Goal: Task Accomplishment & Management: Use online tool/utility

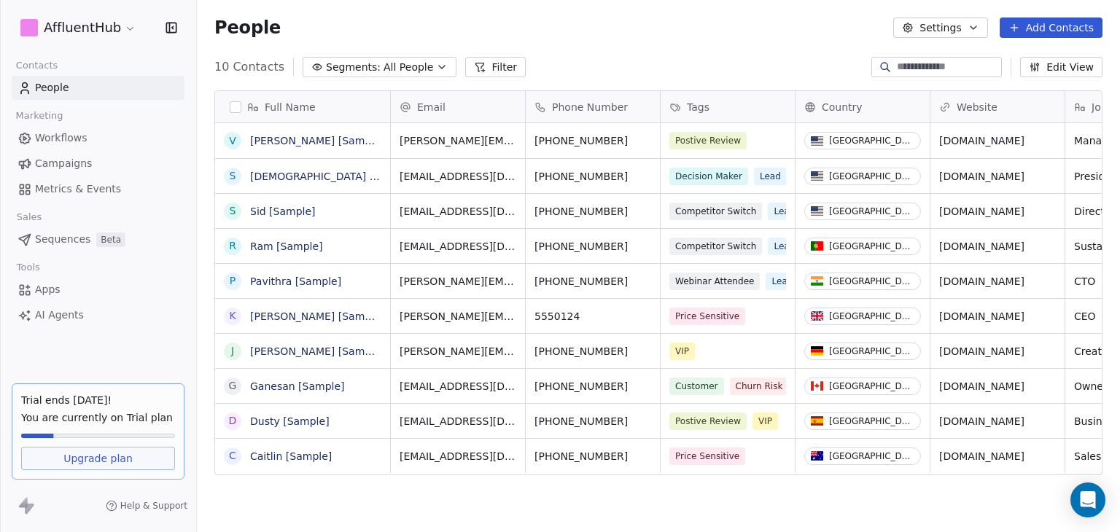
scroll to position [456, 911]
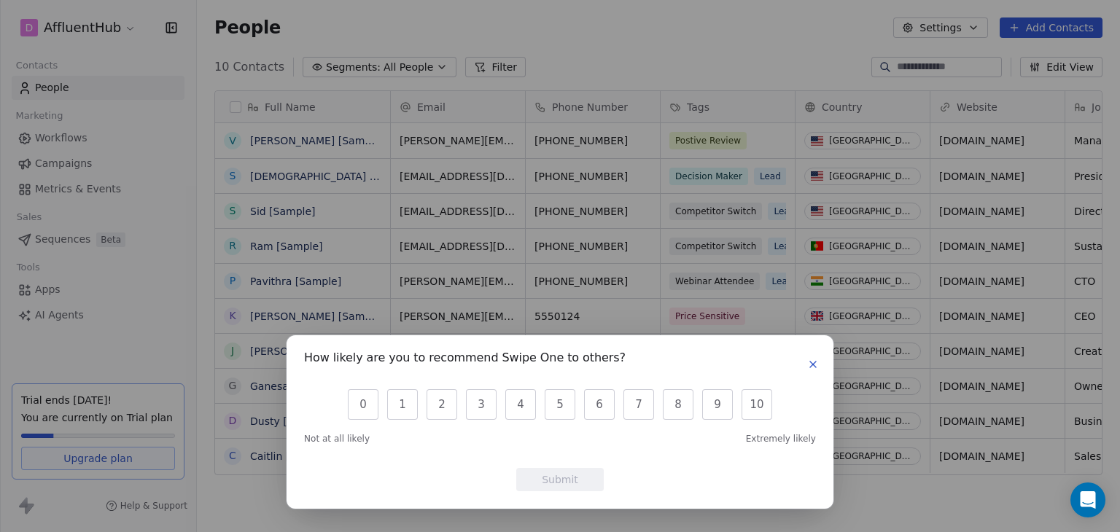
click at [819, 359] on button "button" at bounding box center [812, 364] width 17 height 17
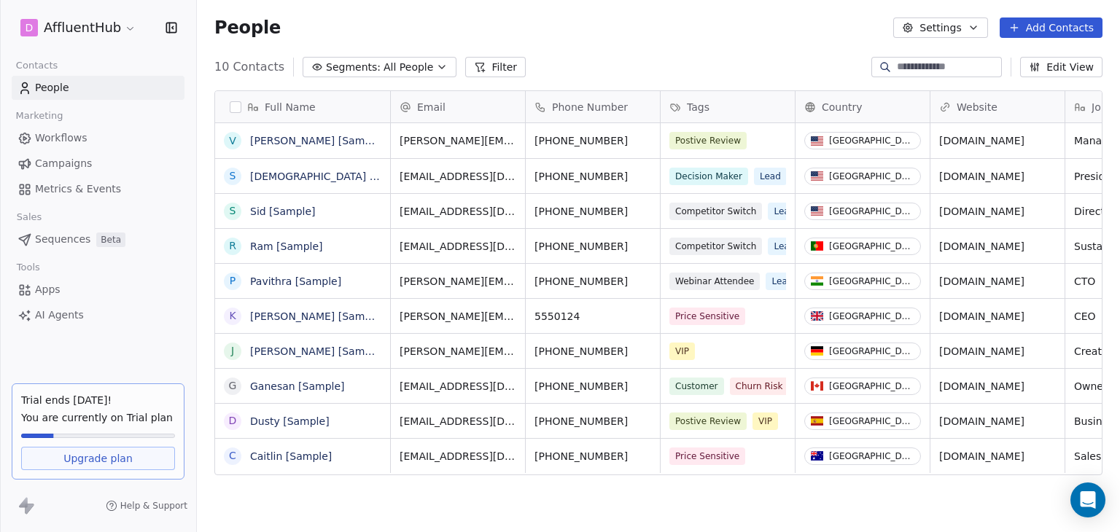
click at [76, 134] on span "Workflows" at bounding box center [61, 137] width 52 height 15
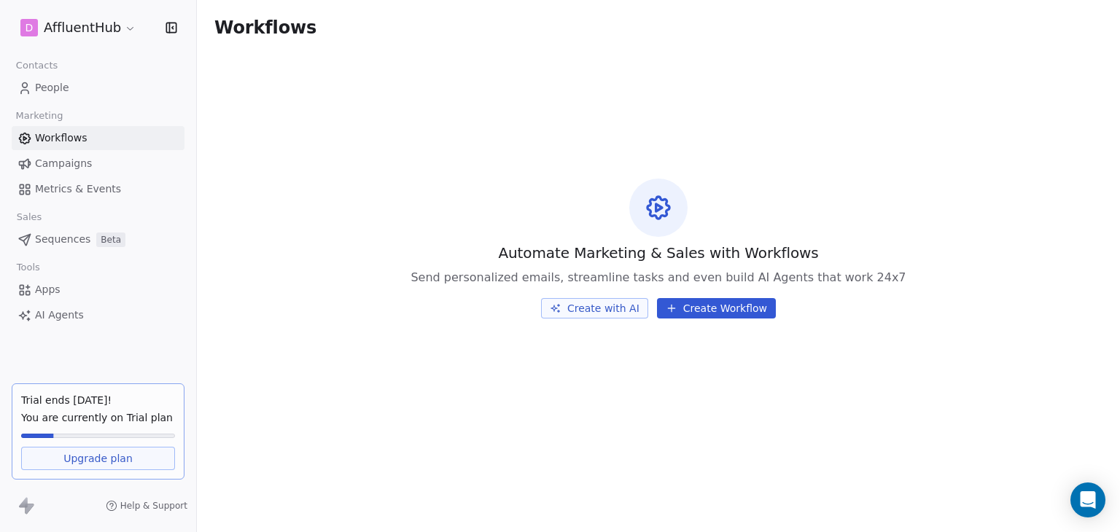
click at [52, 82] on span "People" at bounding box center [52, 87] width 34 height 15
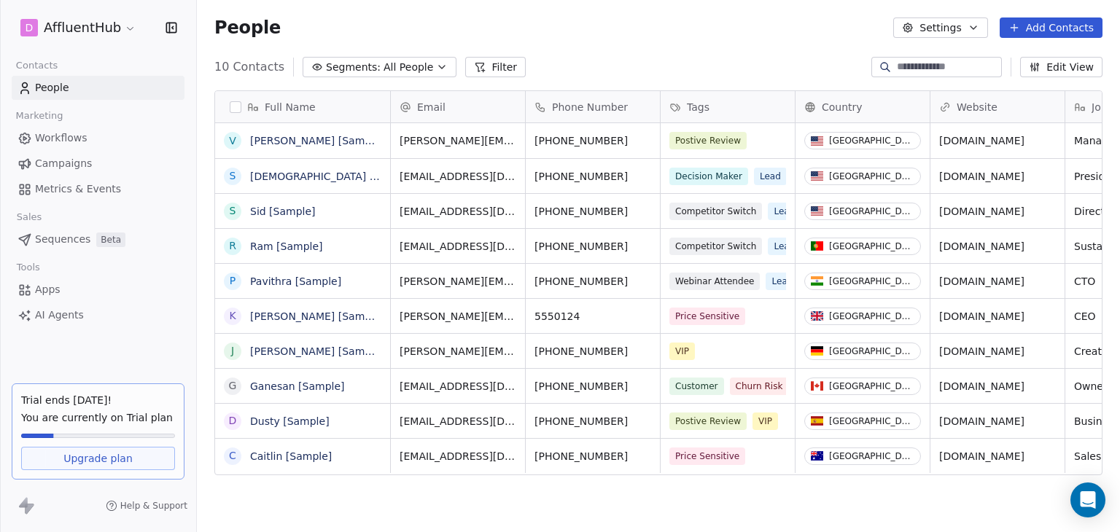
scroll to position [456, 911]
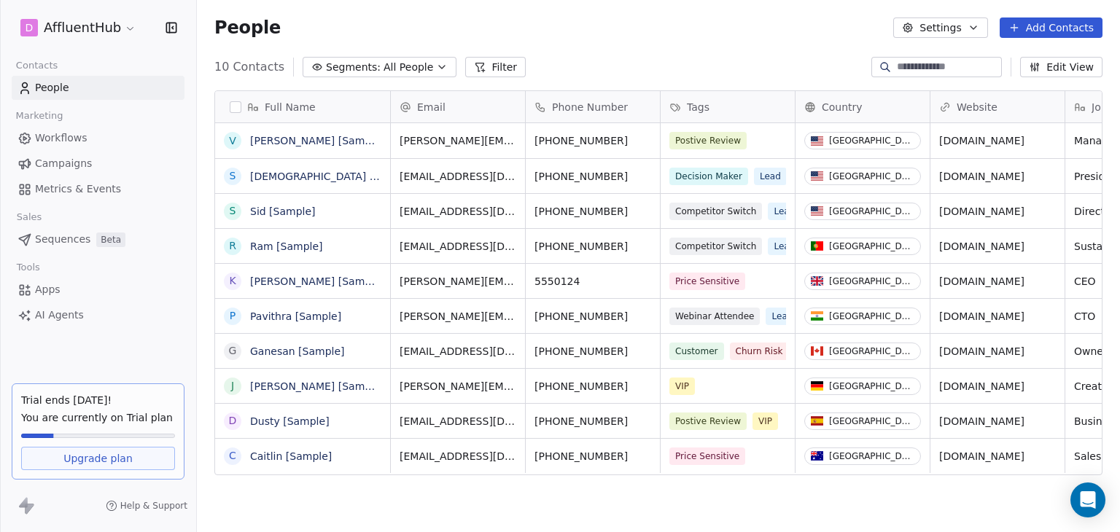
click at [680, 53] on div "People Settings Add Contacts" at bounding box center [658, 27] width 923 height 55
click at [73, 138] on span "Workflows" at bounding box center [61, 137] width 52 height 15
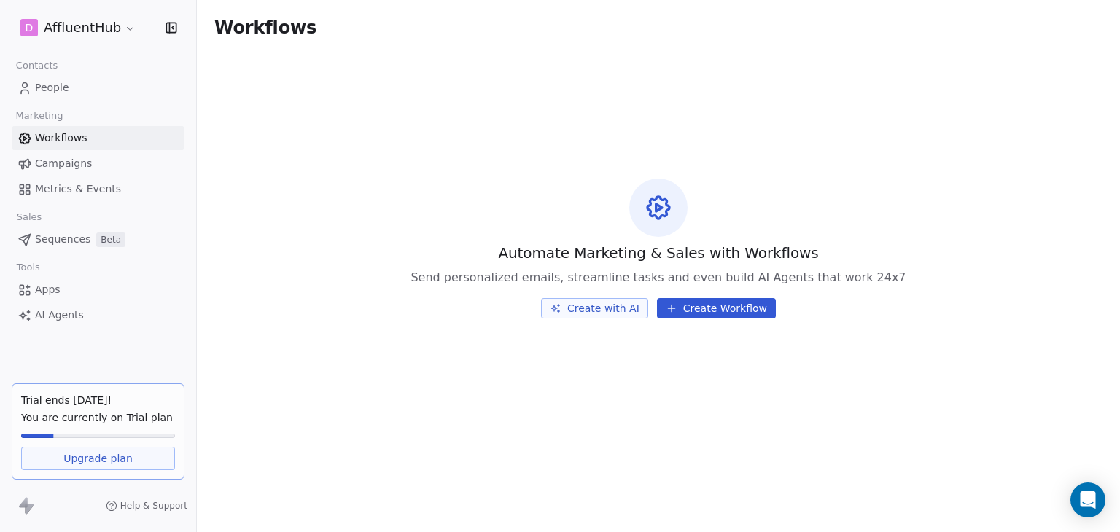
click at [746, 311] on button "Create Workflow" at bounding box center [716, 308] width 119 height 20
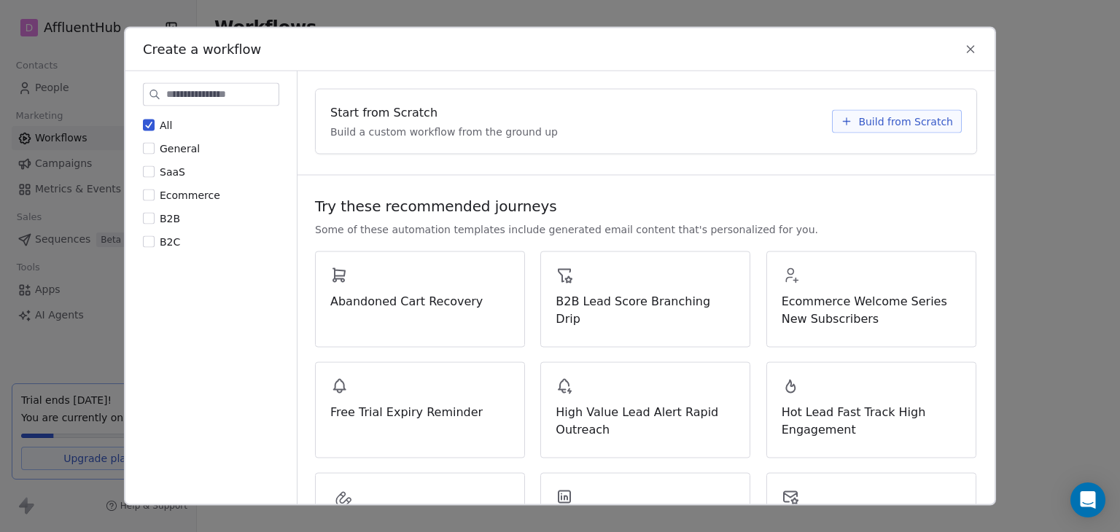
click at [163, 149] on span "General" at bounding box center [180, 149] width 40 height 12
click at [155, 149] on button "General" at bounding box center [149, 148] width 12 height 15
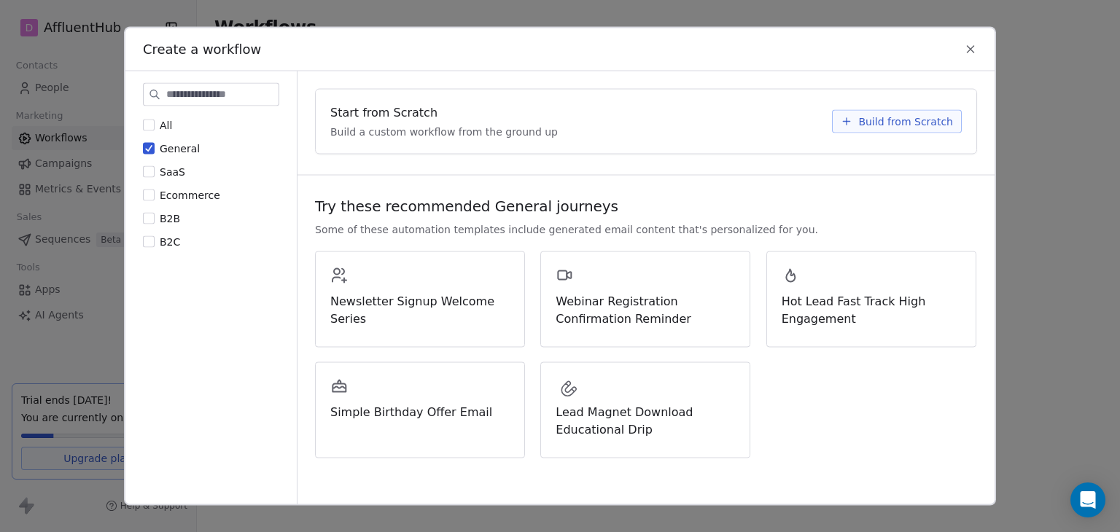
click at [155, 208] on div "All General SaaS Ecommerce B2B B2C" at bounding box center [211, 183] width 136 height 131
click at [151, 199] on button "Ecommerce" at bounding box center [149, 195] width 12 height 15
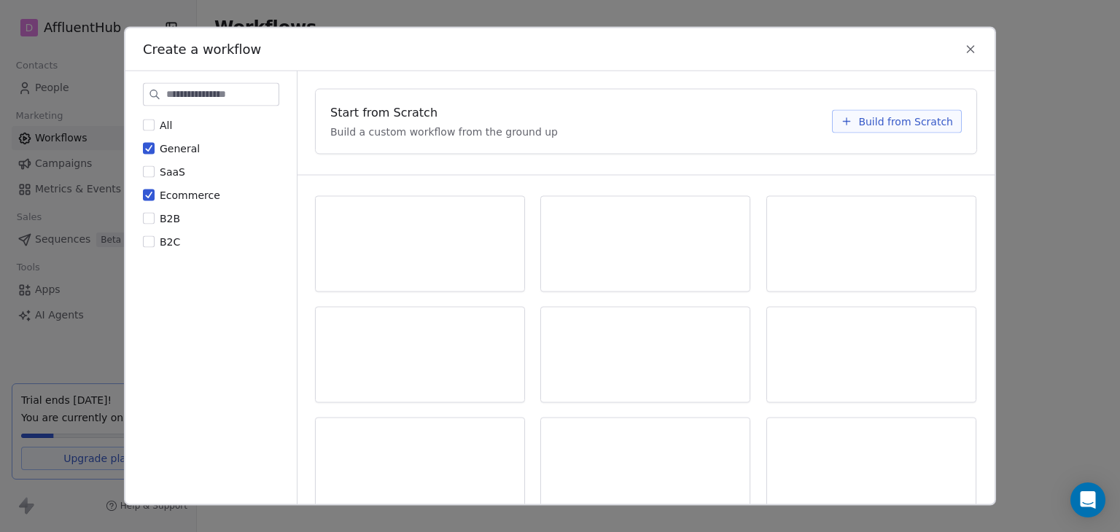
click at [149, 226] on div "All General SaaS Ecommerce B2B B2C" at bounding box center [211, 183] width 136 height 131
click at [149, 215] on button "B2B" at bounding box center [149, 218] width 12 height 15
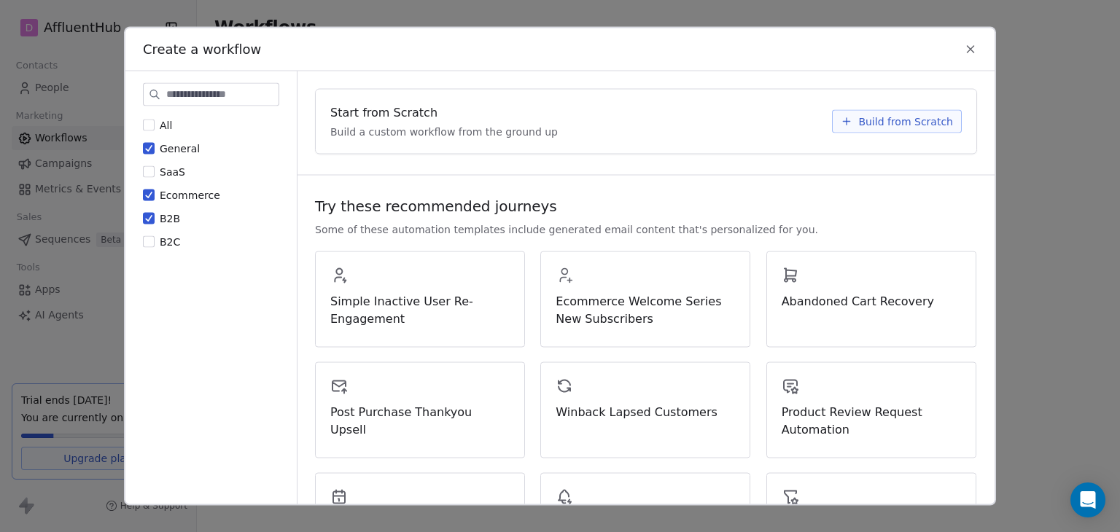
click at [150, 199] on button "Ecommerce" at bounding box center [149, 195] width 12 height 15
click at [151, 140] on div "All General SaaS Ecommerce B2B B2C" at bounding box center [211, 183] width 136 height 131
click at [152, 154] on button "General" at bounding box center [149, 148] width 12 height 15
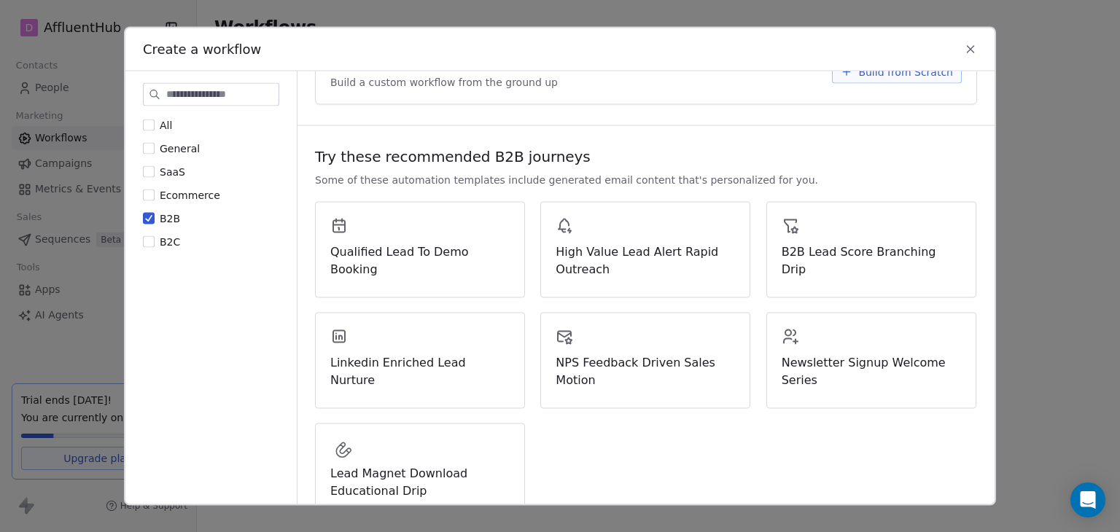
scroll to position [58, 0]
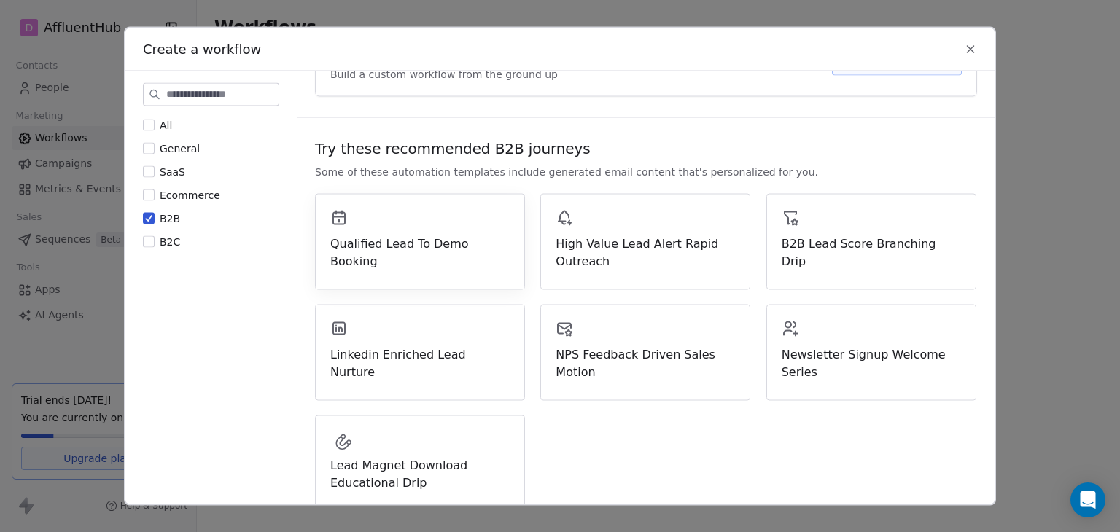
click at [437, 259] on div "Qualified Lead To Demo Booking" at bounding box center [420, 242] width 210 height 96
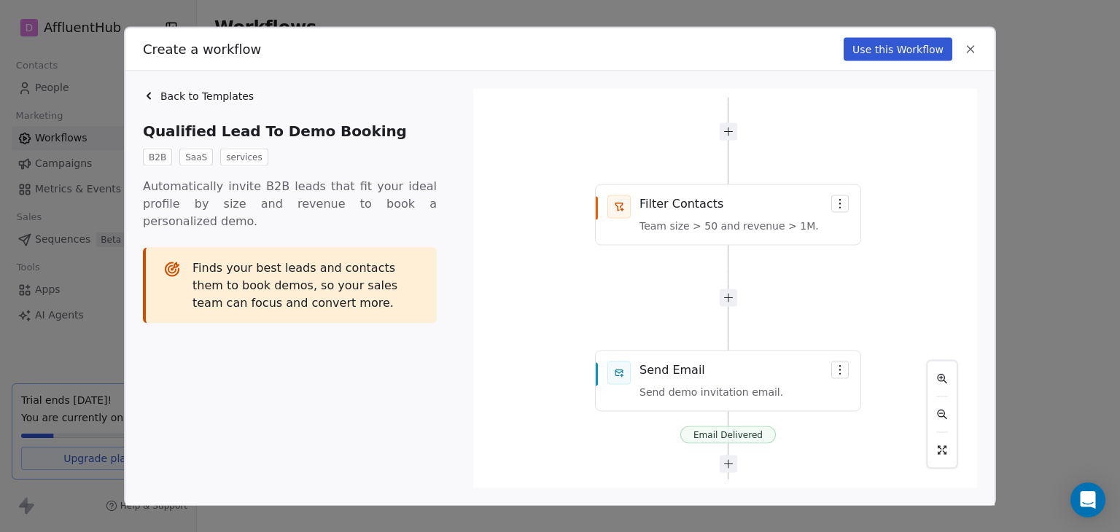
drag, startPoint x: 921, startPoint y: 299, endPoint x: 916, endPoint y: 154, distance: 145.2
click at [916, 154] on div "Email Delivered Contact is Added New contact added. Filter Contacts Team size >…" at bounding box center [725, 289] width 486 height 382
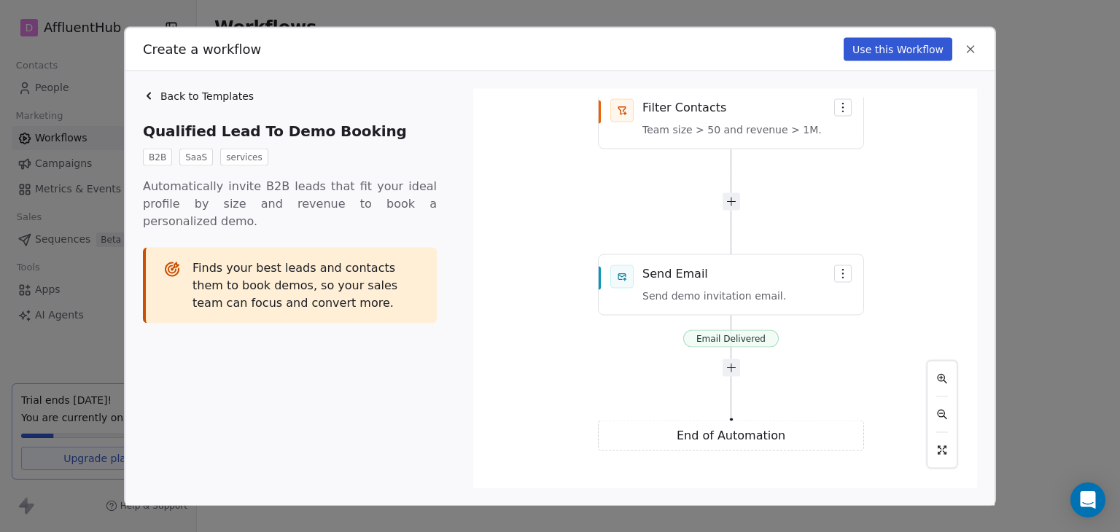
drag, startPoint x: 866, startPoint y: 304, endPoint x: 872, endPoint y: 204, distance: 100.0
click at [869, 205] on div "Email Delivered Contact is Added New contact added. Filter Contacts Team size >…" at bounding box center [725, 289] width 486 height 382
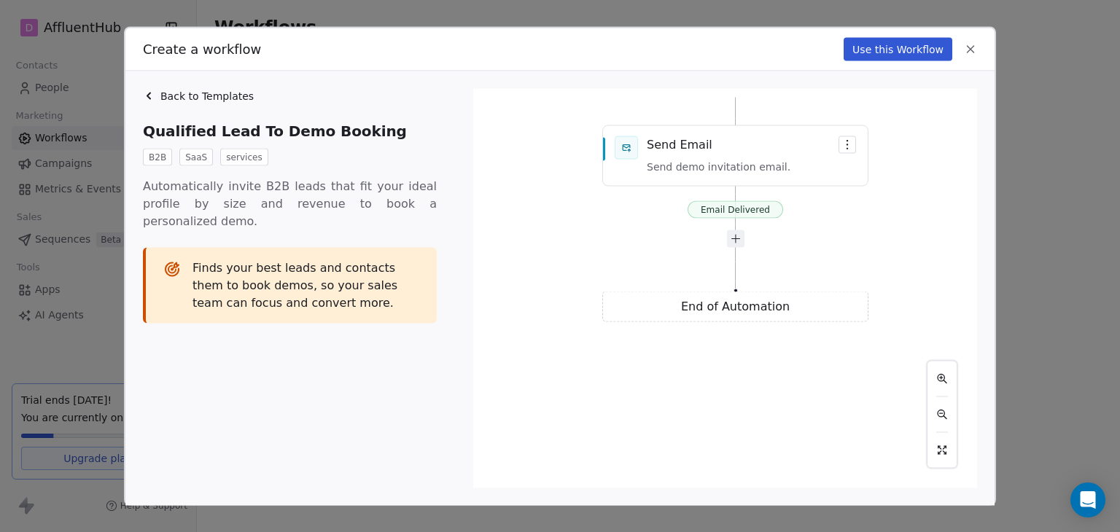
drag, startPoint x: 913, startPoint y: 362, endPoint x: 916, endPoint y: 251, distance: 110.8
click at [916, 251] on div "Email Delivered Contact is Added New contact added. Filter Contacts Team size >…" at bounding box center [725, 289] width 486 height 382
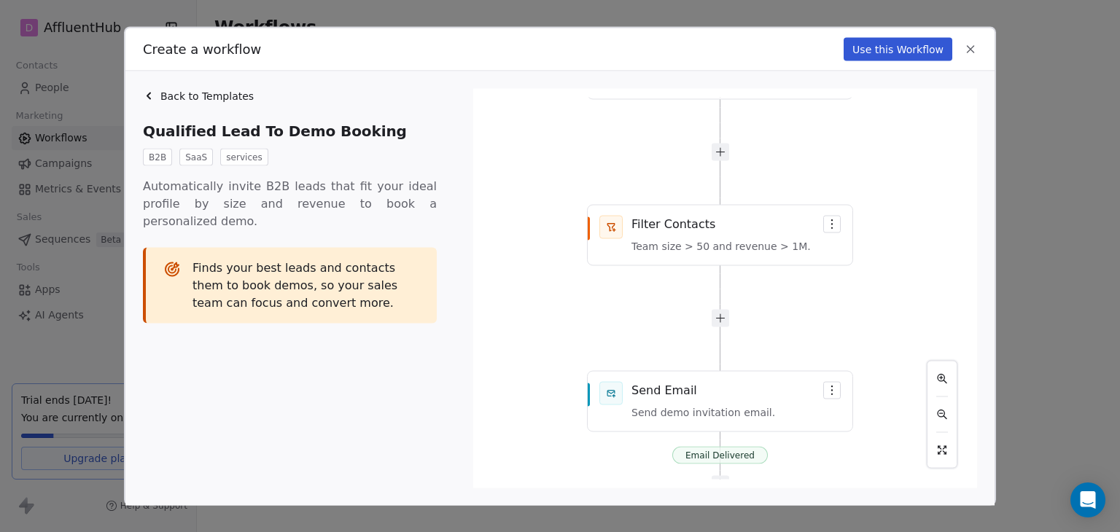
drag, startPoint x: 900, startPoint y: 265, endPoint x: 858, endPoint y: 403, distance: 144.8
click at [886, 512] on div "Create a workflow Use this Workflow Back to Templates Qualified Lead To Demo Bo…" at bounding box center [560, 266] width 1120 height 532
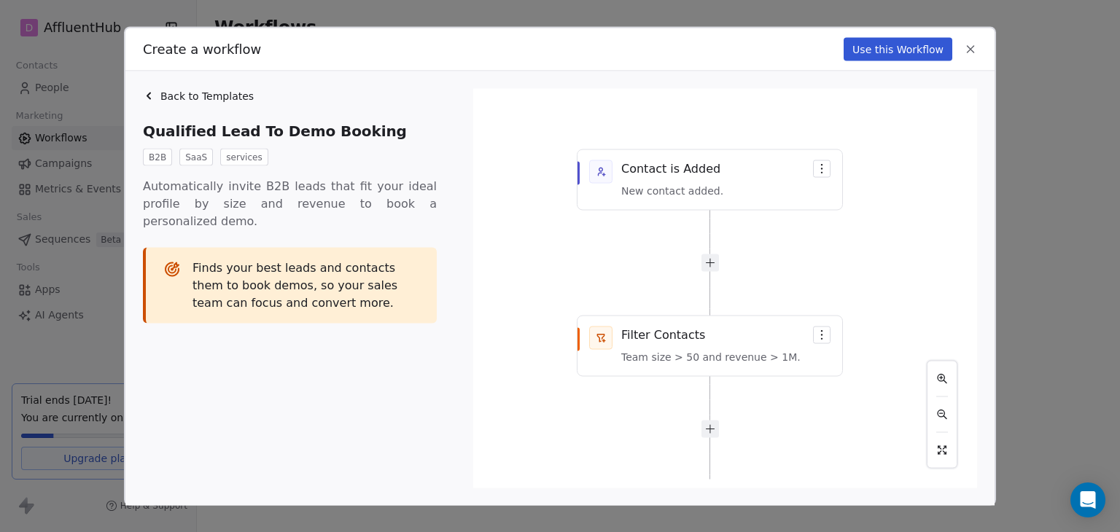
drag, startPoint x: 868, startPoint y: 421, endPoint x: 864, endPoint y: 510, distance: 89.0
click at [864, 512] on div "Create a workflow Use this Workflow Back to Templates Qualified Lead To Demo Bo…" at bounding box center [560, 266] width 1120 height 532
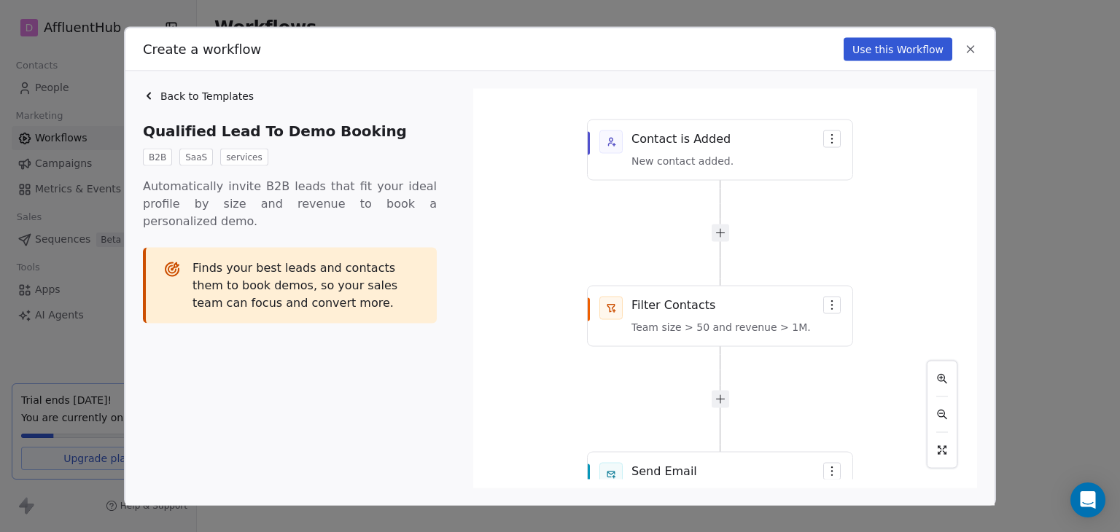
drag, startPoint x: 878, startPoint y: 332, endPoint x: 892, endPoint y: 225, distance: 107.4
click at [892, 225] on div "Email Delivered Contact is Added New contact added. Filter Contacts Team size >…" at bounding box center [725, 289] width 486 height 382
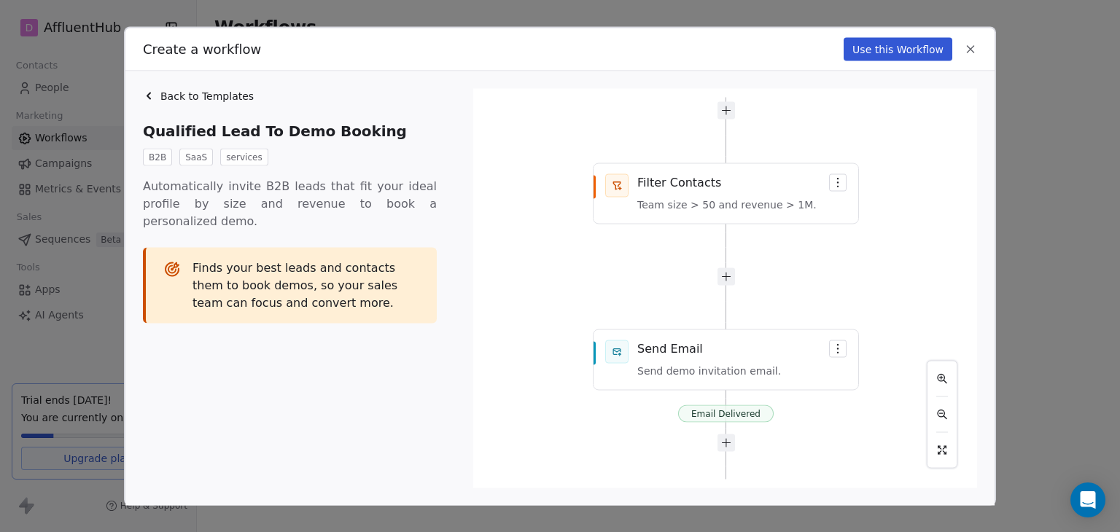
drag, startPoint x: 866, startPoint y: 409, endPoint x: 863, endPoint y: 283, distance: 126.1
click at [870, 286] on div "Email Delivered Contact is Added New contact added. Filter Contacts Team size >…" at bounding box center [725, 289] width 486 height 382
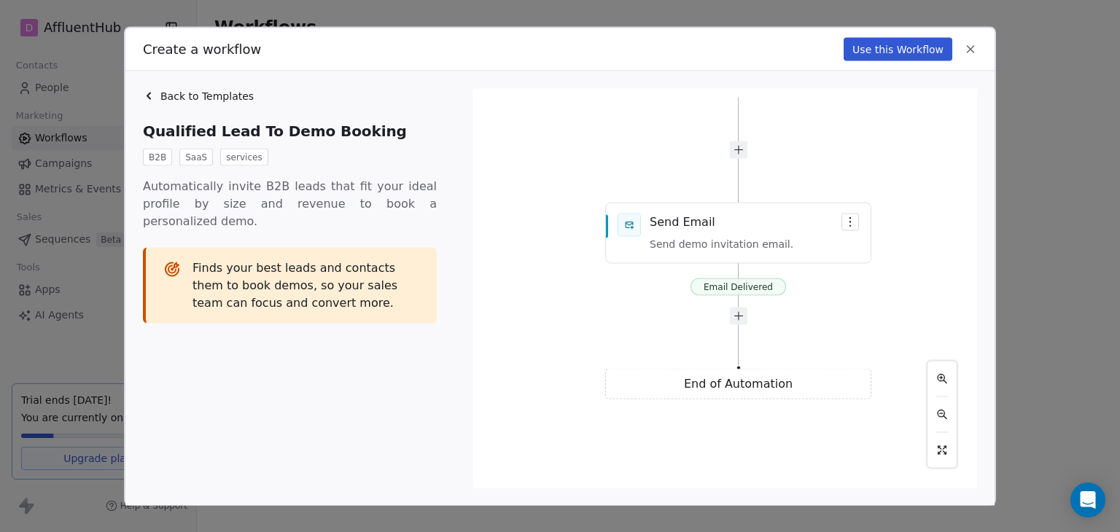
drag, startPoint x: 827, startPoint y: 304, endPoint x: 842, endPoint y: 176, distance: 129.2
click at [842, 176] on div "Email Delivered Contact is Added New contact added. Filter Contacts Team size >…" at bounding box center [725, 289] width 486 height 382
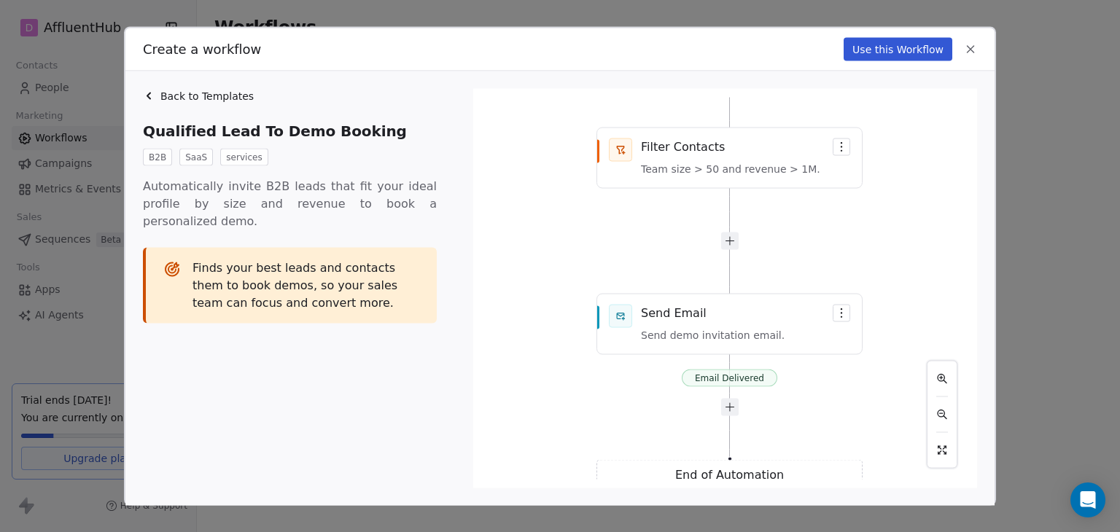
drag, startPoint x: 816, startPoint y: 351, endPoint x: 816, endPoint y: 429, distance: 77.3
click at [816, 429] on div "Email Delivered Contact is Added New contact added. Filter Contacts Team size >…" at bounding box center [725, 289] width 486 height 382
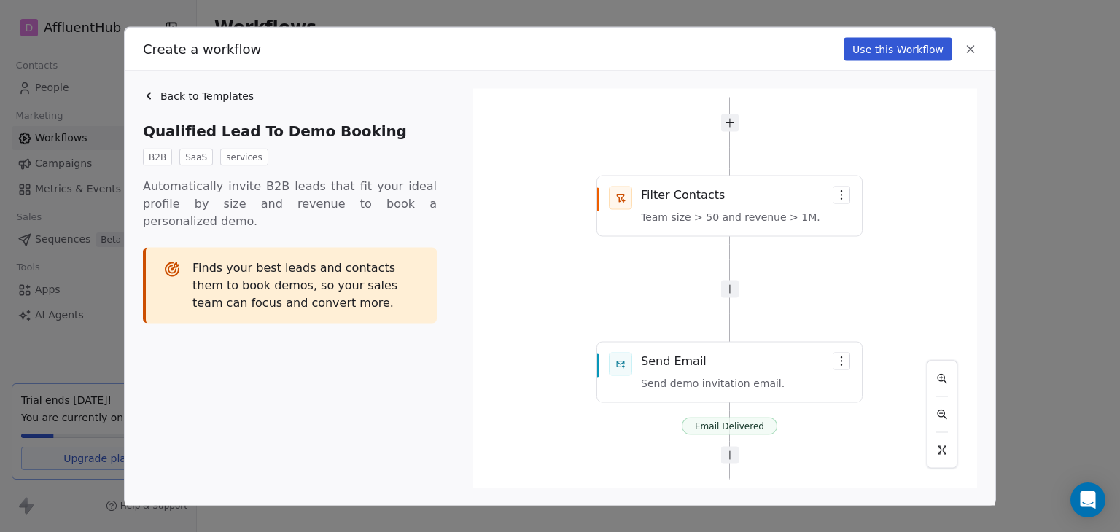
click at [151, 89] on div "Back to Templates" at bounding box center [294, 96] width 302 height 15
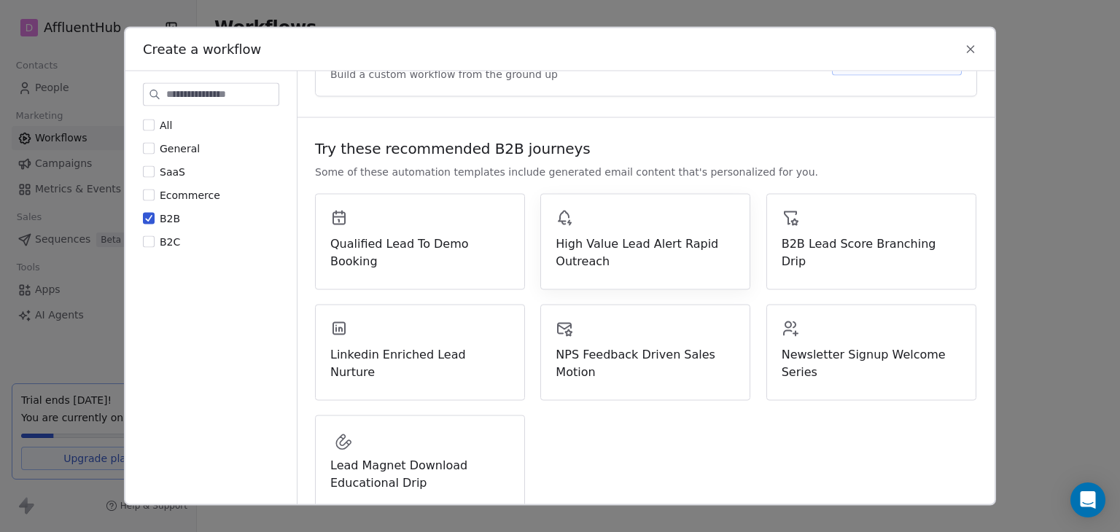
click at [623, 268] on span "High Value Lead Alert Rapid Outreach" at bounding box center [644, 252] width 179 height 35
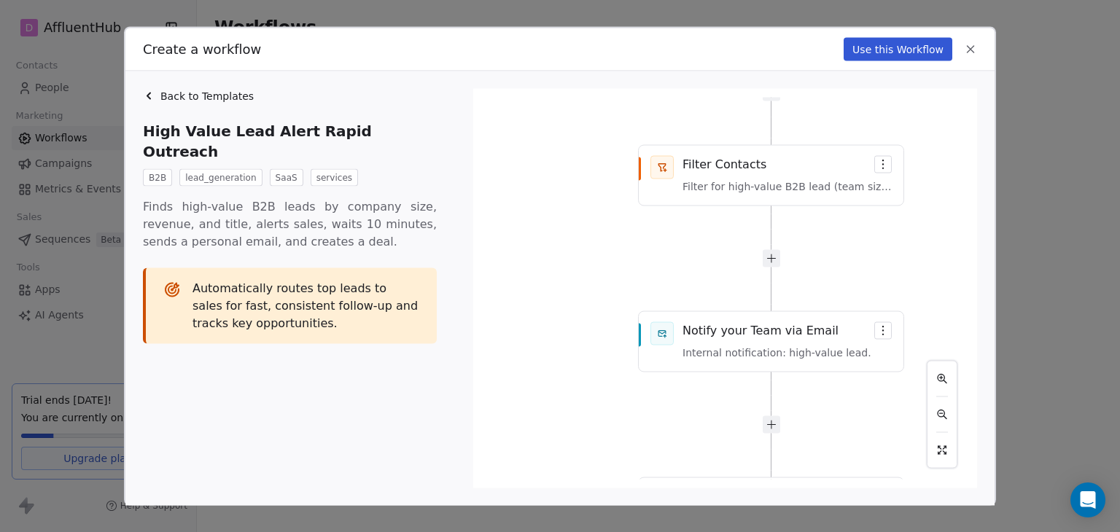
drag, startPoint x: 834, startPoint y: 294, endPoint x: 861, endPoint y: 149, distance: 147.5
click at [872, 104] on div "Contact is Added Trigger: new contact added. Filter Contacts Filter for high-va…" at bounding box center [725, 289] width 486 height 382
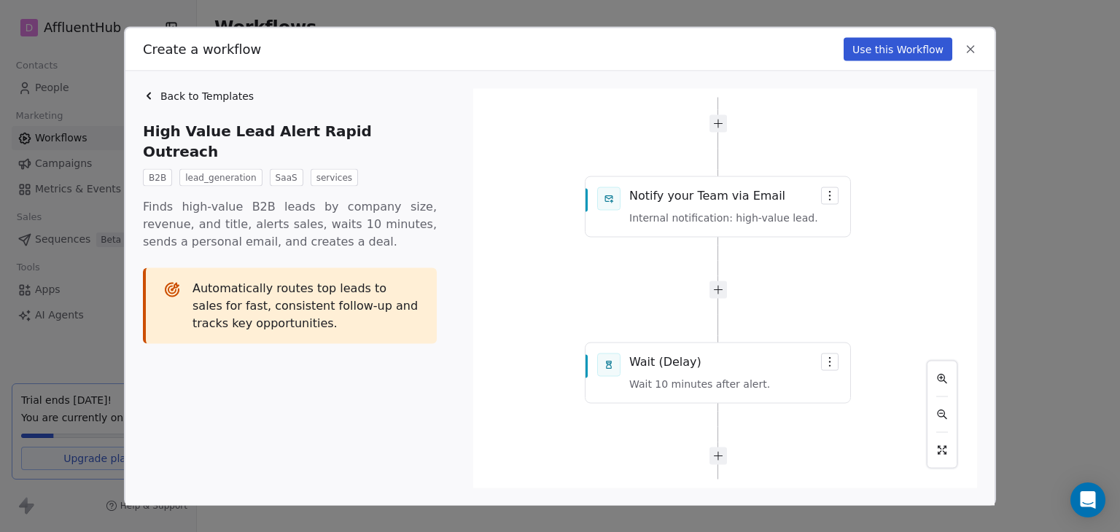
drag, startPoint x: 803, startPoint y: 218, endPoint x: 797, endPoint y: 239, distance: 21.9
click at [787, 157] on div "Contact is Added Trigger: new contact added. Filter Contacts Filter for high-va…" at bounding box center [725, 289] width 486 height 382
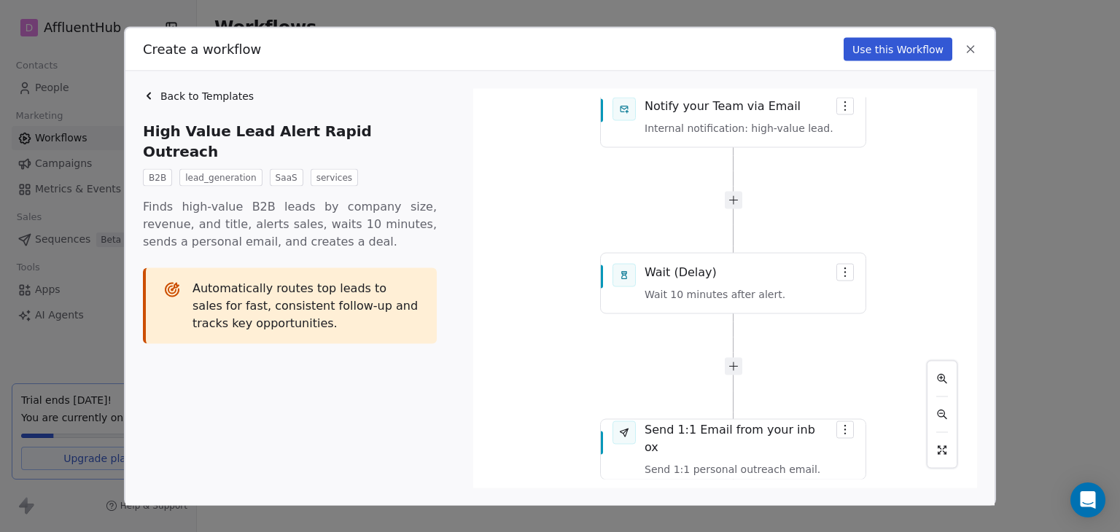
drag, startPoint x: 792, startPoint y: 292, endPoint x: 811, endPoint y: 224, distance: 70.2
click at [811, 224] on div "Contact is Added Trigger: new contact added. Filter Contacts Filter for high-va…" at bounding box center [725, 289] width 486 height 382
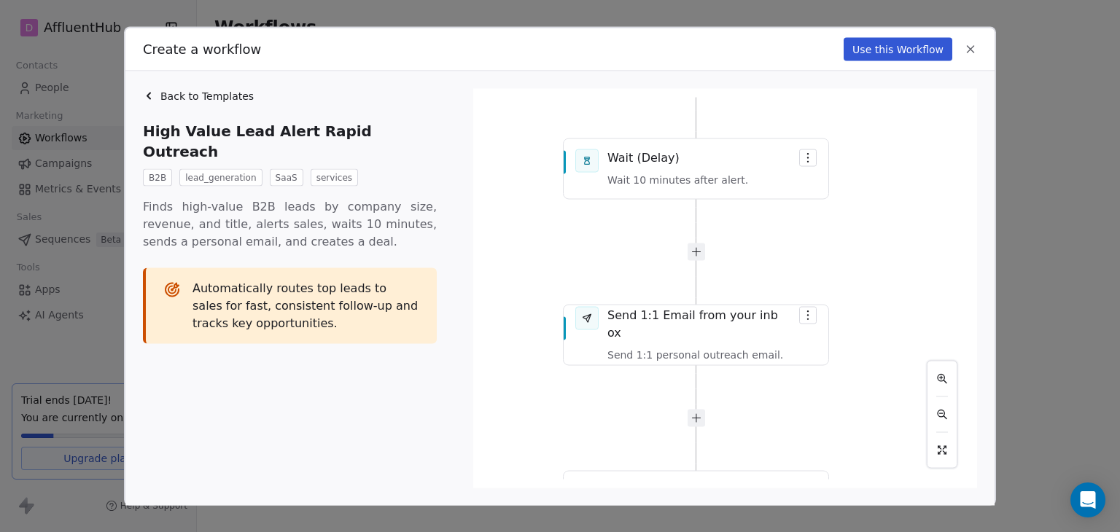
drag, startPoint x: 800, startPoint y: 349, endPoint x: 763, endPoint y: 233, distance: 121.7
click at [763, 233] on div "Contact is Added Trigger: new contact added. Filter Contacts Filter for high-va…" at bounding box center [725, 289] width 486 height 382
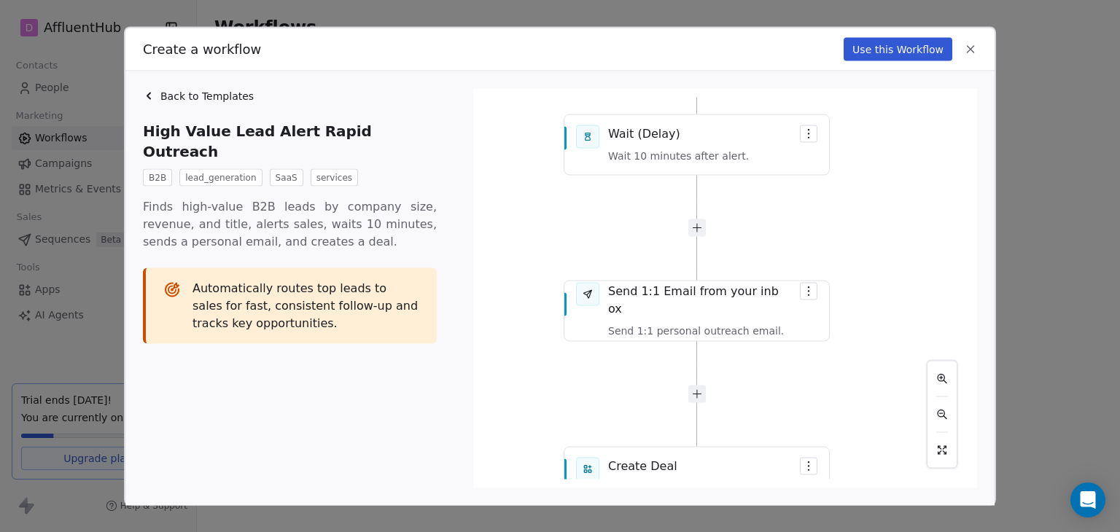
drag, startPoint x: 754, startPoint y: 362, endPoint x: 774, endPoint y: 222, distance: 140.6
click at [774, 222] on div "Contact is Added Trigger: new contact added. Filter Contacts Filter for high-va…" at bounding box center [725, 289] width 486 height 382
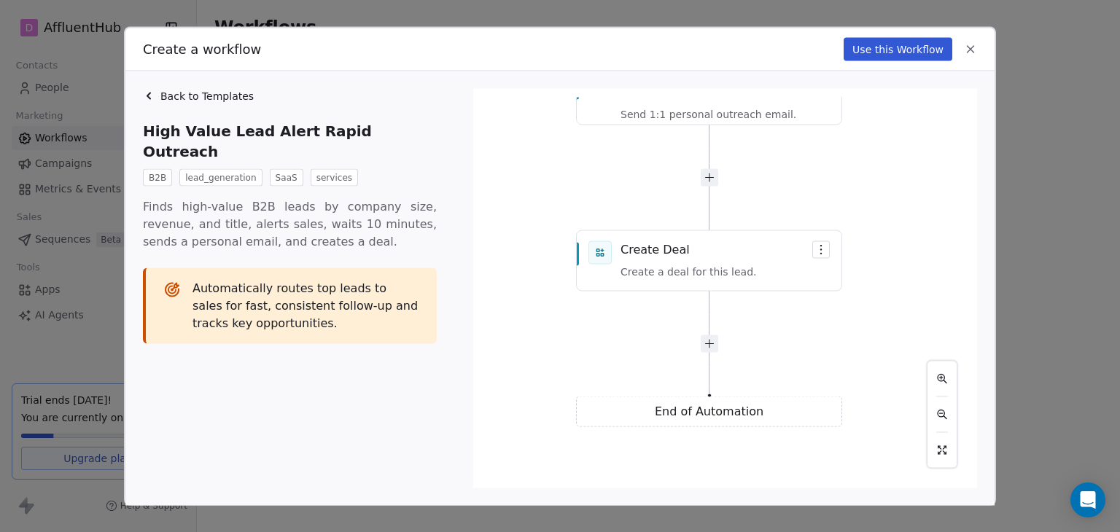
drag, startPoint x: 777, startPoint y: 297, endPoint x: 767, endPoint y: 146, distance: 152.0
click at [767, 146] on div "Contact is Added Trigger: new contact added. Filter Contacts Filter for high-va…" at bounding box center [725, 289] width 486 height 382
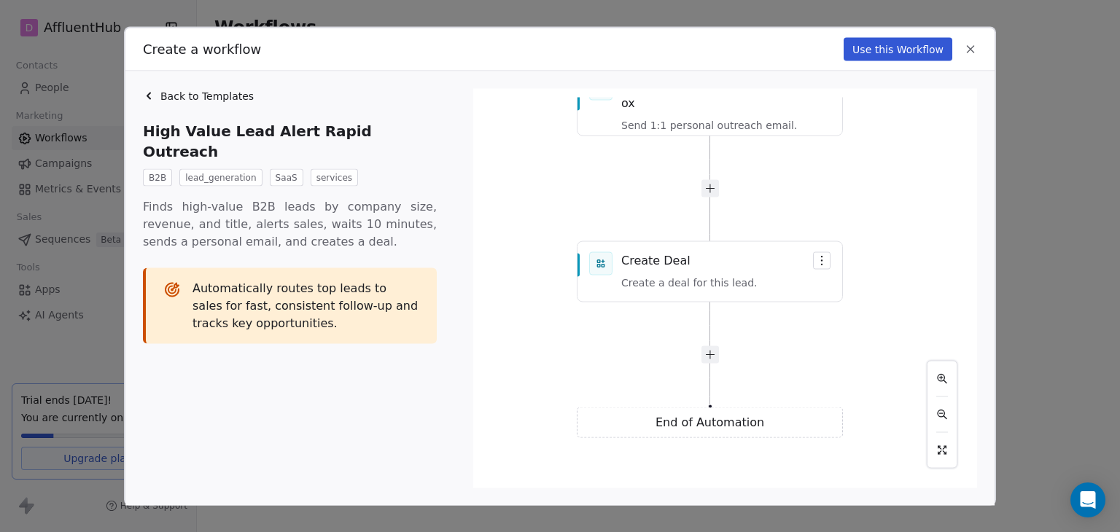
drag, startPoint x: 773, startPoint y: 335, endPoint x: 793, endPoint y: 461, distance: 127.6
click at [815, 531] on html "D AffluentHub Contacts People Marketing Workflows Campaigns Metrics & Events Sa…" at bounding box center [560, 266] width 1120 height 532
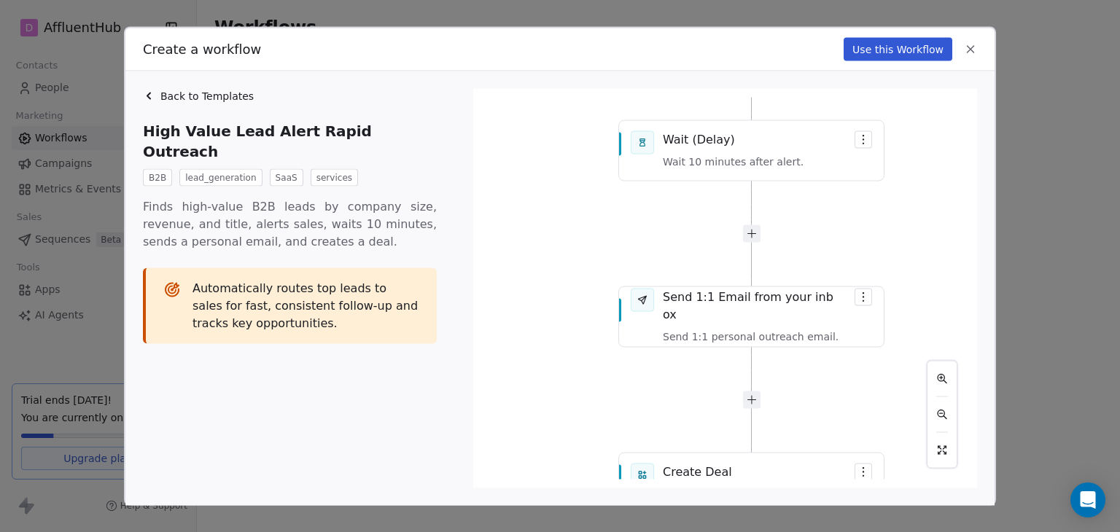
drag, startPoint x: 758, startPoint y: 205, endPoint x: 715, endPoint y: 273, distance: 80.3
click at [746, 278] on div "Contact is Added Trigger: new contact added. Filter Contacts Filter for high-va…" at bounding box center [725, 289] width 486 height 382
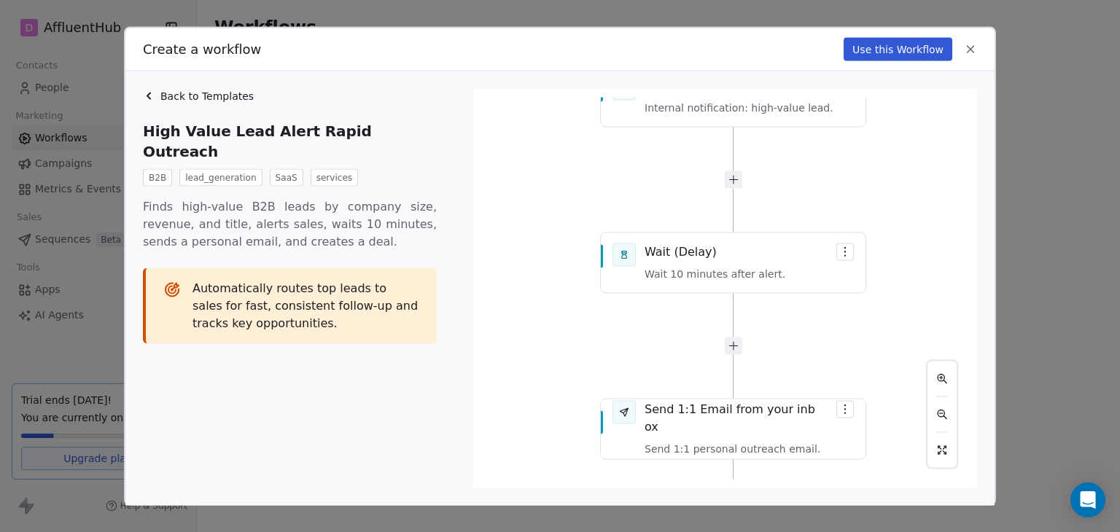
click at [149, 97] on icon at bounding box center [148, 96] width 3 height 6
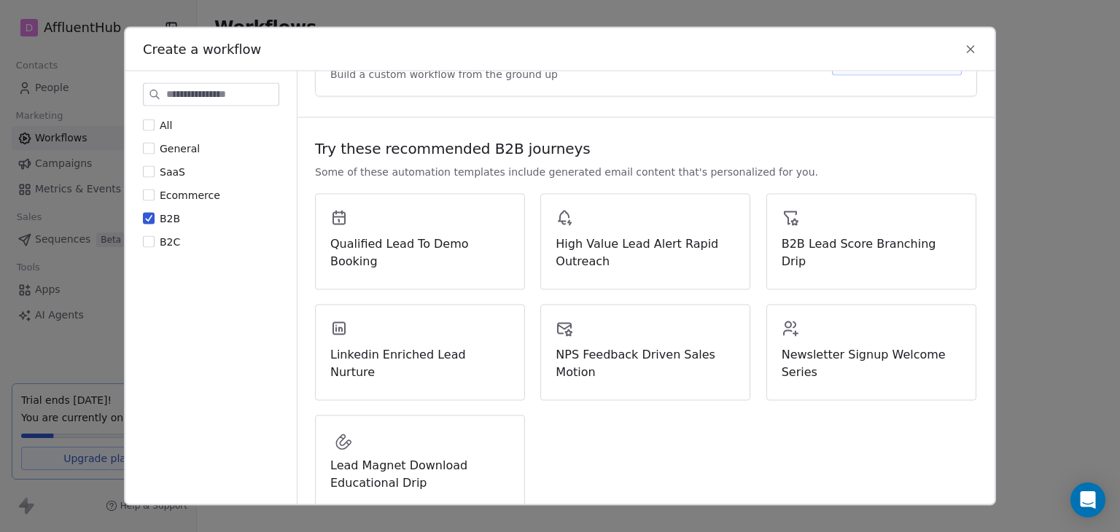
click at [146, 216] on button "B2B" at bounding box center [149, 218] width 12 height 15
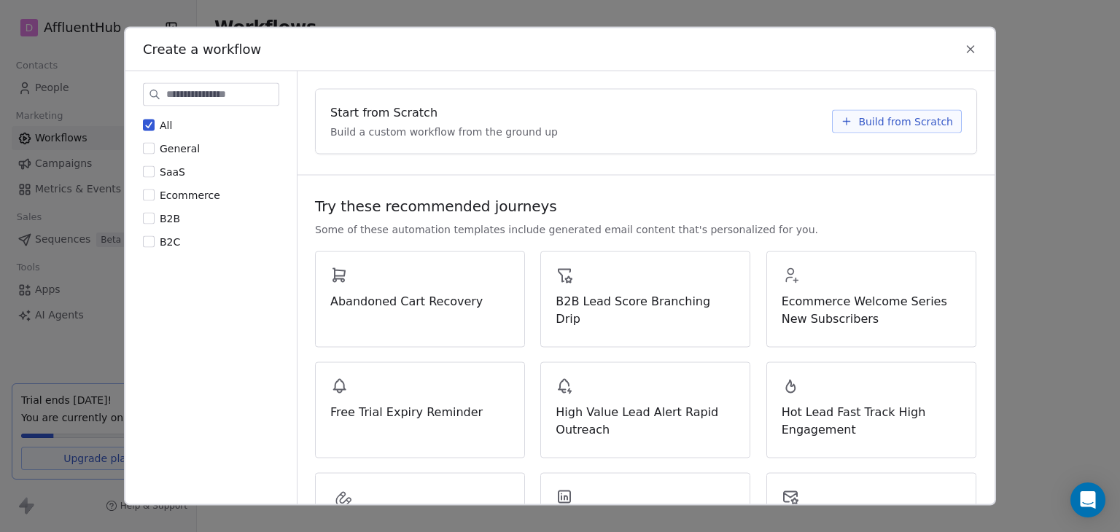
click at [972, 48] on icon at bounding box center [970, 49] width 13 height 13
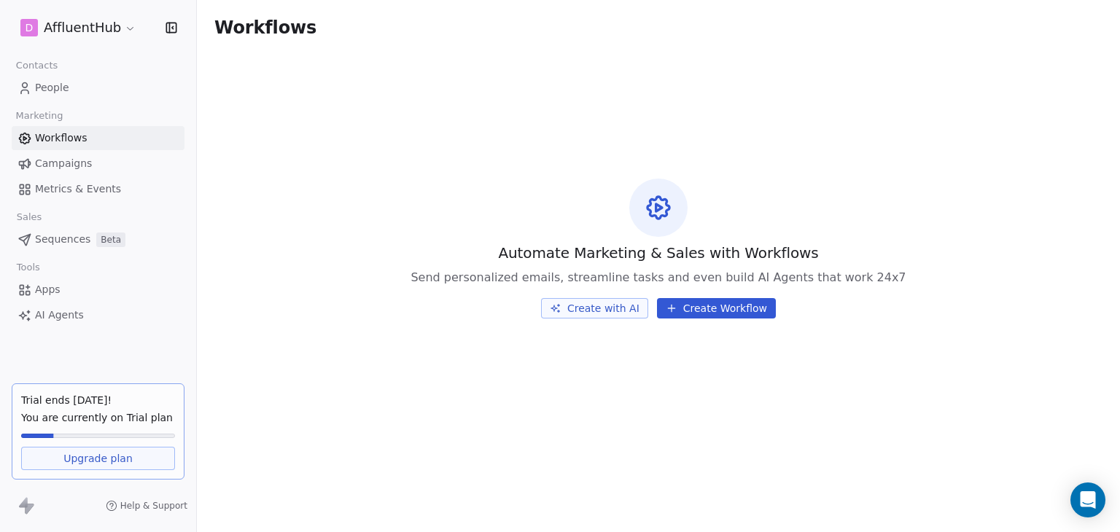
click at [50, 163] on span "Campaigns" at bounding box center [63, 163] width 57 height 15
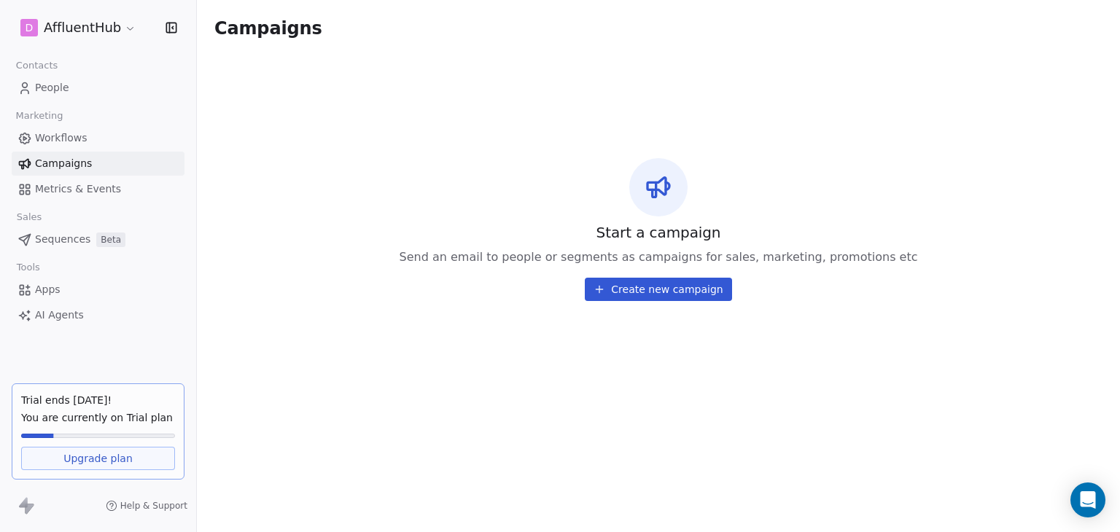
click at [678, 293] on button "Create new campaign" at bounding box center [658, 289] width 147 height 23
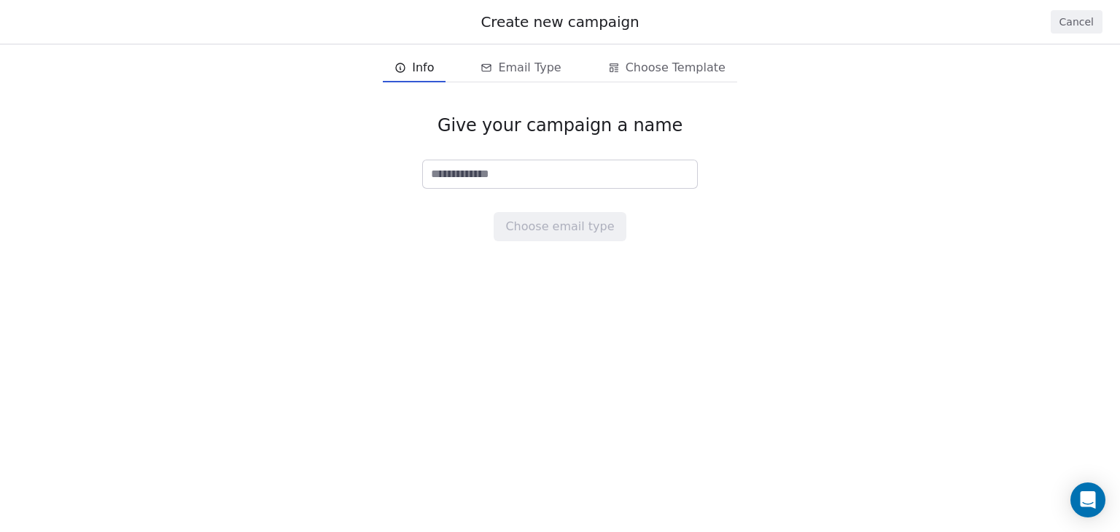
click at [511, 171] on input at bounding box center [560, 174] width 274 height 28
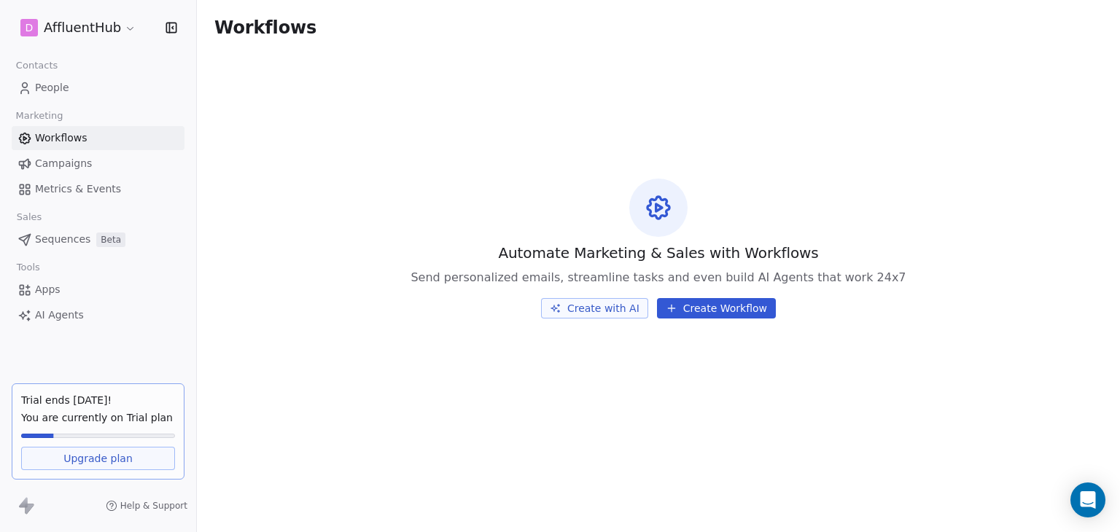
click at [50, 97] on link "People" at bounding box center [98, 88] width 173 height 24
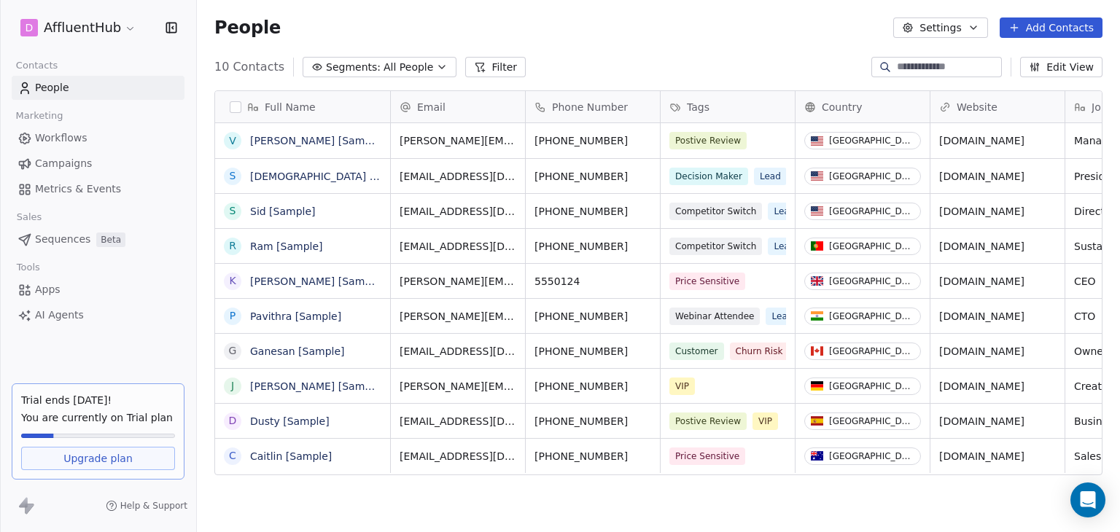
scroll to position [456, 911]
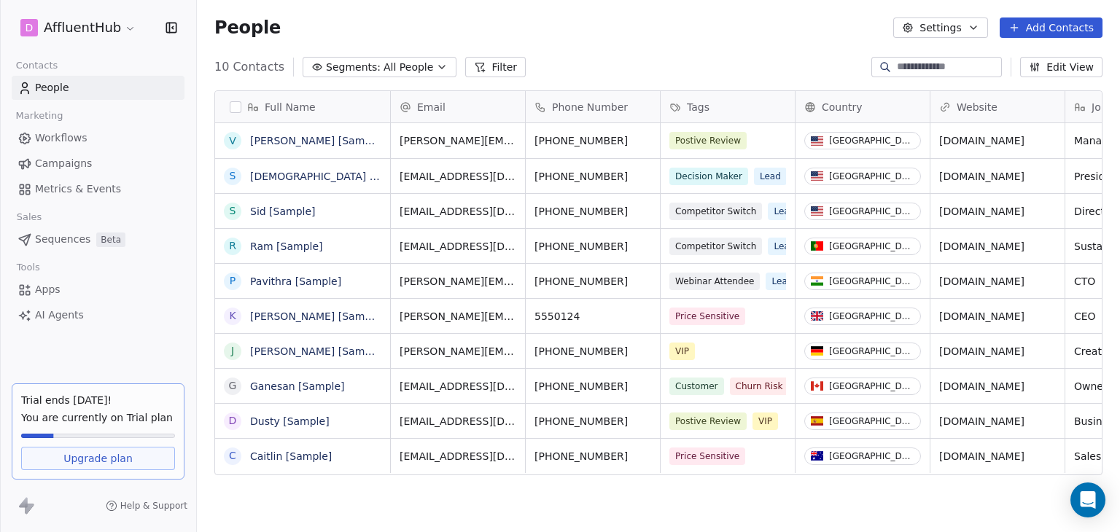
click at [691, 114] on div "Tags" at bounding box center [727, 106] width 134 height 31
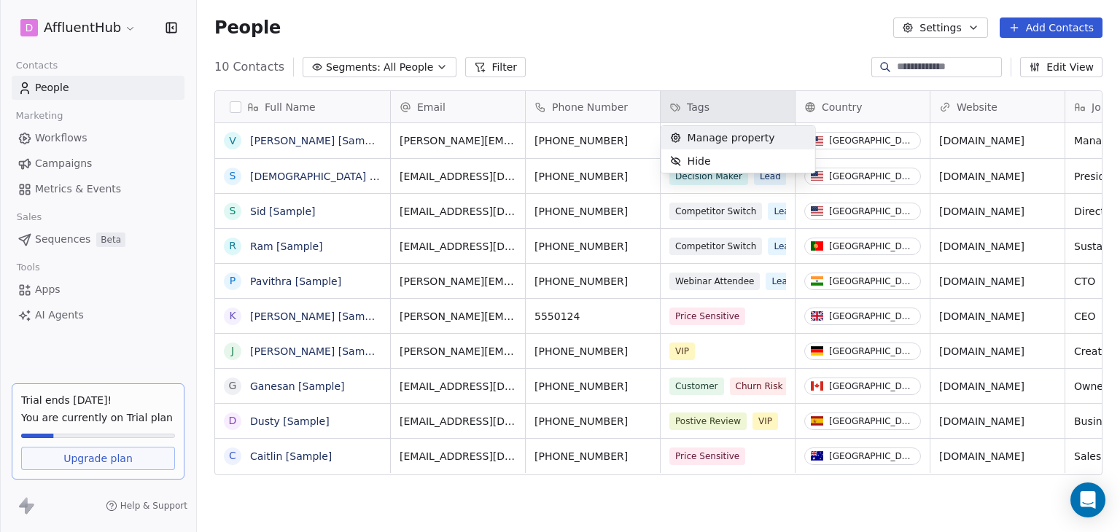
click at [706, 138] on span "Manage property" at bounding box center [730, 137] width 87 height 15
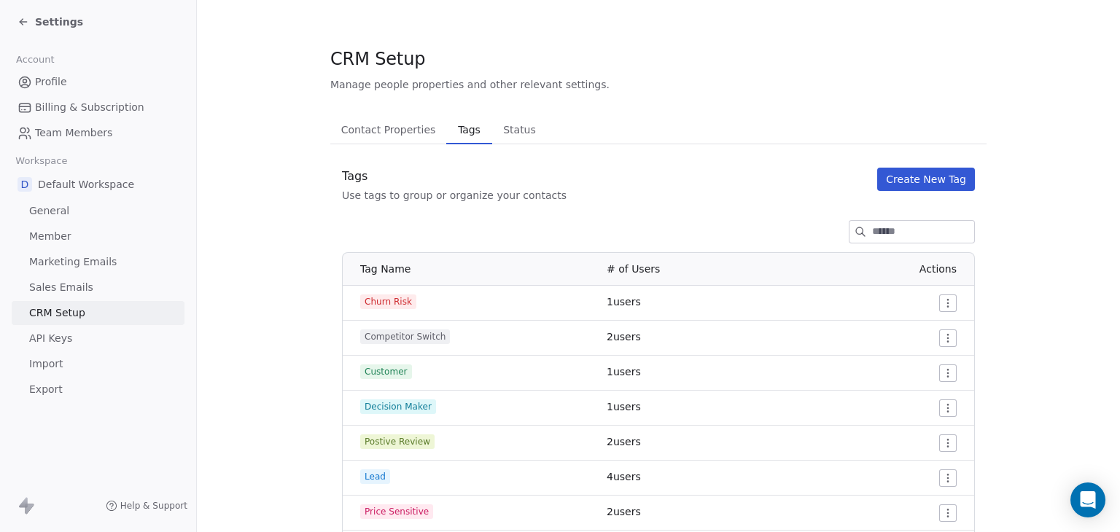
scroll to position [116, 0]
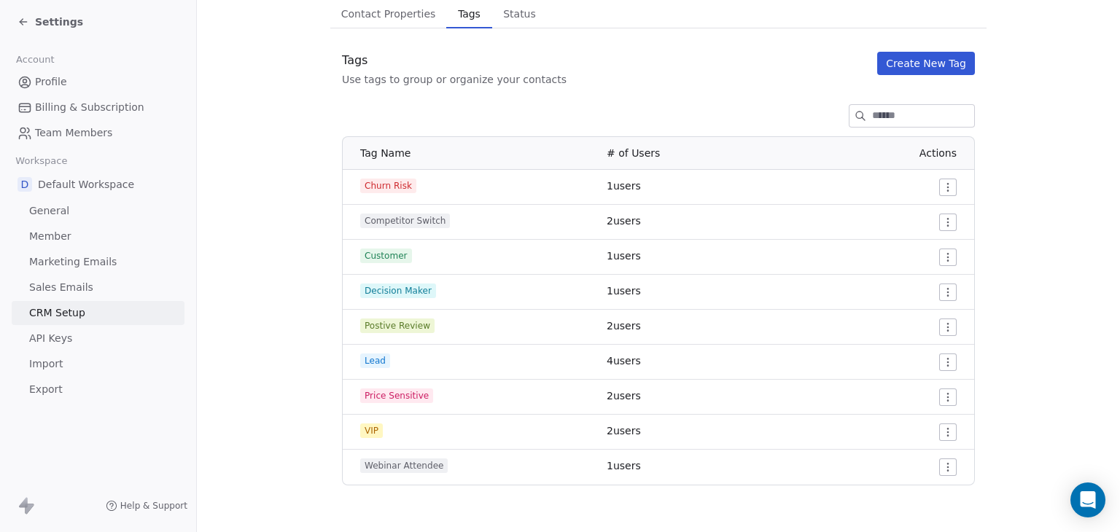
click at [918, 60] on button "Create New Tag" at bounding box center [926, 63] width 98 height 23
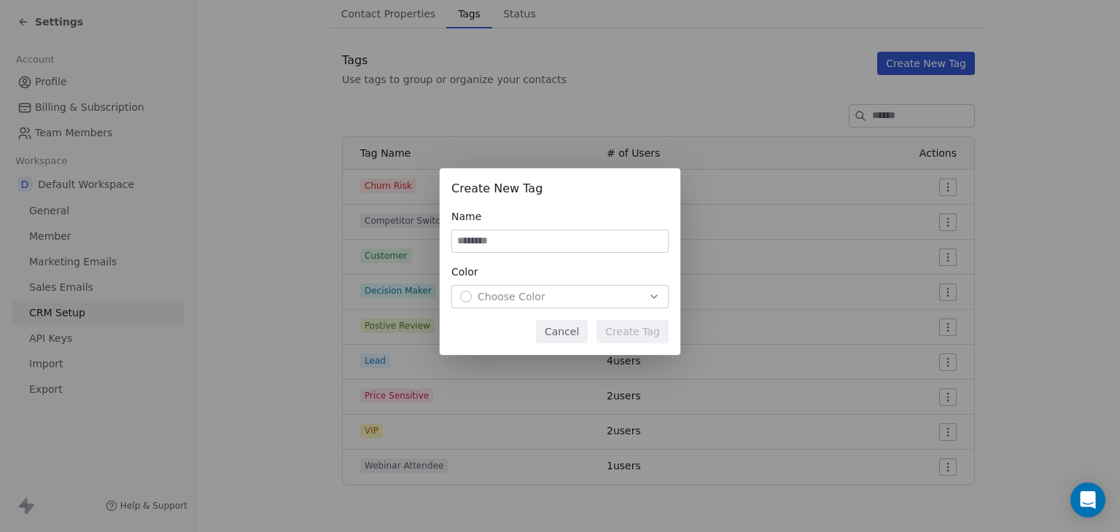
click at [488, 237] on input at bounding box center [560, 241] width 216 height 22
type input "*********"
click at [558, 302] on div "Choose Color" at bounding box center [560, 296] width 200 height 15
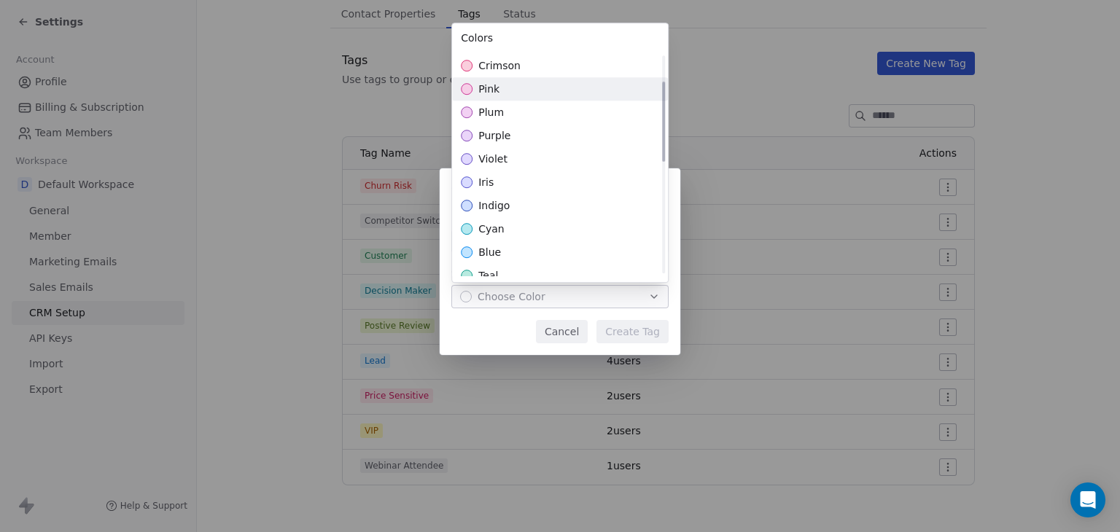
scroll to position [73, 0]
click at [519, 107] on div "pink" at bounding box center [560, 107] width 216 height 23
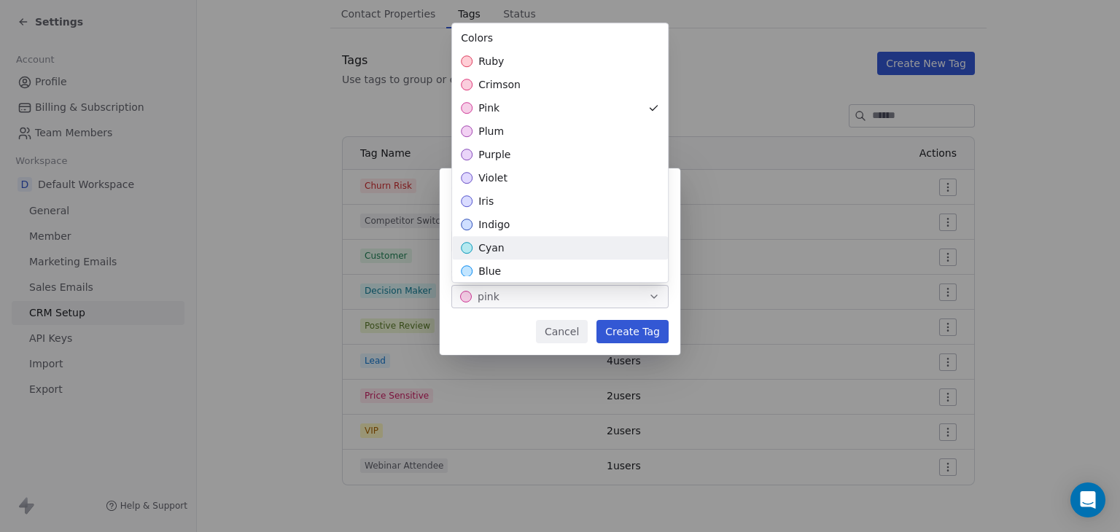
click at [641, 330] on div "Create New Tag Name ********* Color pink Cancel Create Tag" at bounding box center [560, 266] width 1120 height 242
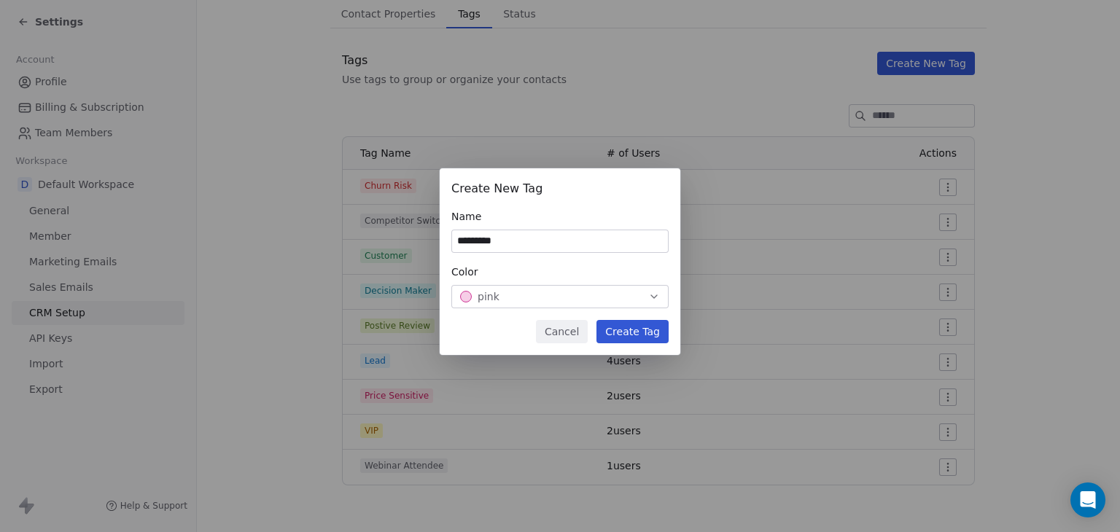
click at [636, 340] on button "Create Tag" at bounding box center [632, 331] width 72 height 23
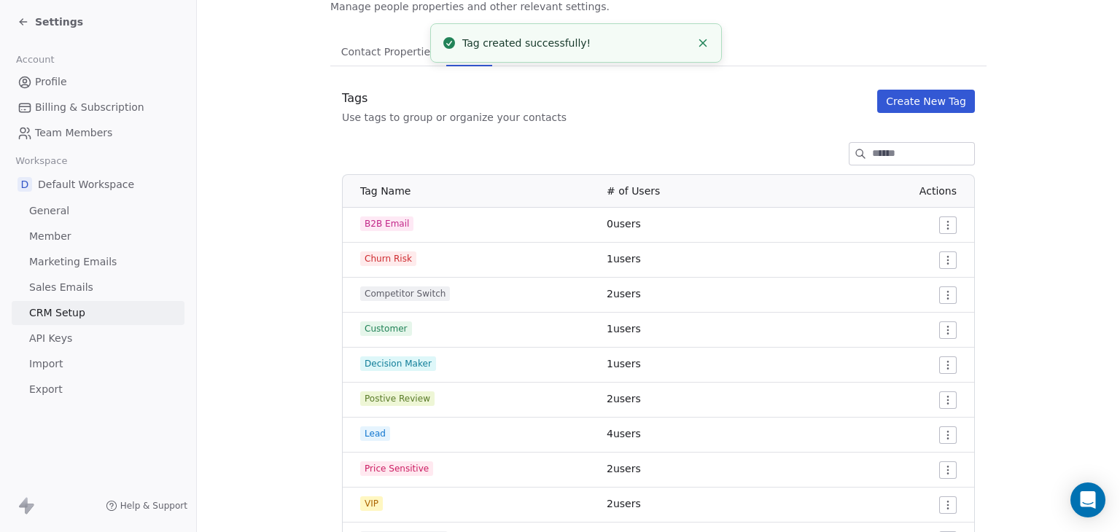
scroll to position [151, 0]
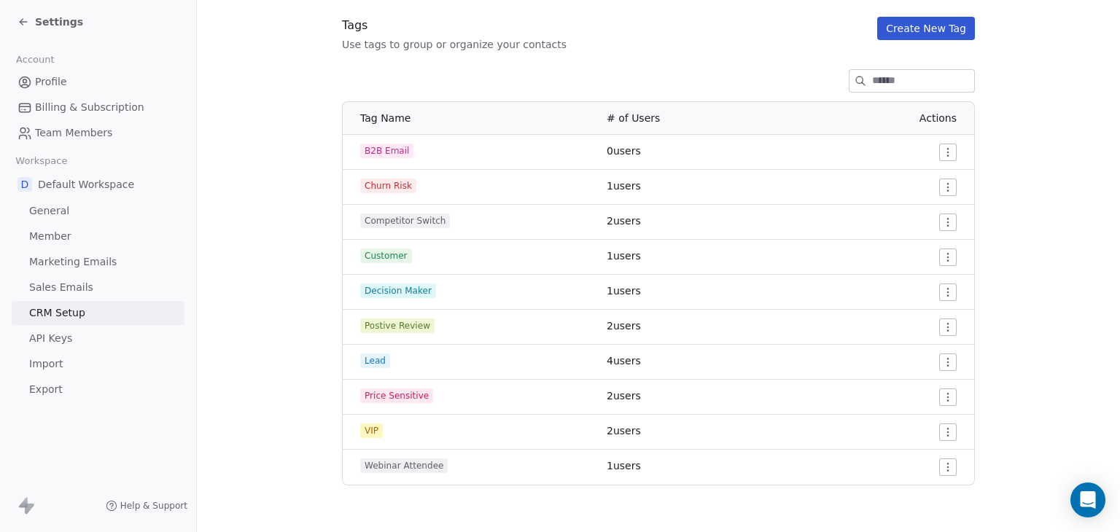
click at [939, 189] on html "Settings Account Profile Billing & Subscription Team Members Workspace D Defaul…" at bounding box center [560, 266] width 1120 height 532
click at [916, 240] on span "Delete" at bounding box center [923, 240] width 34 height 15
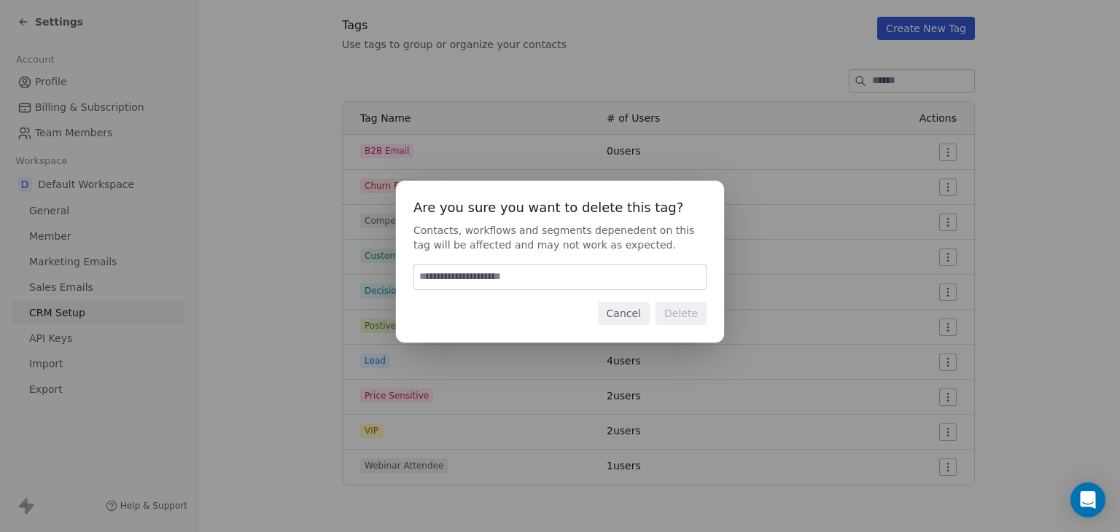
click at [571, 284] on input at bounding box center [560, 277] width 292 height 25
click at [476, 279] on input at bounding box center [560, 277] width 292 height 25
type input "*"
type input "******"
click at [684, 313] on button "Delete" at bounding box center [680, 313] width 51 height 23
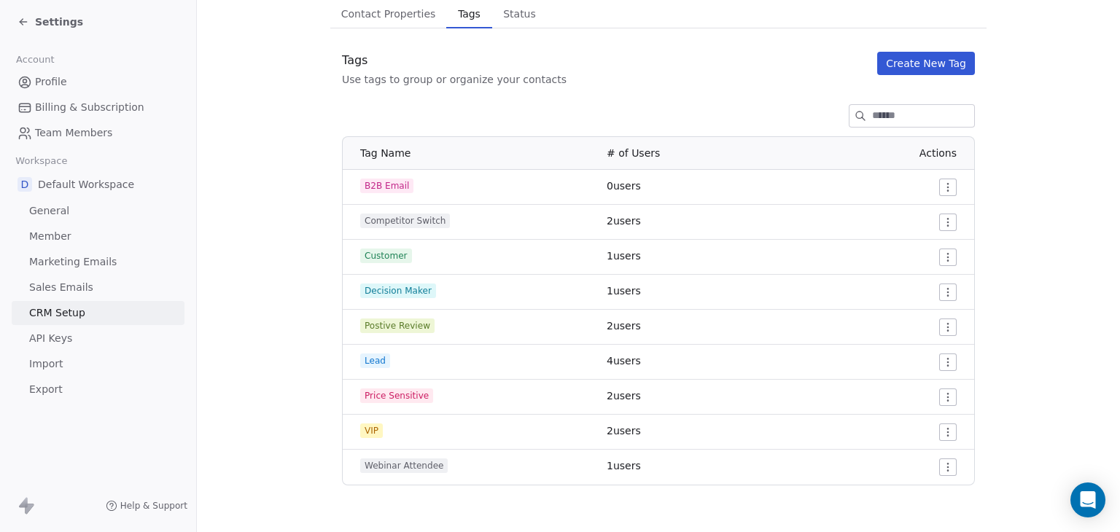
scroll to position [116, 0]
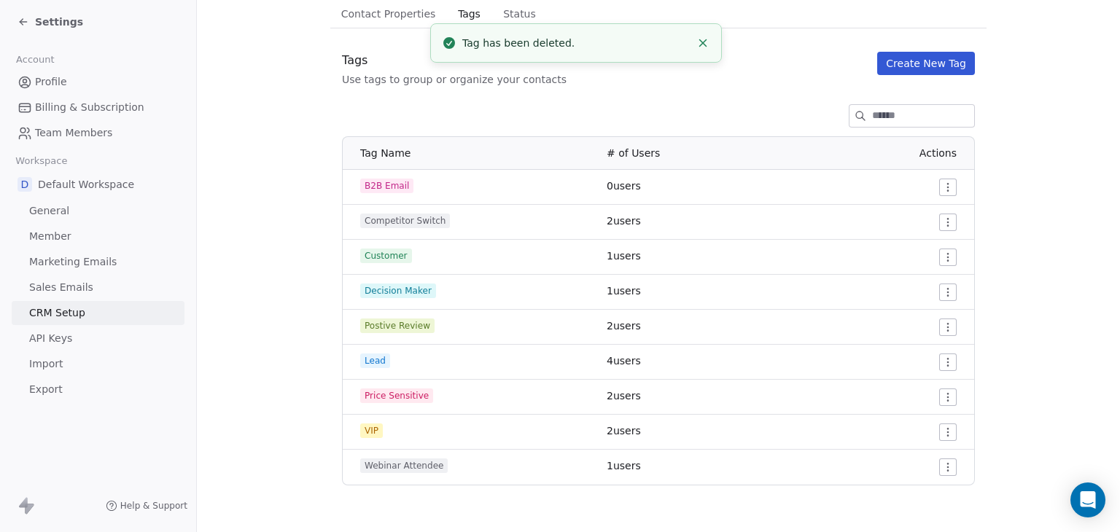
click at [942, 469] on html "Settings Account Profile Billing & Subscription Team Members Workspace D Defaul…" at bounding box center [560, 266] width 1120 height 532
click at [934, 445] on div "Delete" at bounding box center [914, 437] width 69 height 23
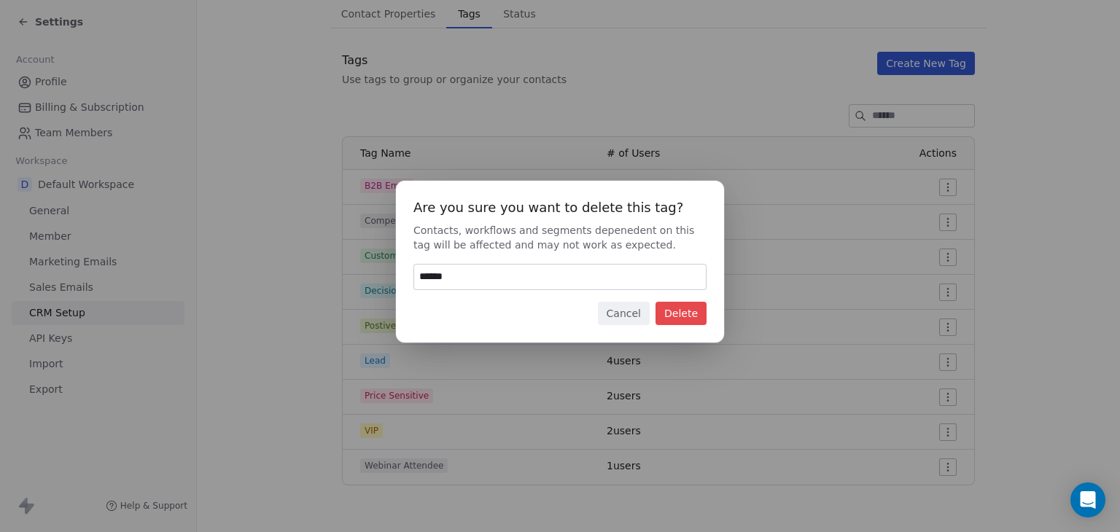
type input "******"
drag, startPoint x: 681, startPoint y: 311, endPoint x: 733, endPoint y: 355, distance: 68.2
click at [682, 311] on button "Delete" at bounding box center [680, 313] width 51 height 23
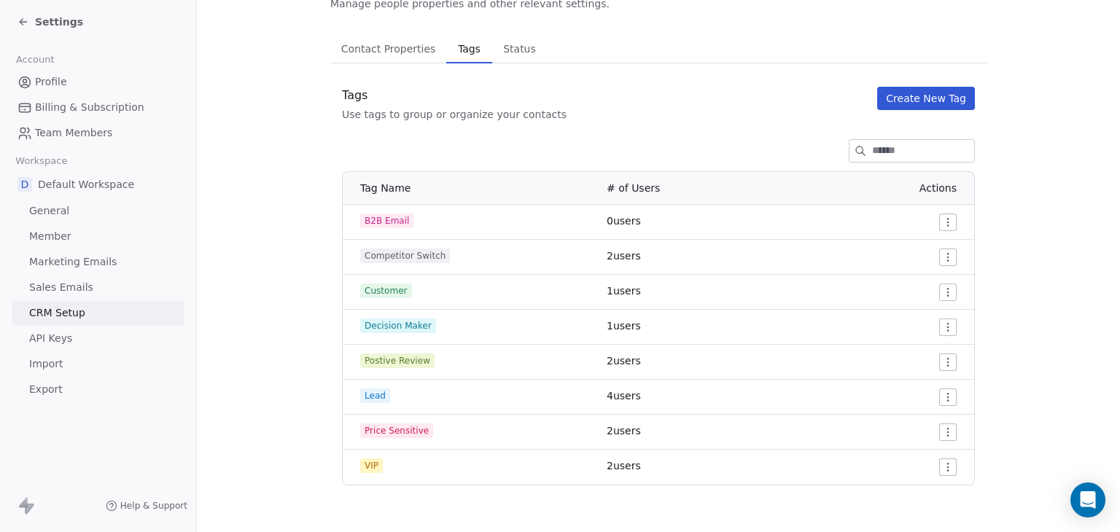
scroll to position [81, 0]
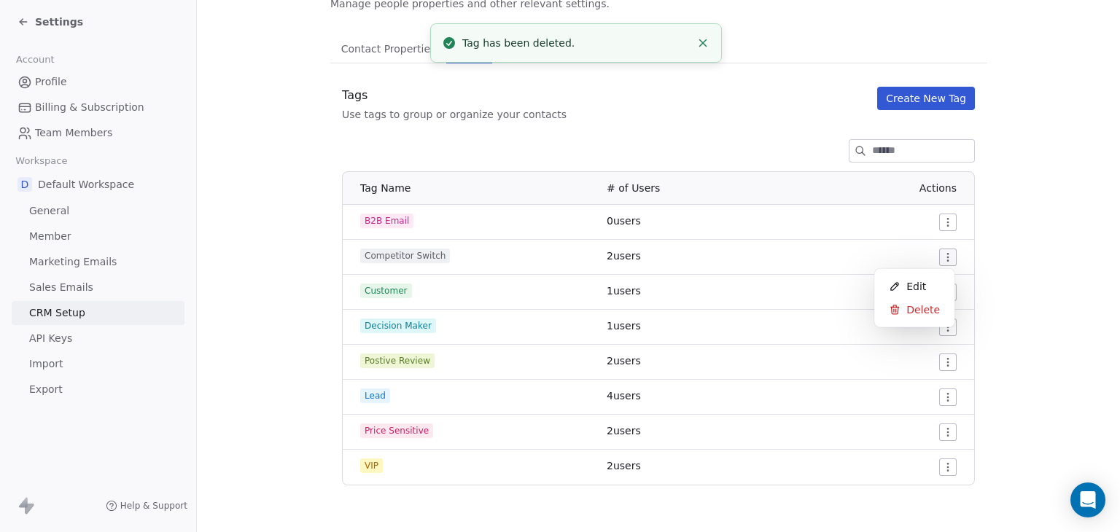
click at [935, 256] on html "Settings Account Profile Billing & Subscription Team Members Workspace D Defaul…" at bounding box center [560, 266] width 1120 height 532
click at [921, 308] on span "Delete" at bounding box center [923, 309] width 34 height 15
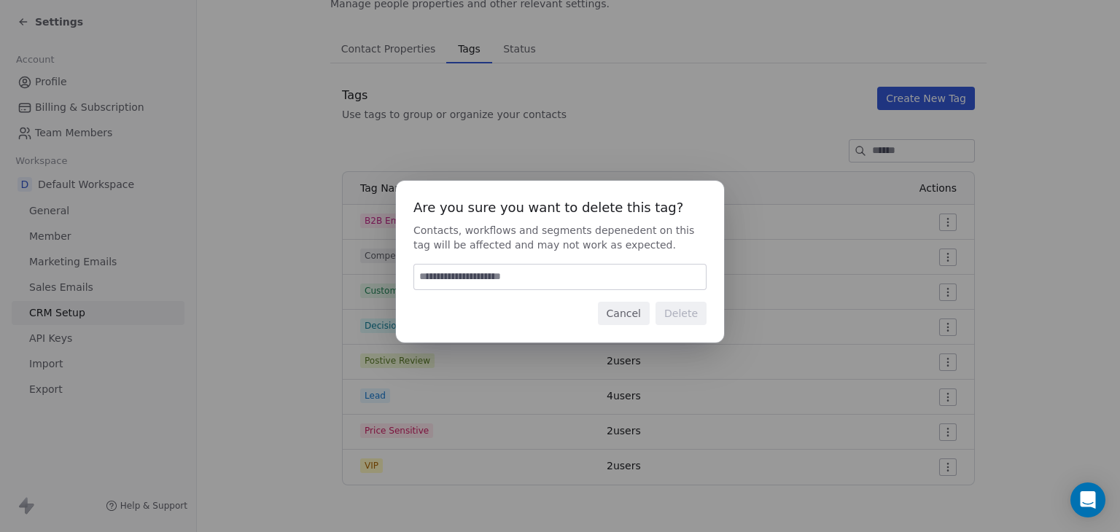
click at [494, 275] on input at bounding box center [560, 277] width 292 height 25
click at [493, 275] on input at bounding box center [560, 277] width 292 height 25
type input "******"
drag, startPoint x: 691, startPoint y: 311, endPoint x: 683, endPoint y: 318, distance: 10.8
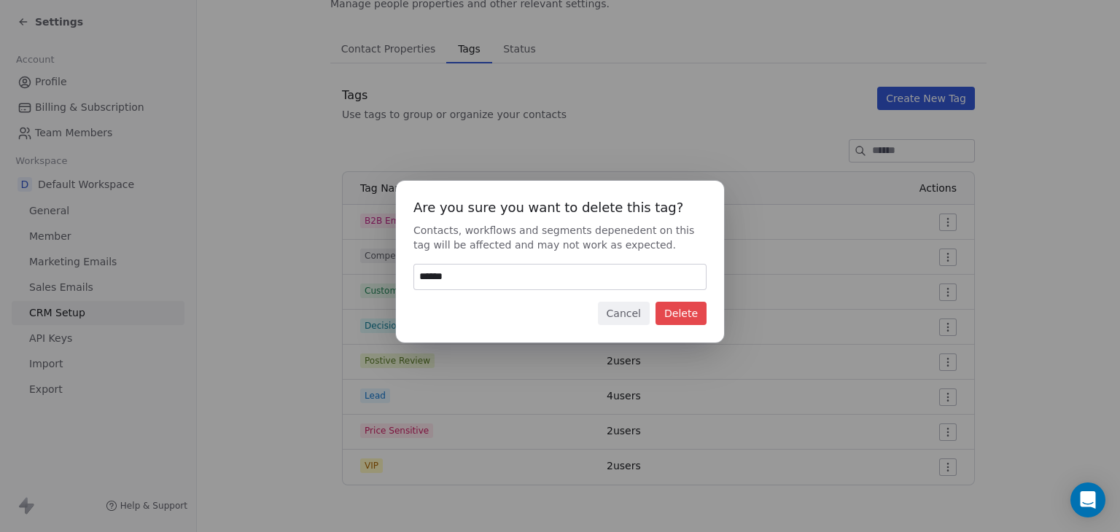
click at [690, 311] on button "Delete" at bounding box center [680, 313] width 51 height 23
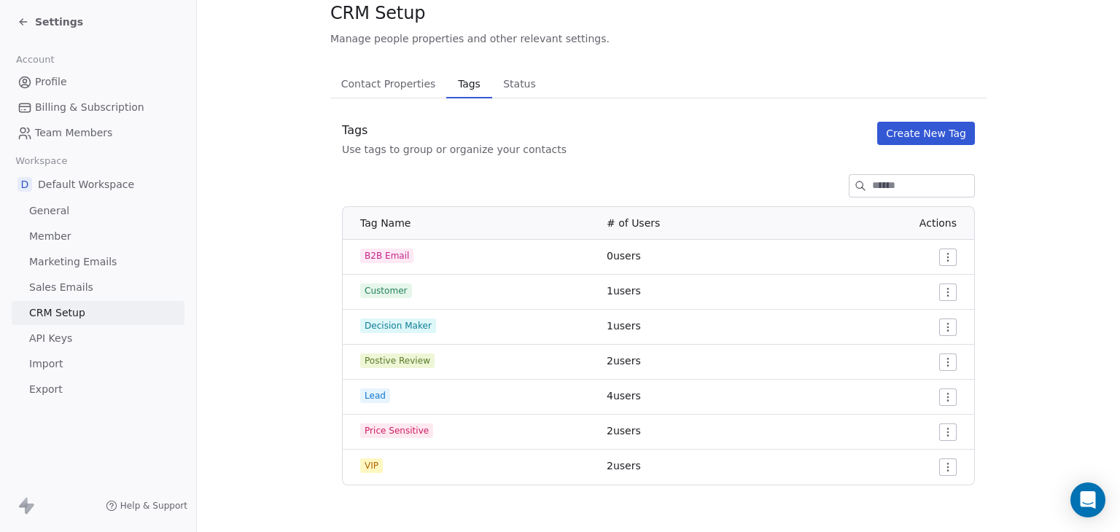
click at [941, 296] on html "Settings Account Profile Billing & Subscription Team Members Workspace D Defaul…" at bounding box center [560, 266] width 1120 height 532
click at [913, 341] on span "Delete" at bounding box center [923, 344] width 34 height 15
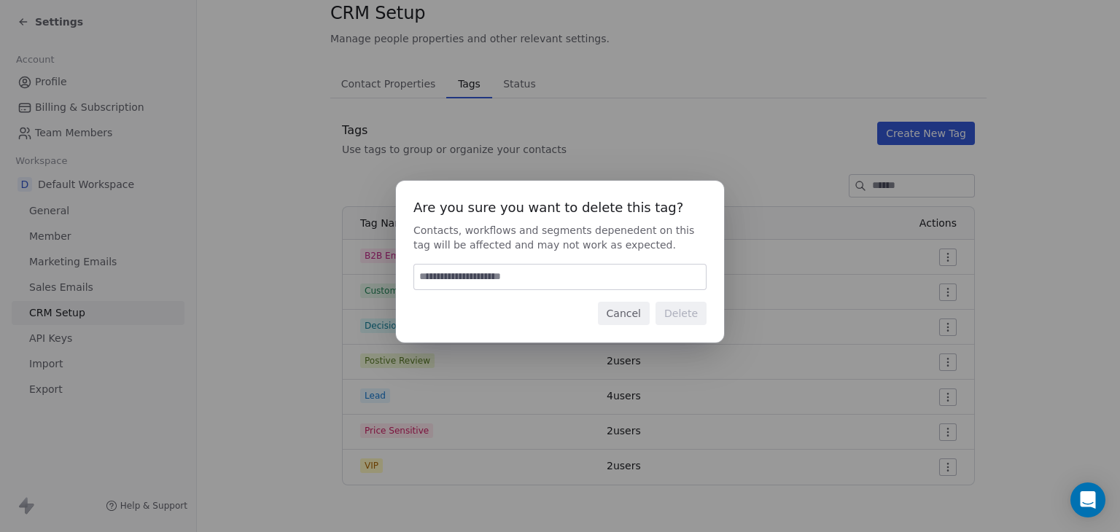
click at [490, 282] on input at bounding box center [560, 277] width 292 height 25
type input "******"
click at [682, 316] on button "Delete" at bounding box center [680, 313] width 51 height 23
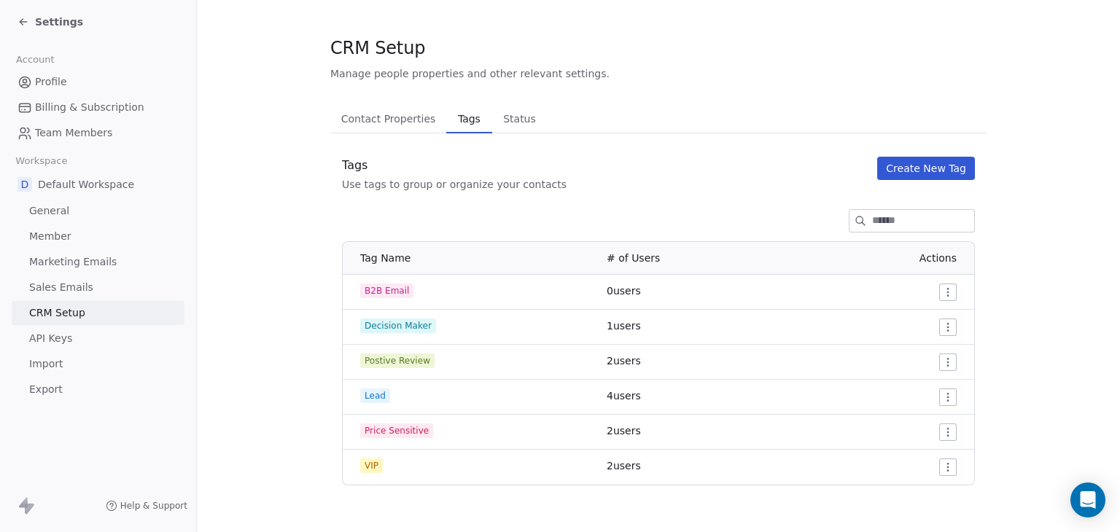
scroll to position [11, 0]
click at [947, 324] on html "Settings Account Profile Billing & Subscription Team Members Workspace D Defaul…" at bounding box center [560, 266] width 1120 height 532
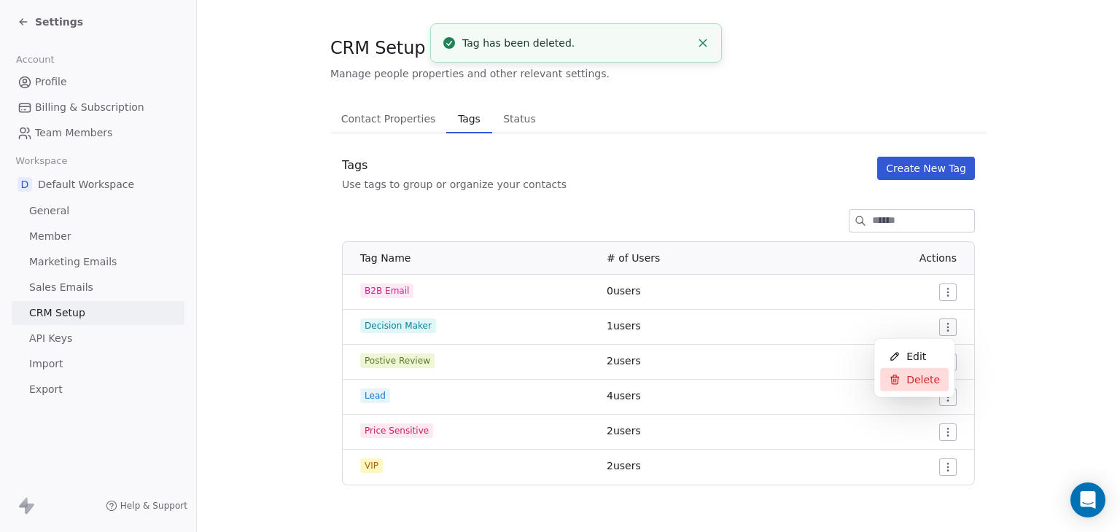
click at [907, 371] on div "Delete" at bounding box center [914, 379] width 69 height 23
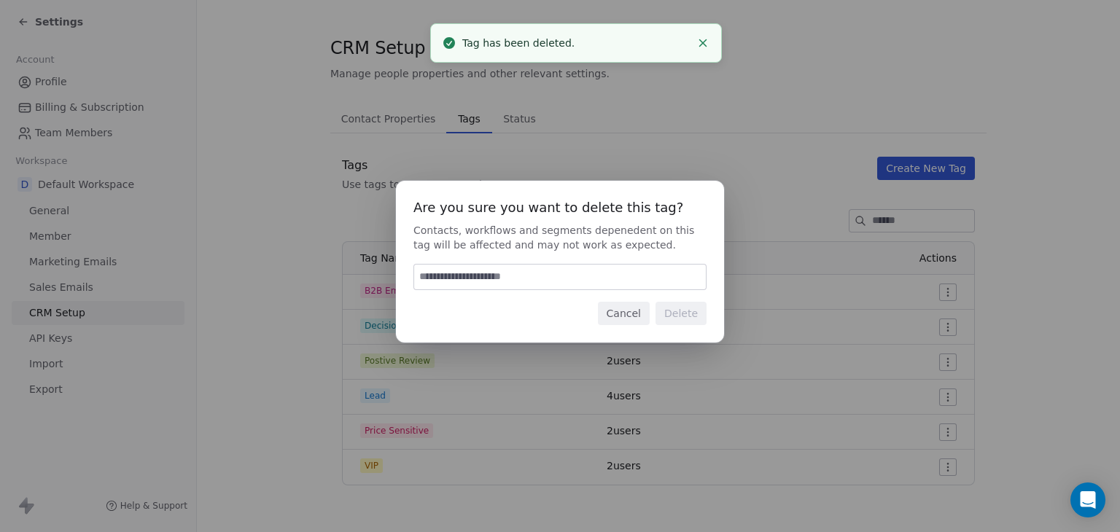
click at [493, 272] on input at bounding box center [560, 277] width 292 height 25
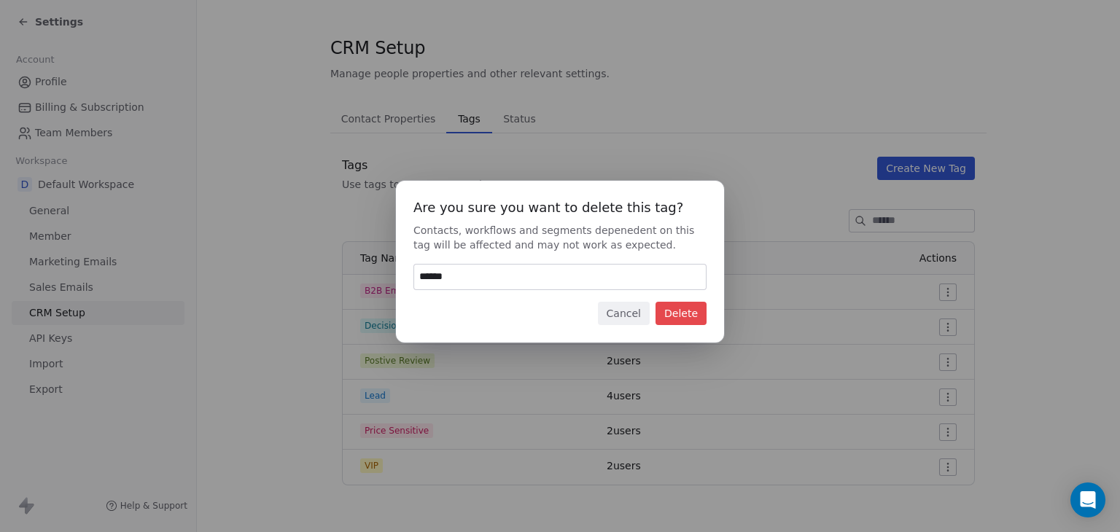
type input "******"
drag, startPoint x: 682, startPoint y: 316, endPoint x: 766, endPoint y: 319, distance: 83.9
click at [683, 316] on button "Delete" at bounding box center [680, 313] width 51 height 23
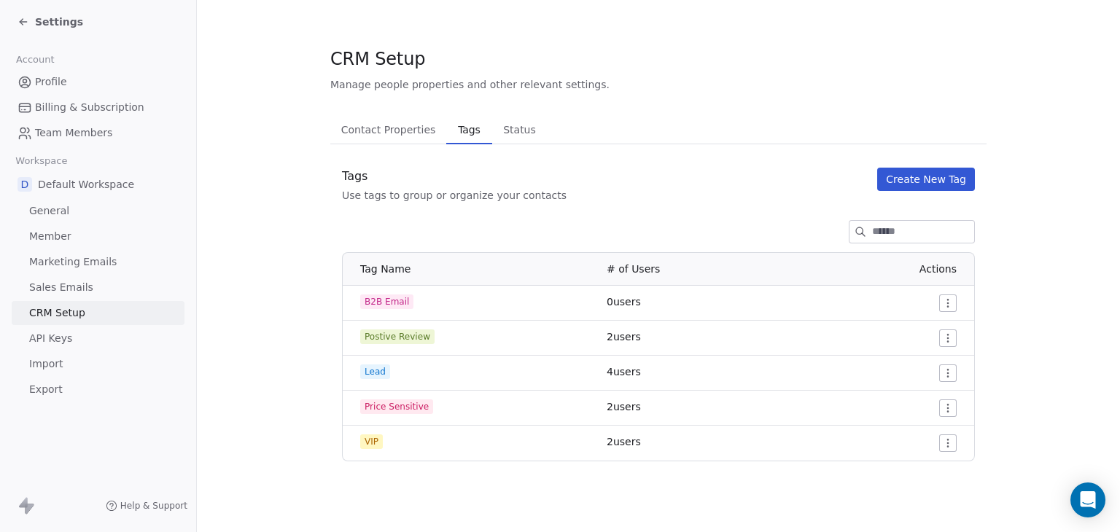
scroll to position [0, 0]
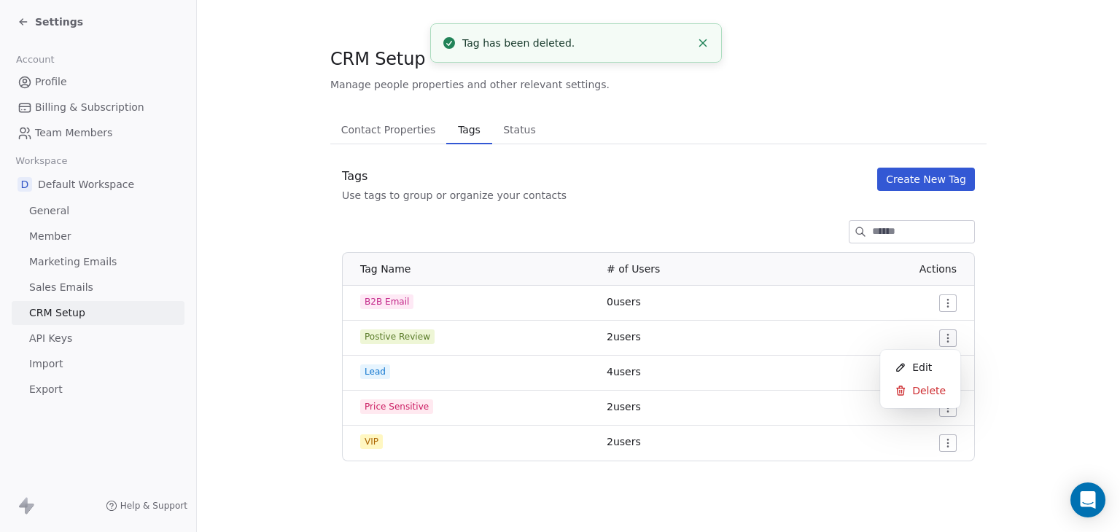
click at [948, 341] on html "Settings Account Profile Billing & Subscription Team Members Workspace D Defaul…" at bounding box center [560, 266] width 1120 height 532
click at [941, 394] on span "Delete" at bounding box center [929, 390] width 34 height 15
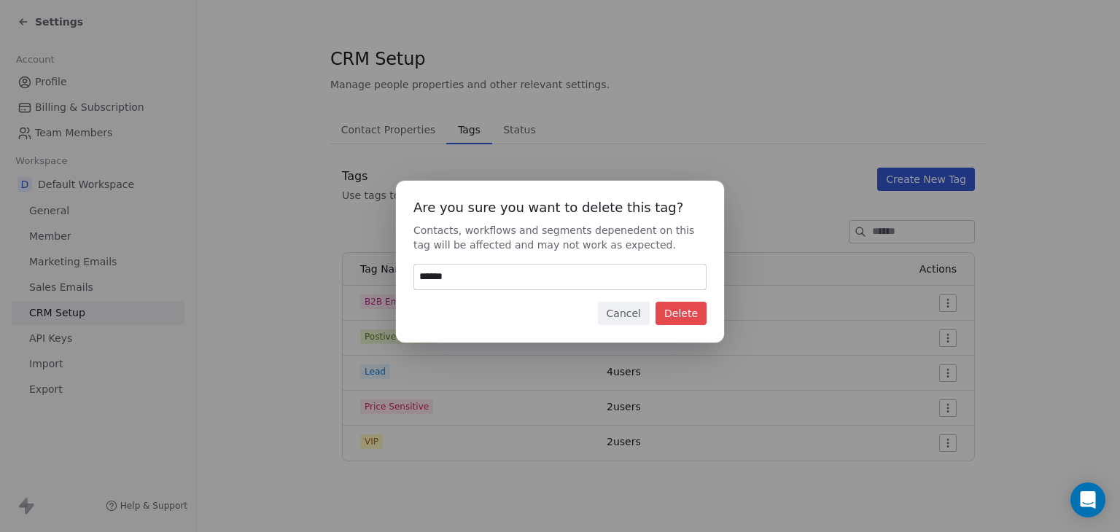
type input "******"
click at [671, 312] on button "Delete" at bounding box center [680, 313] width 51 height 23
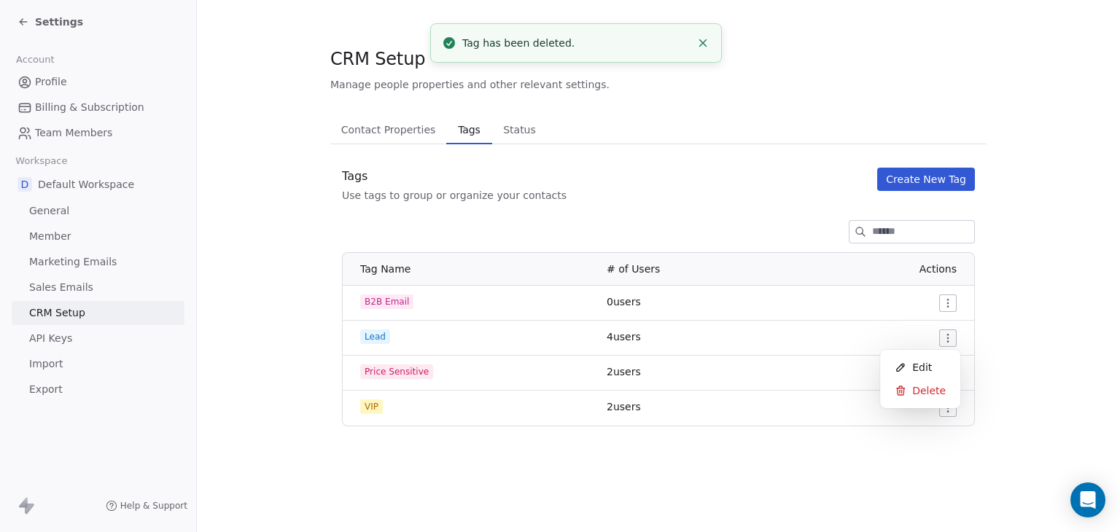
click at [947, 335] on html "Settings Account Profile Billing & Subscription Team Members Workspace D Defaul…" at bounding box center [560, 266] width 1120 height 532
click at [924, 395] on span "Delete" at bounding box center [929, 390] width 34 height 15
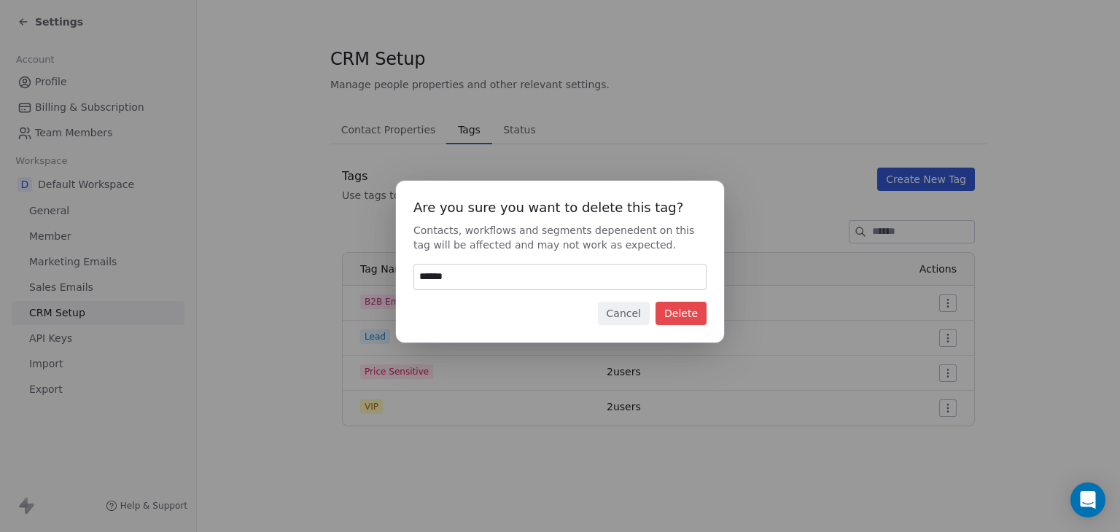
type input "******"
click at [694, 312] on button "Delete" at bounding box center [680, 313] width 51 height 23
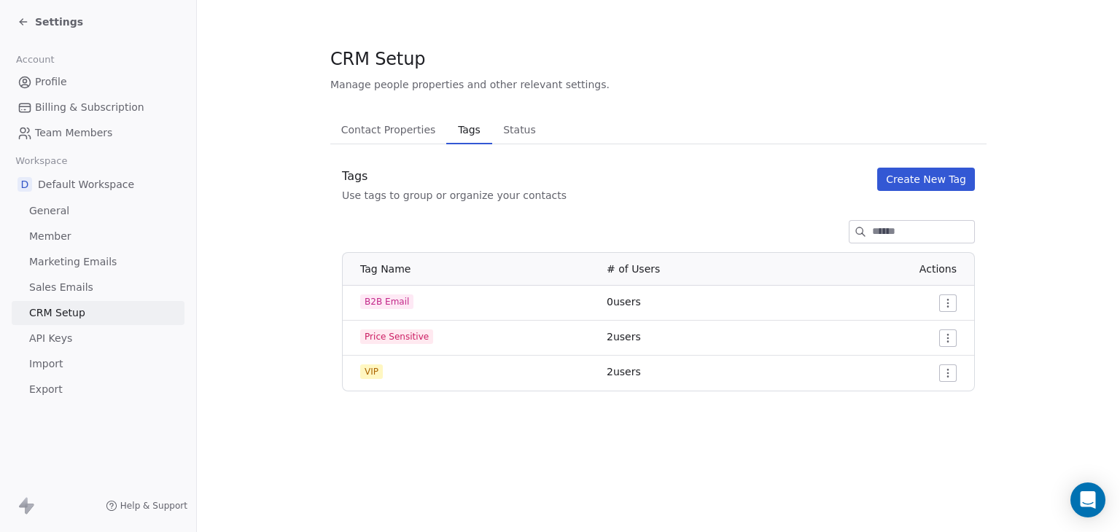
click at [950, 343] on html "Settings Account Profile Billing & Subscription Team Members Workspace D Defaul…" at bounding box center [560, 266] width 1120 height 532
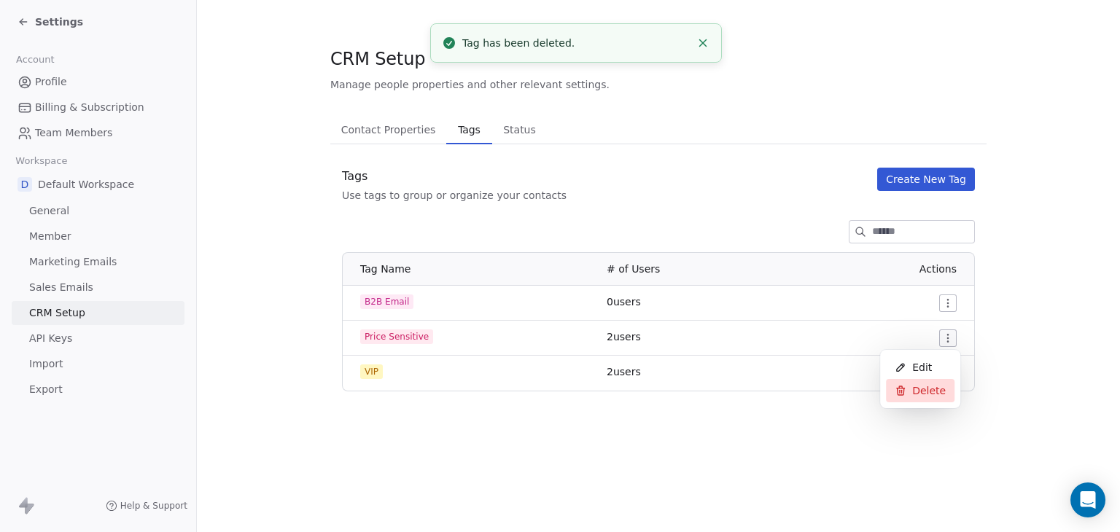
click at [918, 391] on span "Delete" at bounding box center [929, 390] width 34 height 15
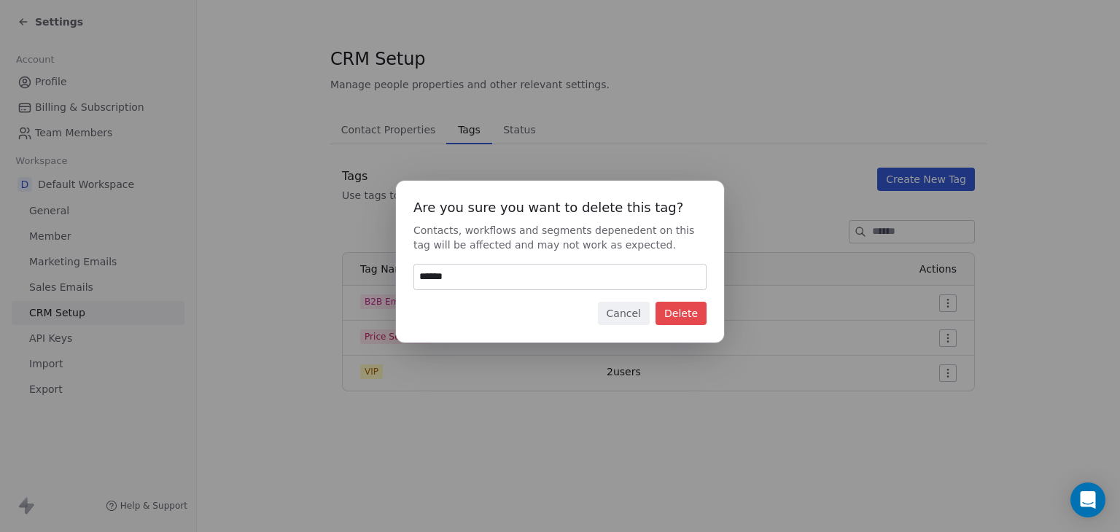
type input "******"
click at [691, 321] on button "Delete" at bounding box center [680, 313] width 51 height 23
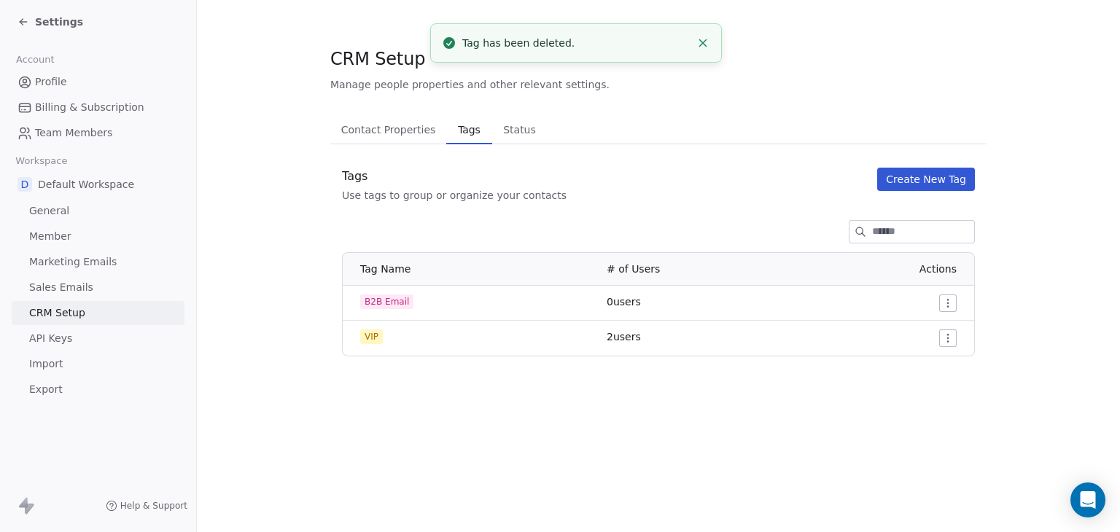
click at [947, 336] on html "Settings Account Profile Billing & Subscription Team Members Workspace D Defaul…" at bounding box center [560, 266] width 1120 height 532
click at [922, 399] on div "Delete" at bounding box center [920, 390] width 69 height 23
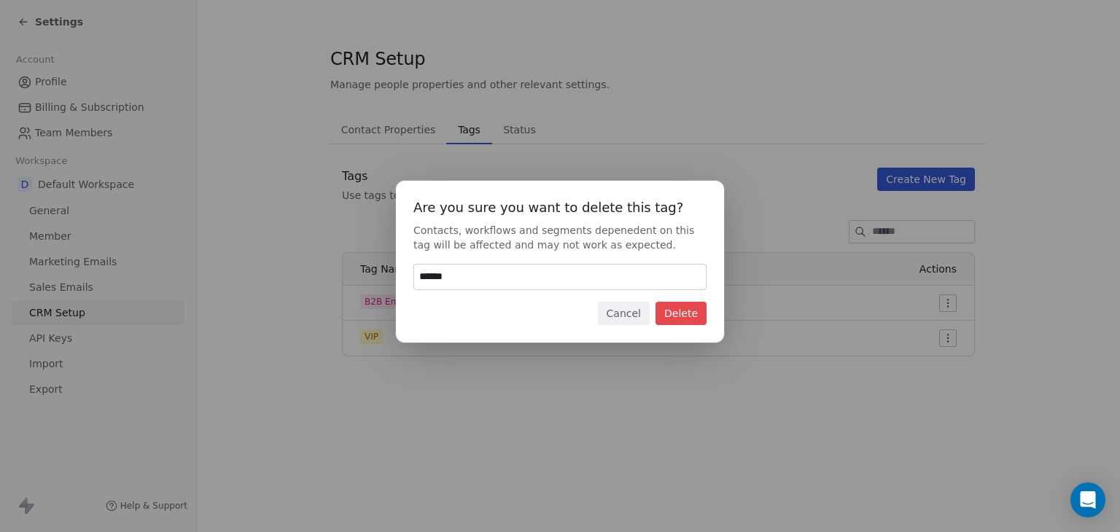
type input "******"
click at [681, 324] on button "Delete" at bounding box center [680, 313] width 51 height 23
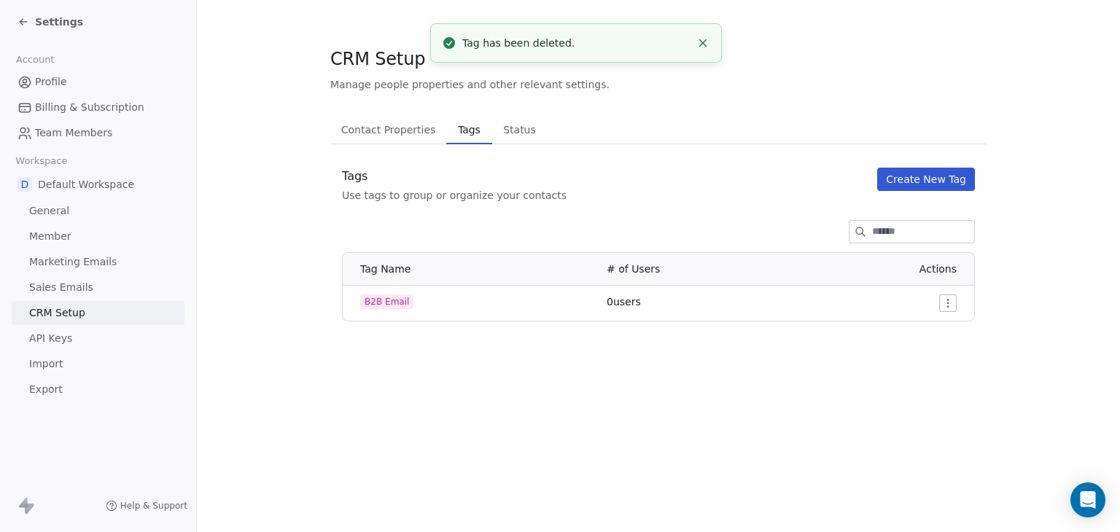
click at [690, 367] on section "CRM Setup Manage people properties and other relevant settings. Contact Propert…" at bounding box center [658, 184] width 923 height 368
click at [953, 304] on html "Settings Account Profile Billing & Subscription Team Members Workspace D Defaul…" at bounding box center [560, 266] width 1120 height 532
click at [708, 371] on html "Settings Account Profile Billing & Subscription Team Members Workspace D Defaul…" at bounding box center [560, 266] width 1120 height 532
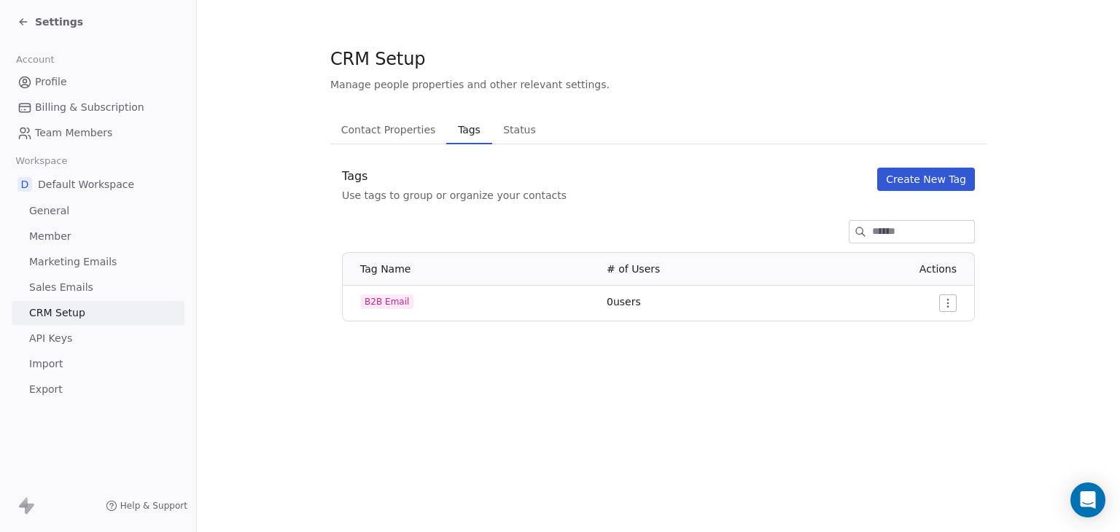
click at [621, 305] on span "0 users" at bounding box center [623, 302] width 34 height 12
click at [500, 220] on div at bounding box center [658, 231] width 656 height 23
click at [510, 127] on span "Status" at bounding box center [519, 130] width 44 height 20
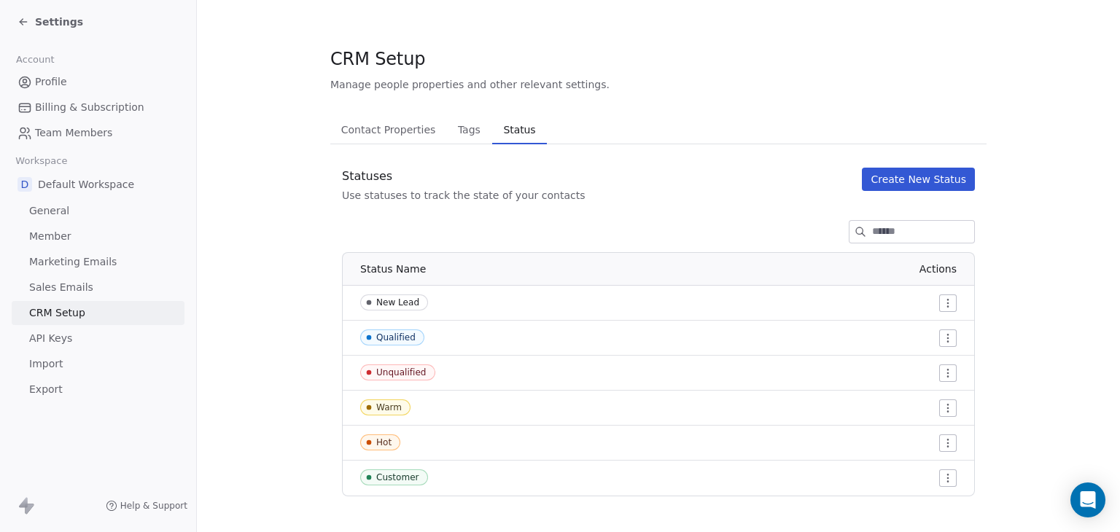
click at [367, 124] on span "Contact Properties" at bounding box center [388, 130] width 106 height 20
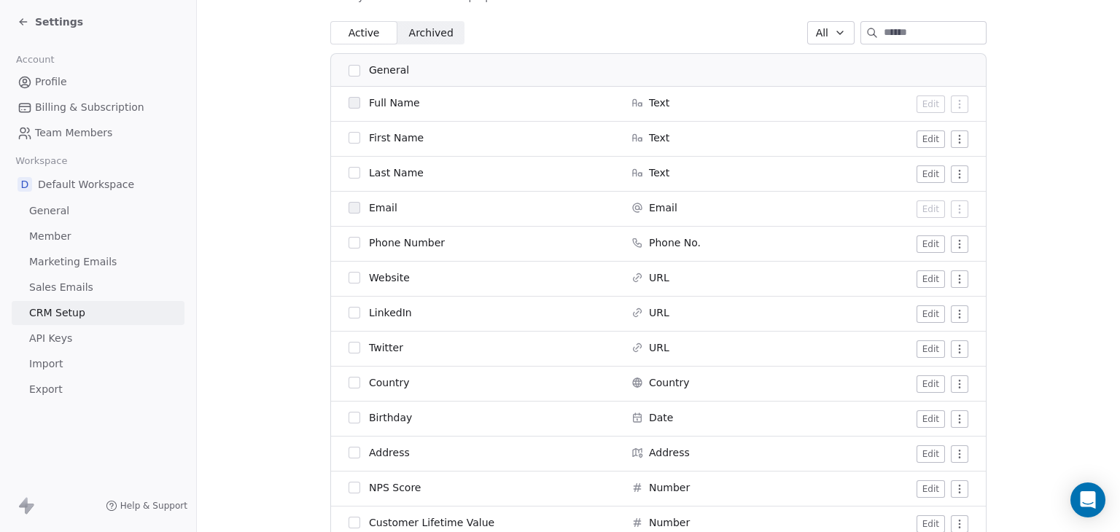
scroll to position [146, 0]
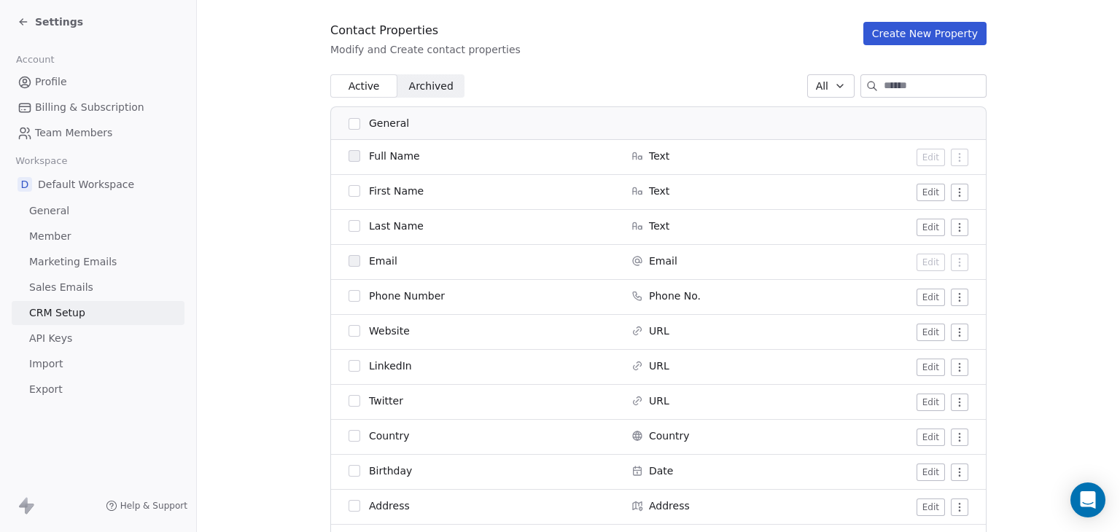
click at [604, 42] on div "Contact Properties Modify and Create contact properties Create New Property" at bounding box center [658, 39] width 656 height 35
click at [36, 218] on span "General" at bounding box center [49, 210] width 40 height 15
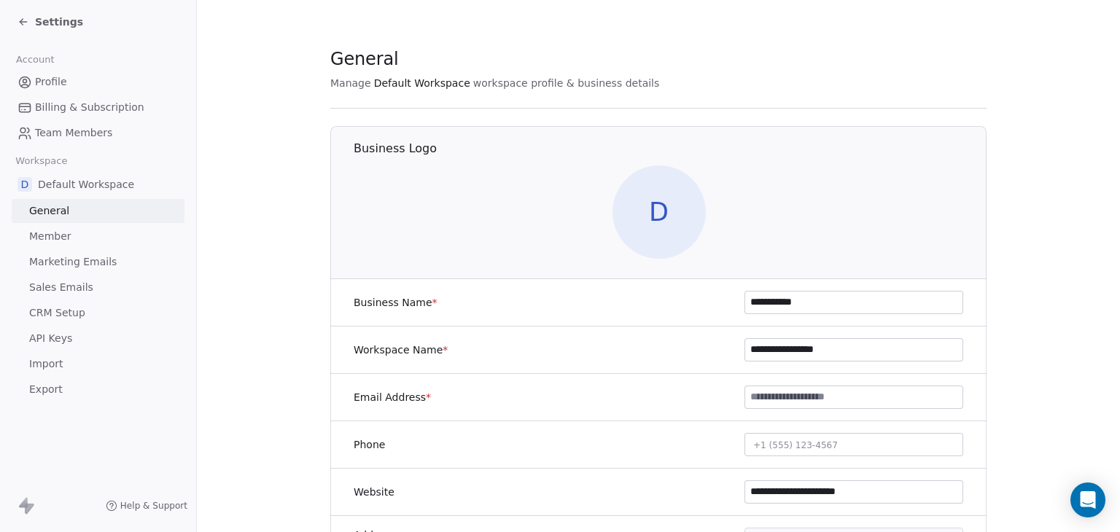
click at [63, 82] on span "Profile" at bounding box center [51, 81] width 32 height 15
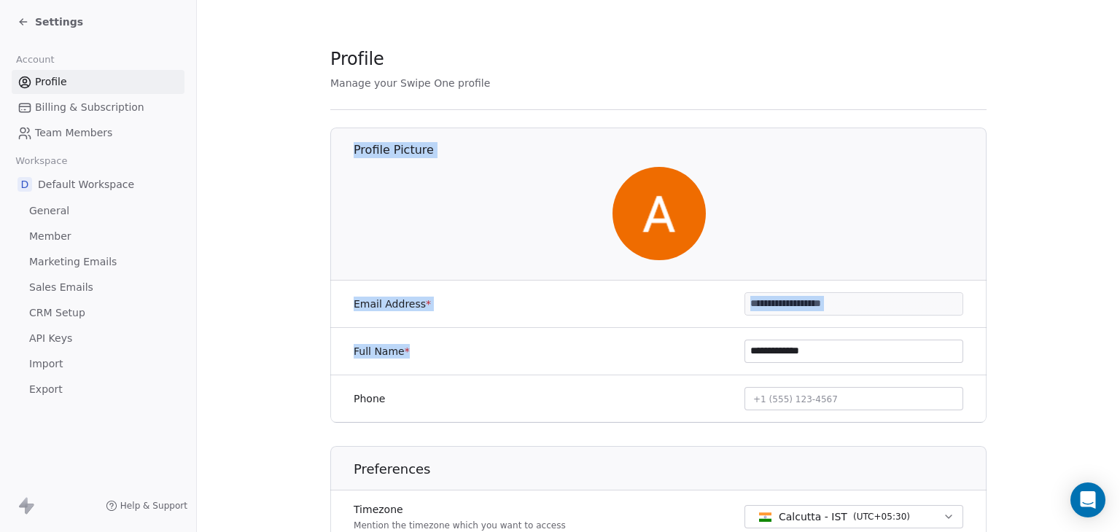
drag, startPoint x: 1119, startPoint y: 272, endPoint x: 1106, endPoint y: 71, distance: 200.8
click at [1106, 71] on div "**********" at bounding box center [658, 266] width 923 height 532
click at [23, 24] on icon at bounding box center [23, 22] width 12 height 12
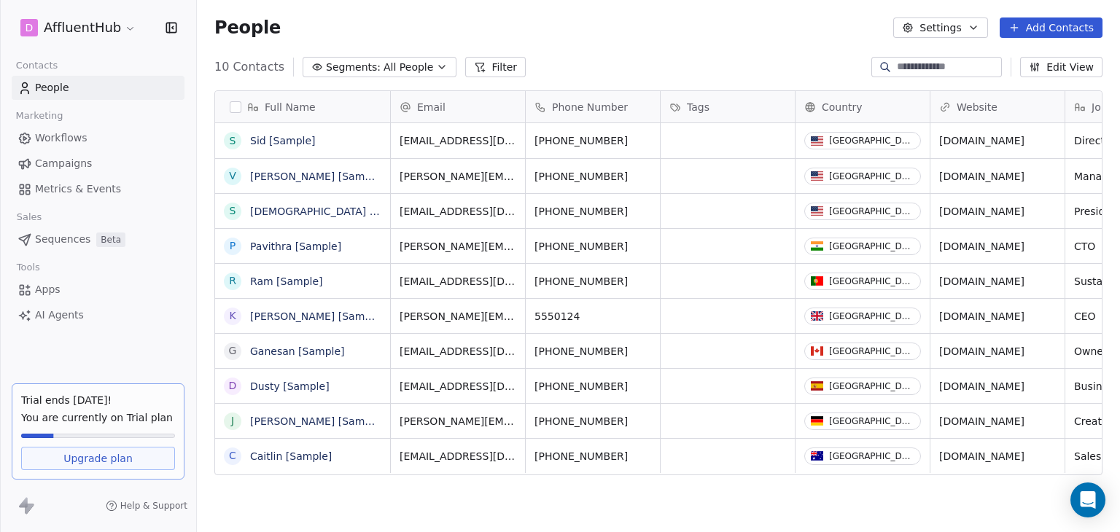
click at [38, 132] on span "Workflows" at bounding box center [61, 137] width 52 height 15
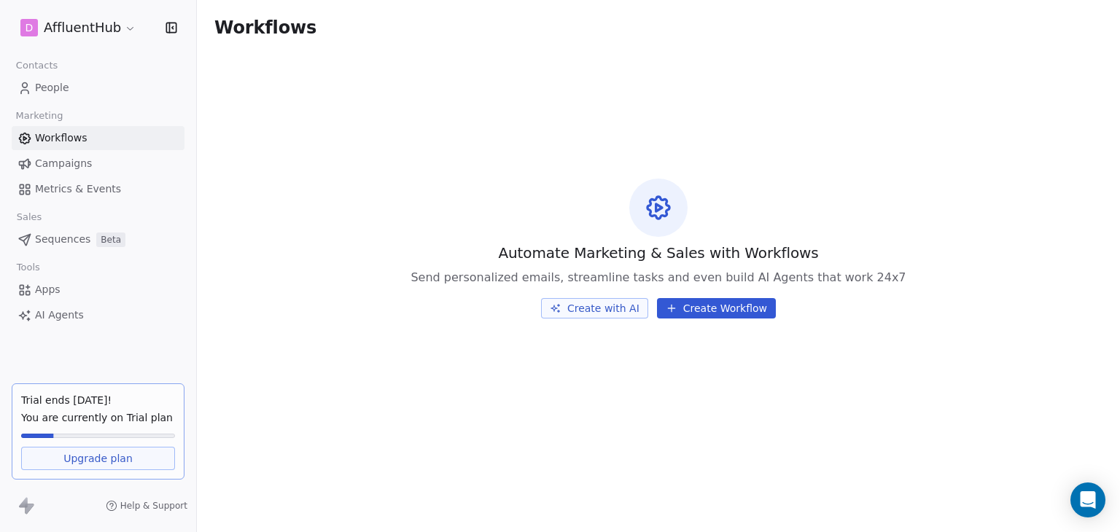
click at [606, 313] on button "Create with AI" at bounding box center [594, 308] width 107 height 20
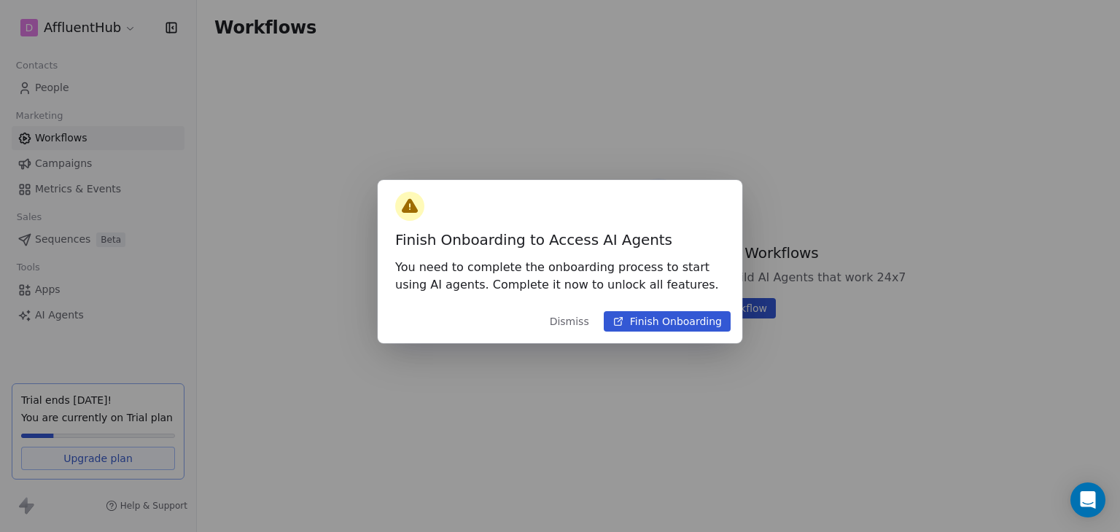
drag, startPoint x: 657, startPoint y: 327, endPoint x: 636, endPoint y: 330, distance: 21.3
click at [657, 327] on button "Finish Onboarding" at bounding box center [667, 321] width 127 height 20
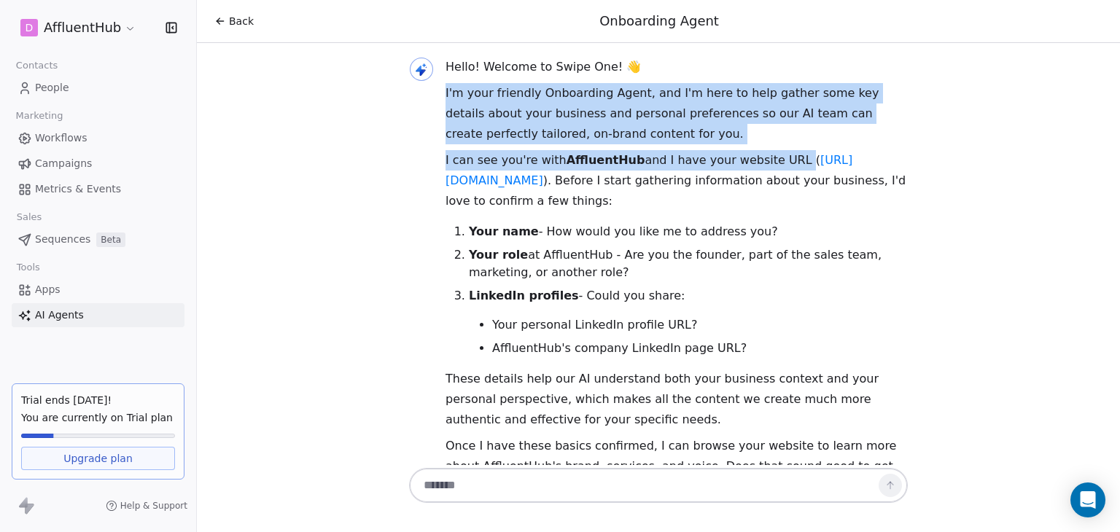
drag, startPoint x: 1119, startPoint y: 114, endPoint x: 1119, endPoint y: 71, distance: 43.0
click at [1119, 71] on div "Hello! Welcome to Swipe One! 👋 I'm your friendly Onboarding Agent, and I'm here…" at bounding box center [658, 254] width 923 height 422
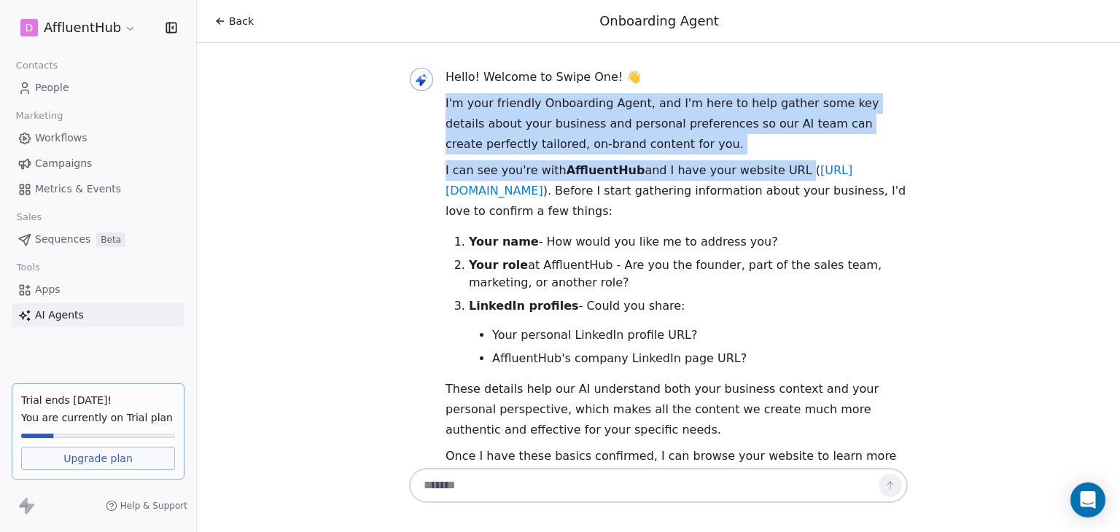
scroll to position [55, 0]
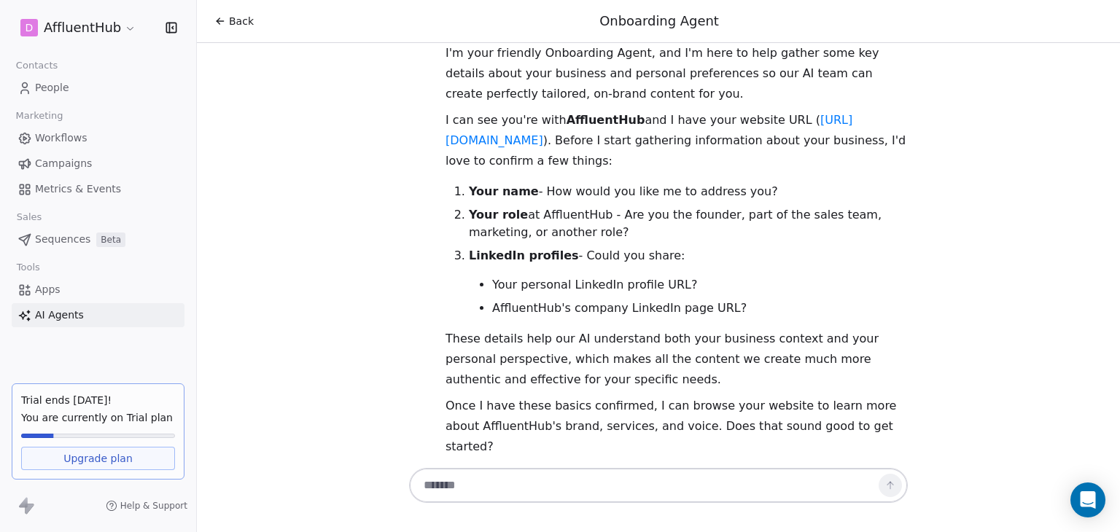
click at [882, 172] on div "Hello! Welcome to Swipe One! 👋 I'm your friendly Onboarding Agent, and I'm here…" at bounding box center [676, 237] width 462 height 440
click at [523, 480] on textarea at bounding box center [643, 486] width 456 height 28
paste textarea "**********"
type textarea "**********"
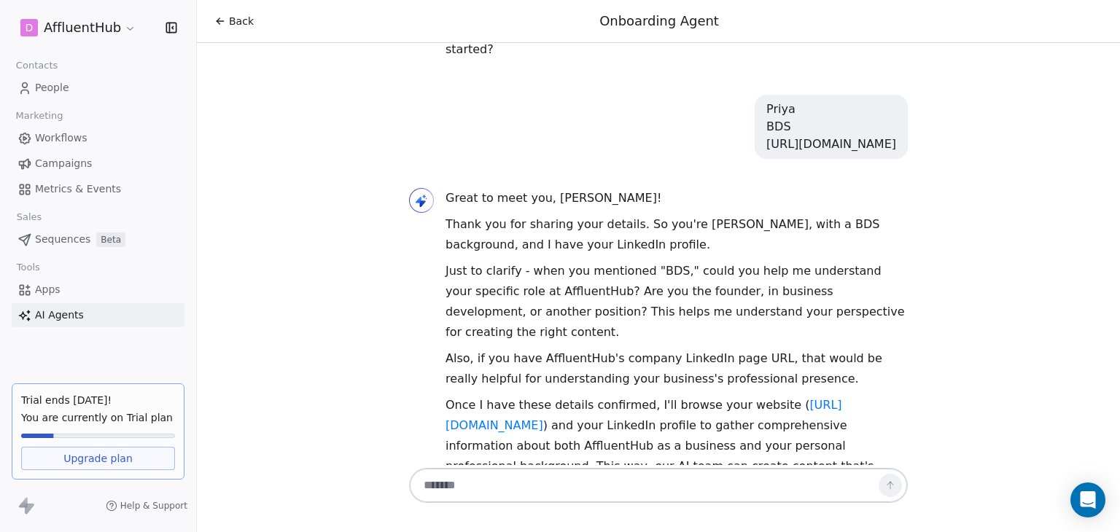
scroll to position [499, 0]
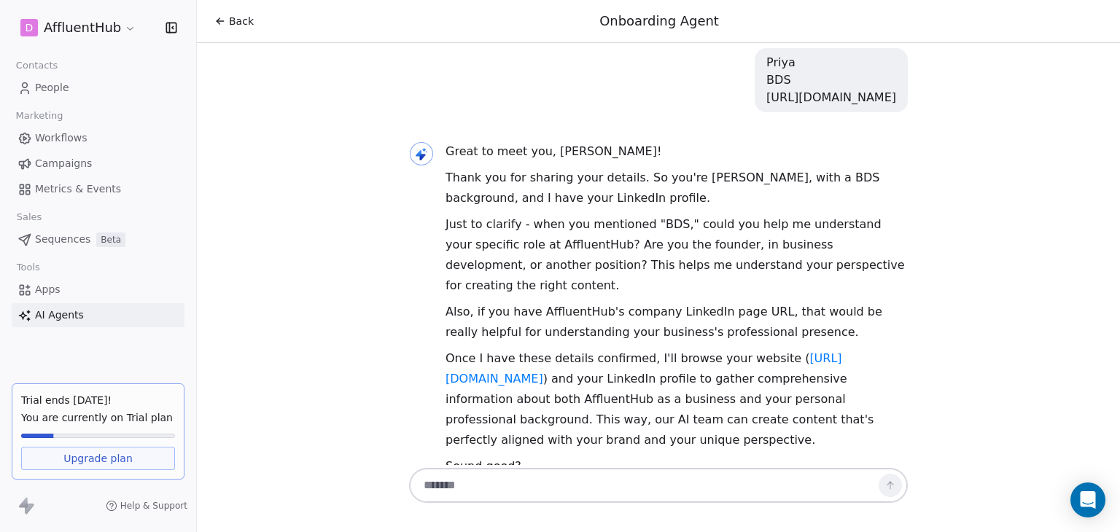
click at [578, 476] on textarea at bounding box center [643, 486] width 456 height 28
type textarea "*"
type textarea "**********"
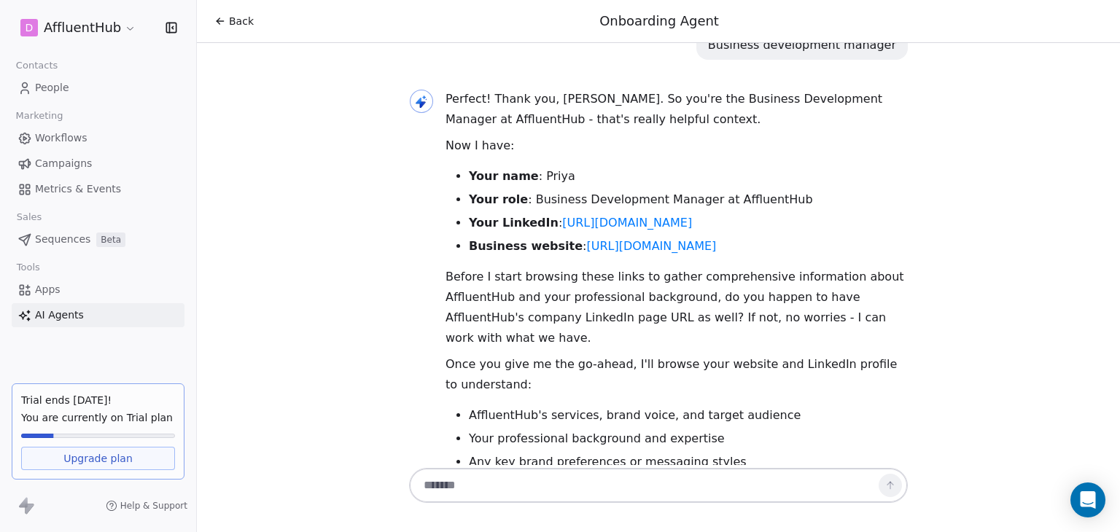
scroll to position [1006, 0]
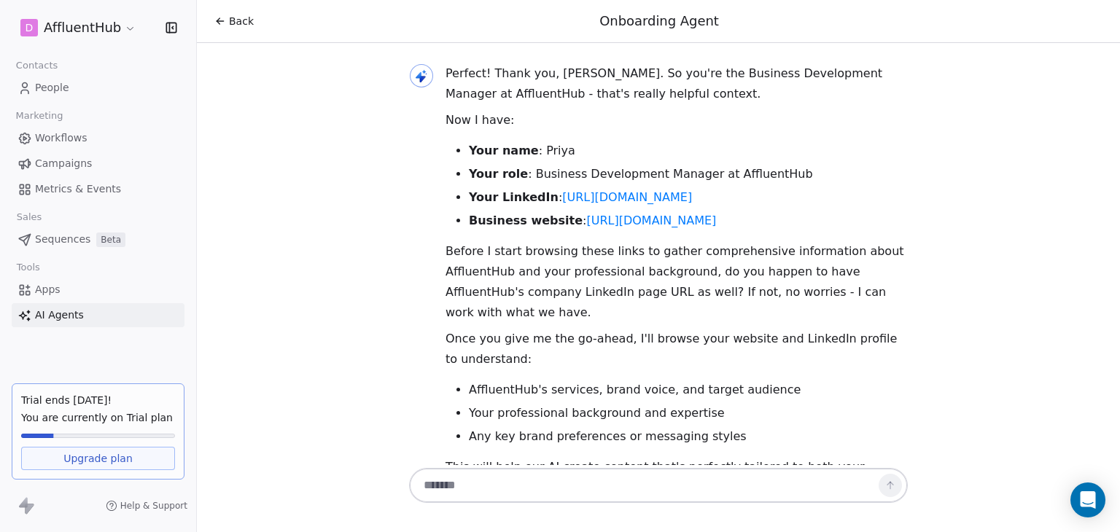
click at [641, 488] on textarea at bounding box center [643, 486] width 456 height 28
type textarea "***"
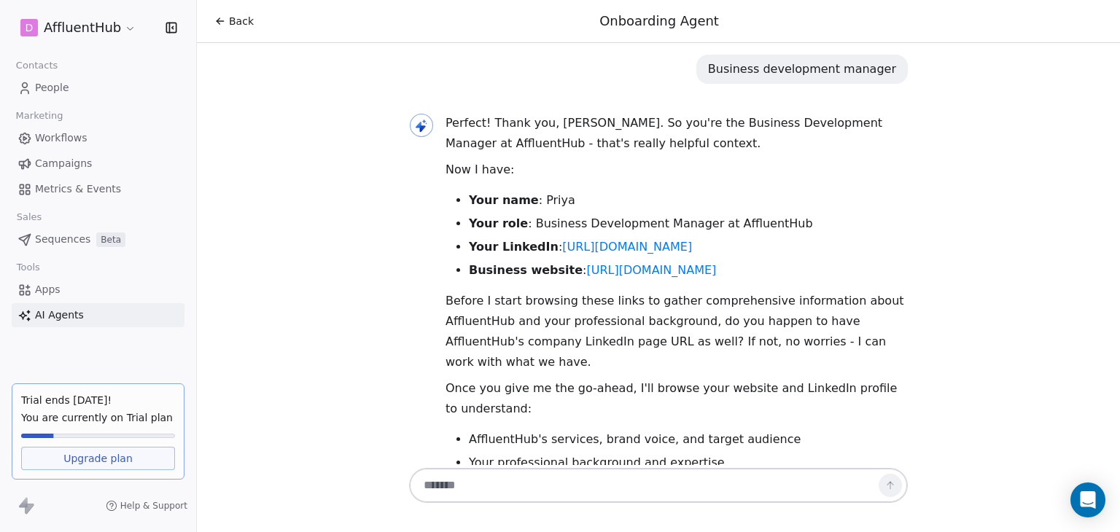
scroll to position [1271, 0]
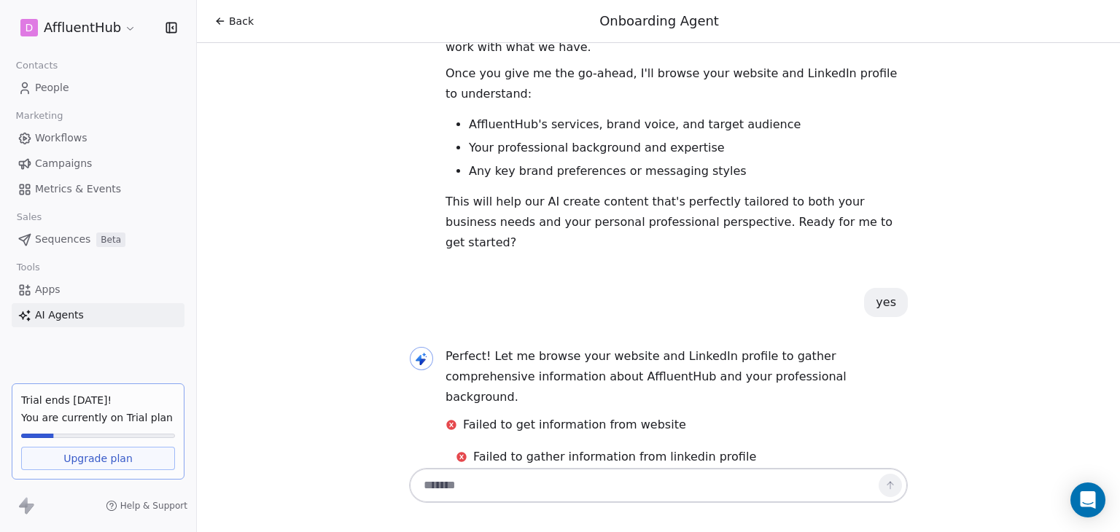
click at [807, 346] on p "Perfect! Let me browse your website and LinkedIn profile to gather comprehensiv…" at bounding box center [676, 376] width 462 height 61
click at [573, 492] on textarea at bounding box center [643, 486] width 456 height 28
type textarea "**********"
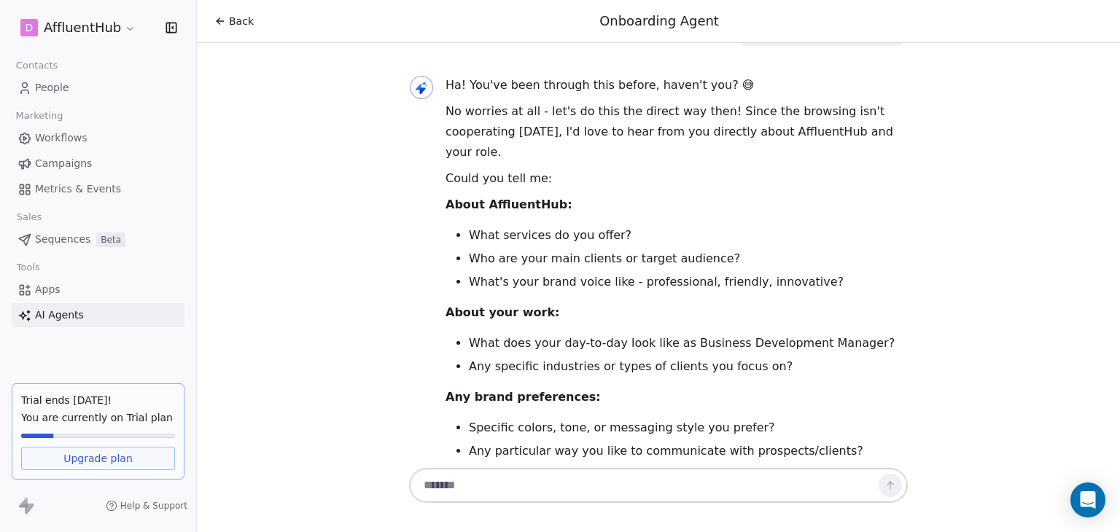
scroll to position [1828, 0]
drag, startPoint x: 1119, startPoint y: 390, endPoint x: 1119, endPoint y: 418, distance: 27.7
click at [1119, 418] on div "Hello! Welcome to Swipe One! 👋 I'm your friendly Onboarding Agent, and I'm here…" at bounding box center [658, 254] width 923 height 422
click at [836, 442] on li "Any particular way you like to communicate with prospects/clients?" at bounding box center [688, 450] width 439 height 17
click at [558, 476] on textarea at bounding box center [643, 486] width 456 height 28
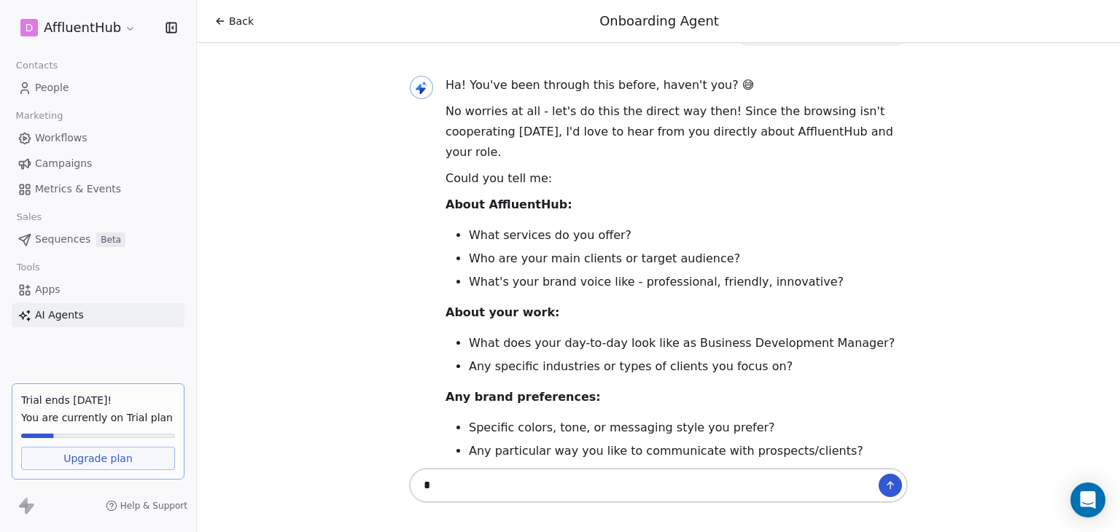
type textarea "**"
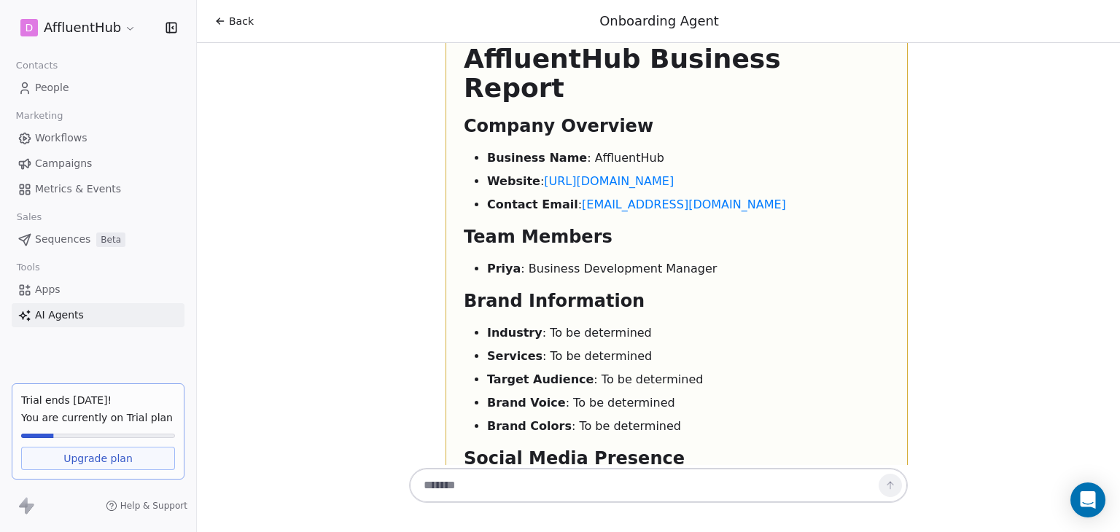
scroll to position [2781, 0]
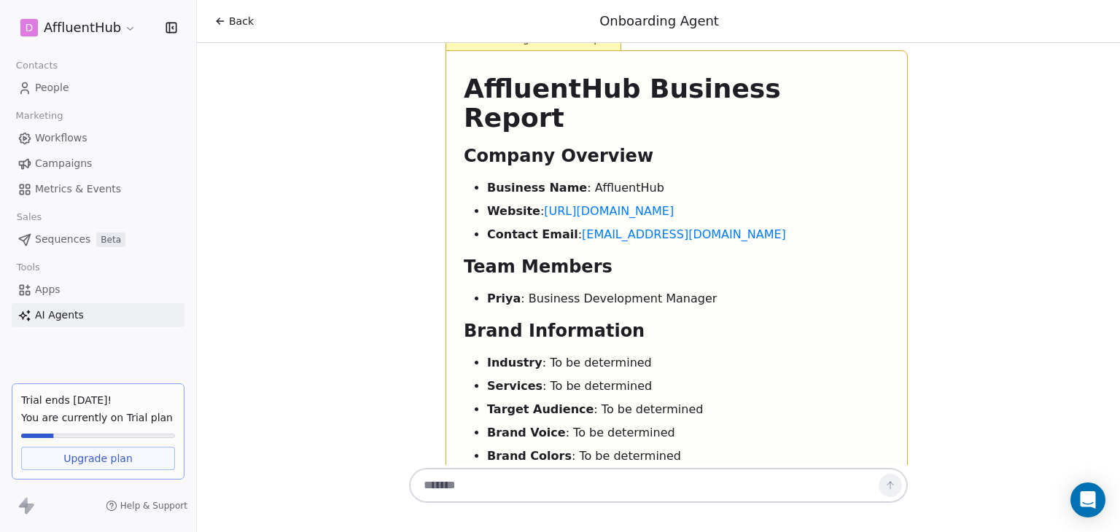
paste textarea "**********"
type textarea "**********"
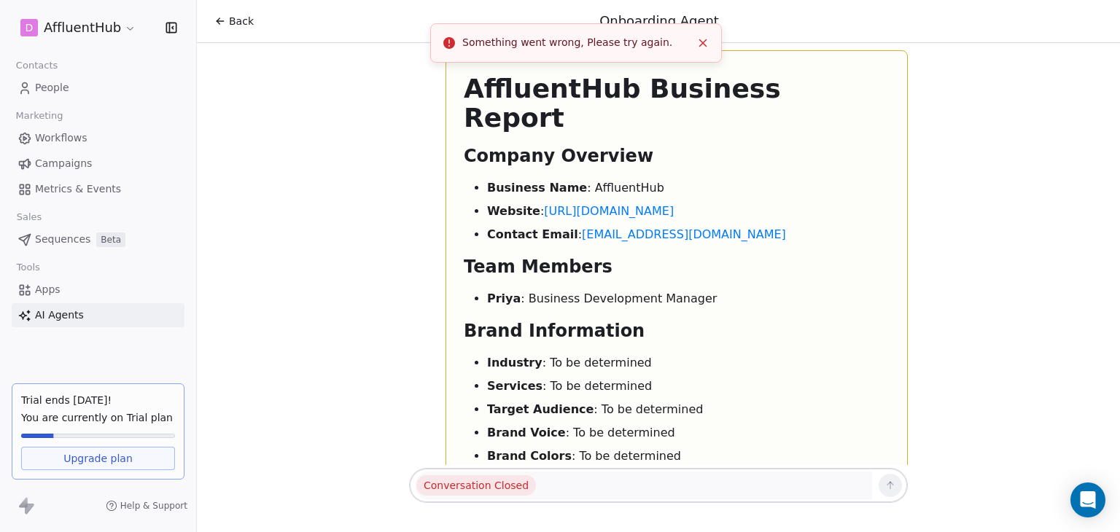
click at [700, 39] on line "Close toast" at bounding box center [703, 42] width 7 height 7
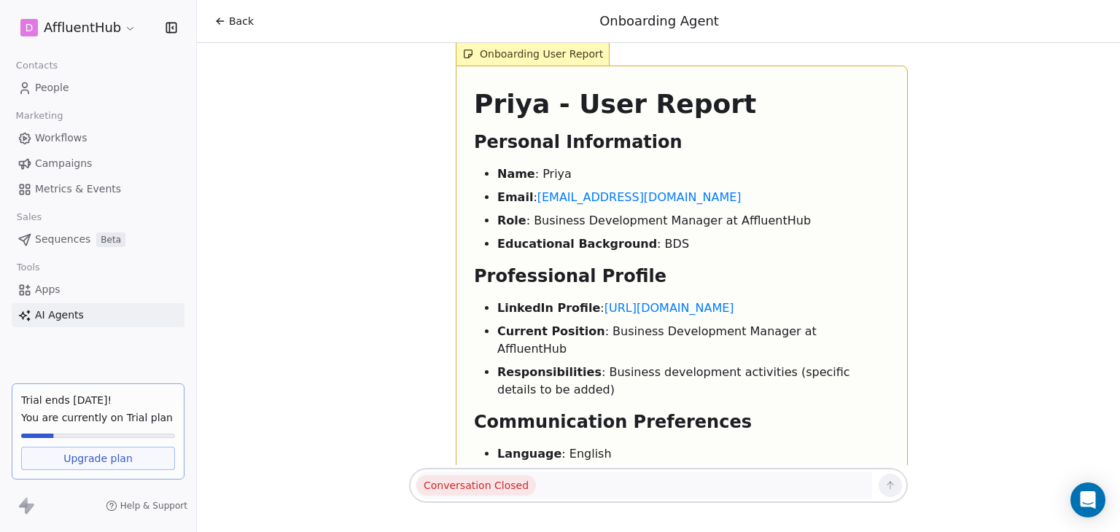
scroll to position [3413, 0]
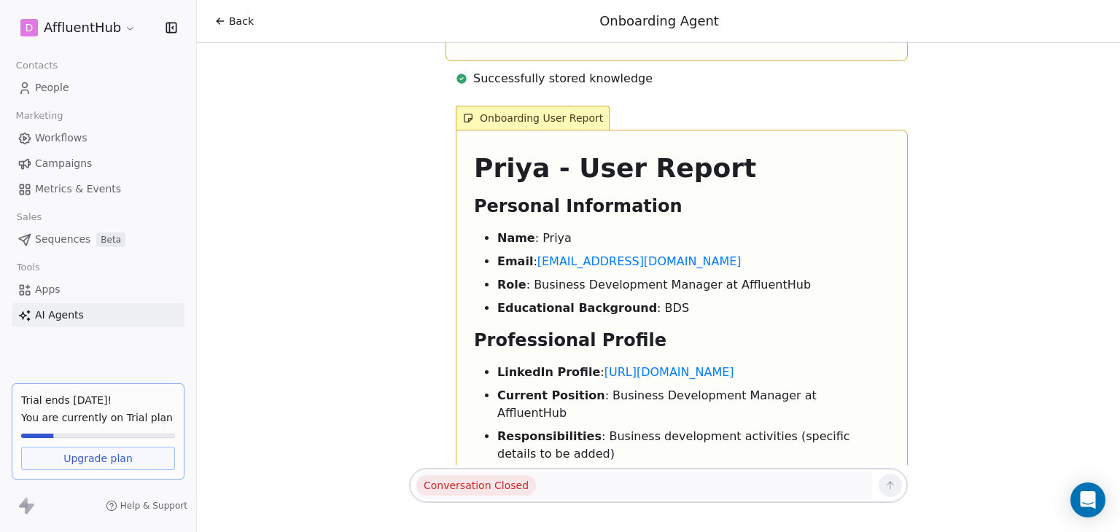
drag, startPoint x: 1119, startPoint y: 428, endPoint x: 1119, endPoint y: 380, distance: 47.4
click at [1119, 380] on div "Hello! Welcome to Swipe One! 👋 I'm your friendly Onboarding Agent, and I'm here…" at bounding box center [658, 254] width 923 height 422
click at [930, 370] on div "Hello! Welcome to Swipe One! 👋 I'm your friendly Onboarding Agent, and I'm here…" at bounding box center [658, 254] width 923 height 422
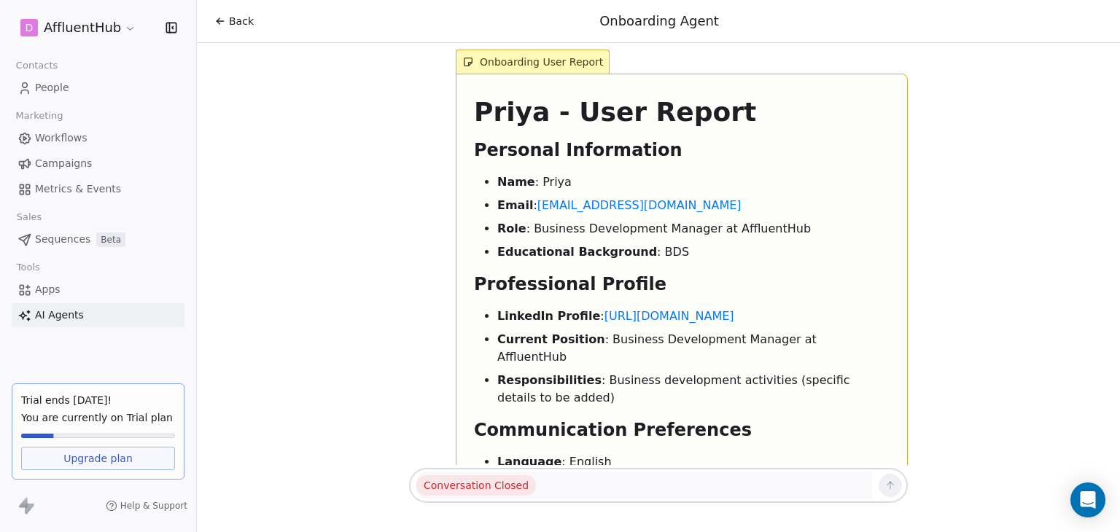
scroll to position [3495, 0]
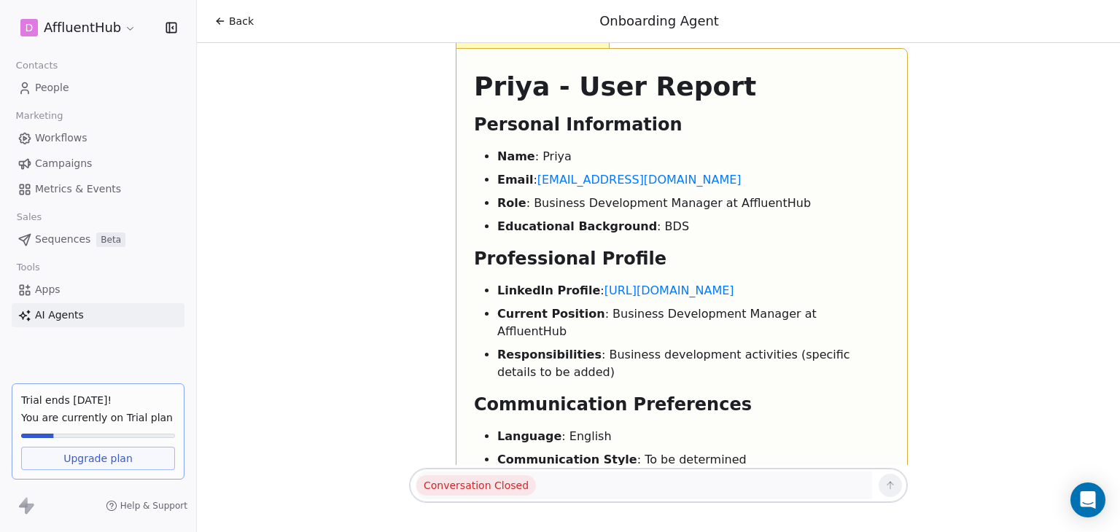
drag, startPoint x: 1119, startPoint y: 378, endPoint x: 1119, endPoint y: 386, distance: 8.0
click at [1119, 386] on div "Hello! Welcome to Swipe One! 👋 I'm your friendly Onboarding Agent, and I'm here…" at bounding box center [658, 254] width 923 height 422
click at [729, 504] on h2 "Additional Notes" at bounding box center [681, 515] width 415 height 23
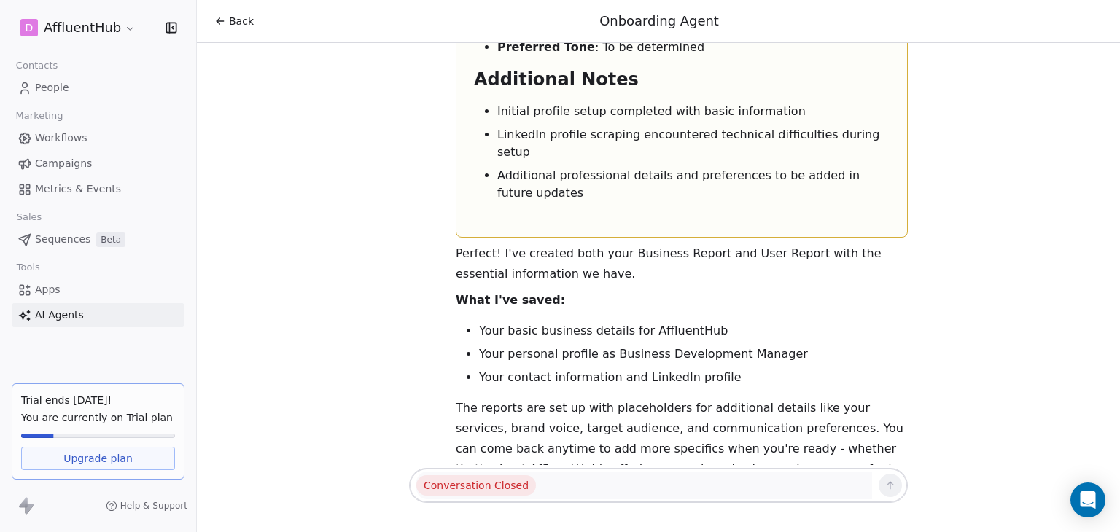
scroll to position [3936, 0]
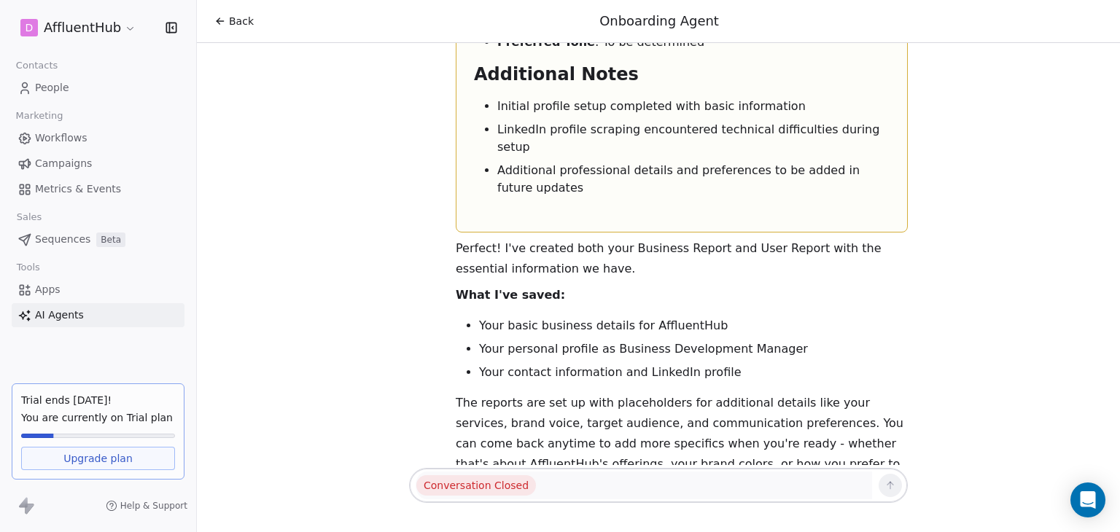
click at [479, 489] on span "Conversation Closed" at bounding box center [476, 485] width 120 height 20
click at [468, 481] on span "Conversation Closed" at bounding box center [476, 485] width 120 height 20
drag, startPoint x: 1119, startPoint y: 432, endPoint x: 1110, endPoint y: 442, distance: 12.9
click at [1117, 432] on div "Hello! Welcome to Swipe One! 👋 I'm your friendly Onboarding Agent, and I'm here…" at bounding box center [658, 254] width 923 height 422
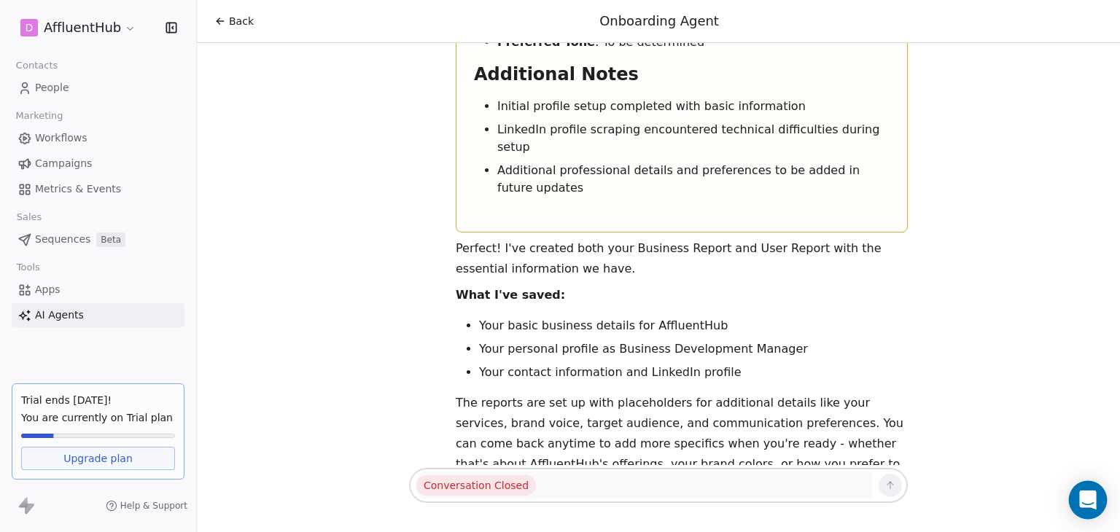
click at [1079, 500] on icon "Open Intercom Messenger" at bounding box center [1087, 500] width 19 height 19
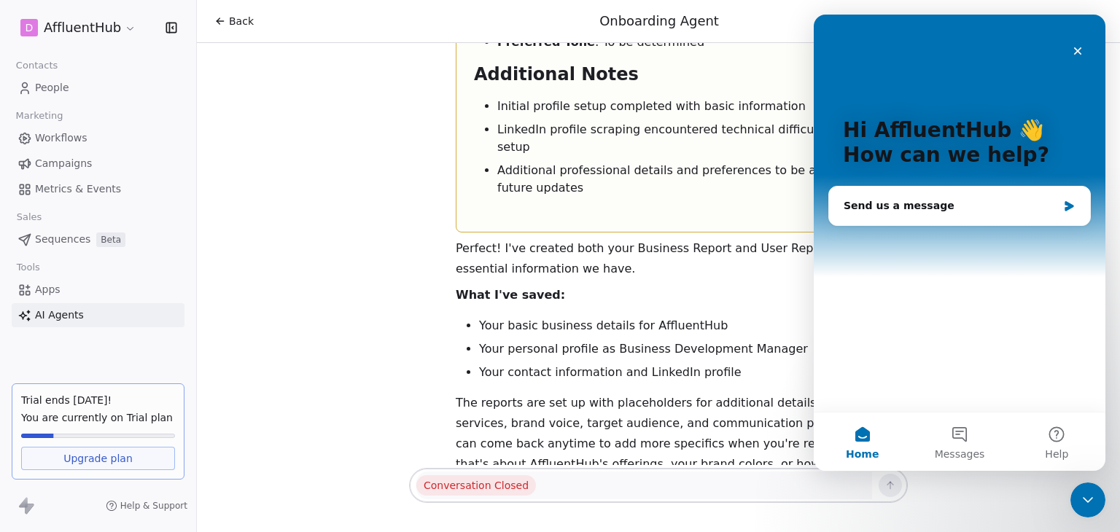
scroll to position [0, 0]
click at [1074, 47] on icon "Close" at bounding box center [1077, 51] width 12 height 12
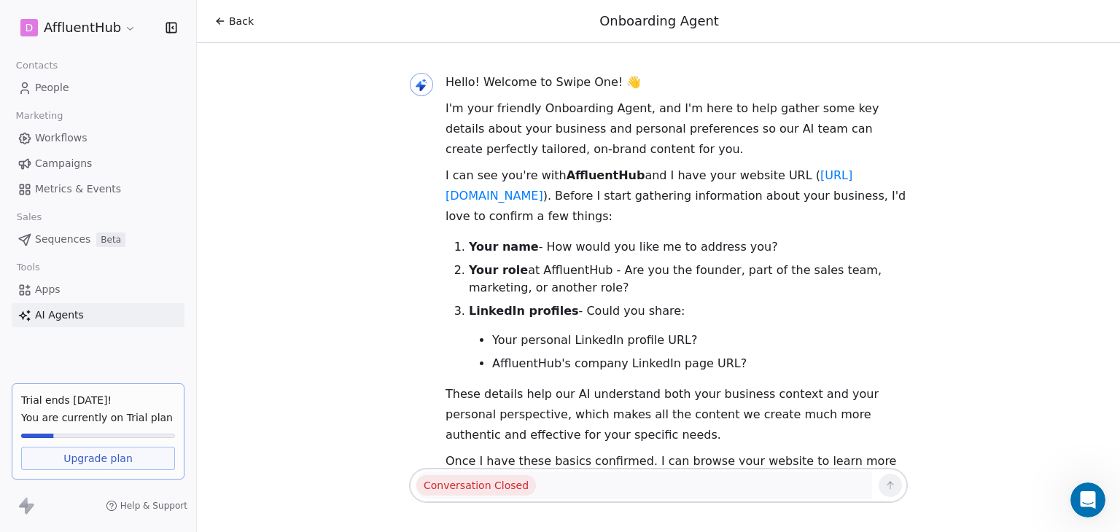
click at [216, 15] on icon at bounding box center [220, 21] width 12 height 12
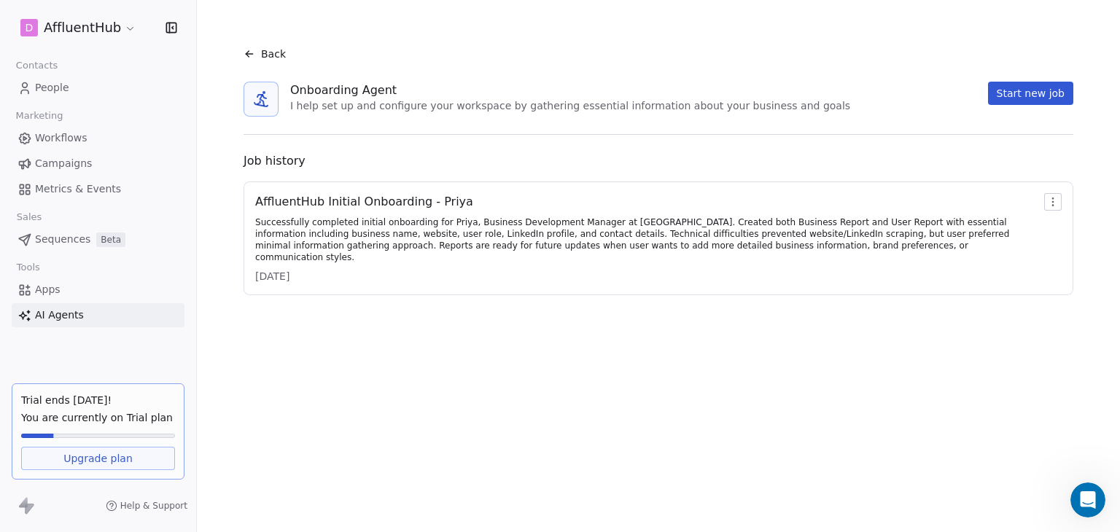
click at [254, 42] on div "Back" at bounding box center [658, 54] width 853 height 38
click at [245, 49] on icon at bounding box center [249, 54] width 12 height 12
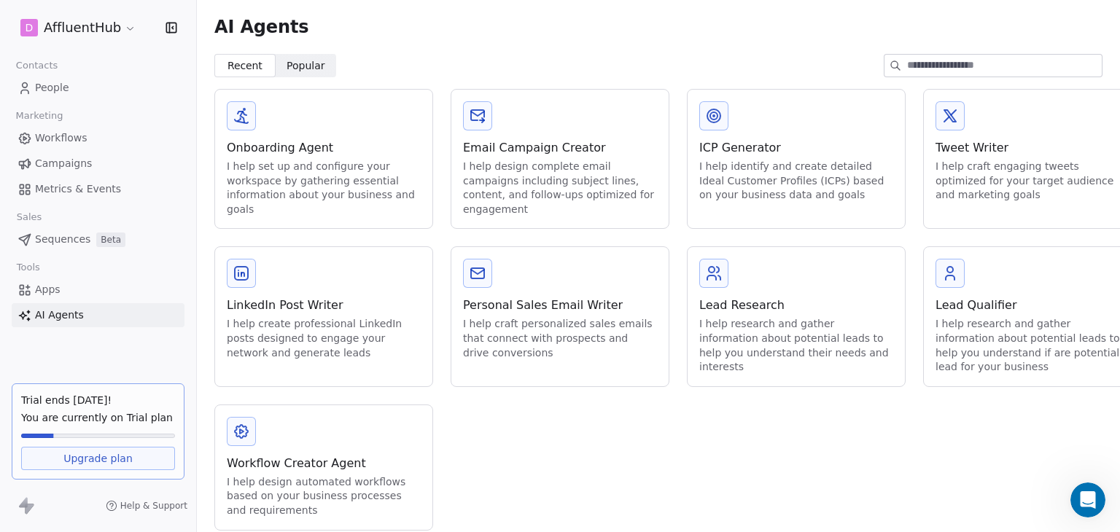
click at [665, 138] on div "Email Campaign Creator I help design complete email campaigns including subject…" at bounding box center [559, 159] width 217 height 138
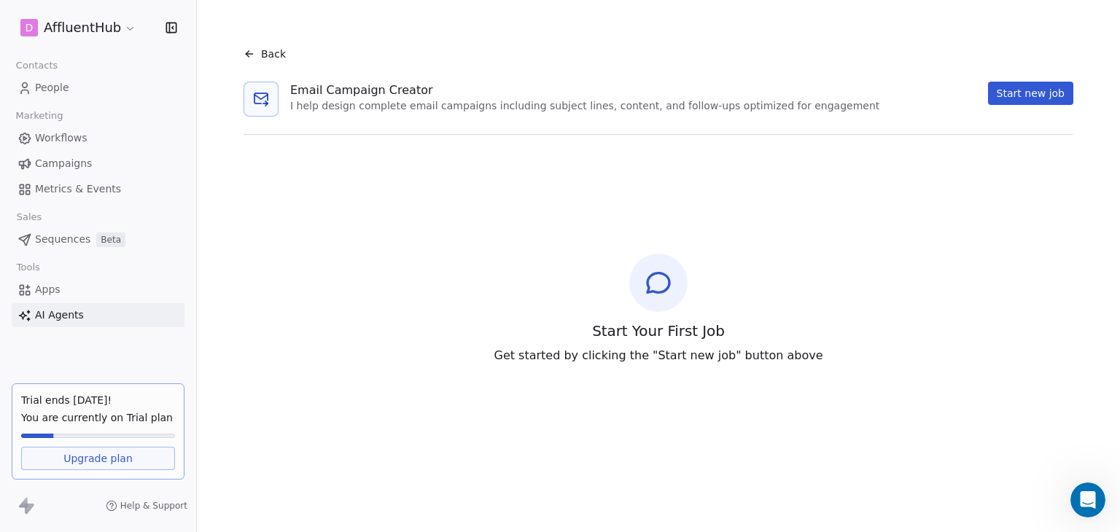
click at [668, 281] on icon at bounding box center [658, 282] width 29 height 29
click at [1010, 94] on button "Start new job" at bounding box center [1030, 93] width 85 height 23
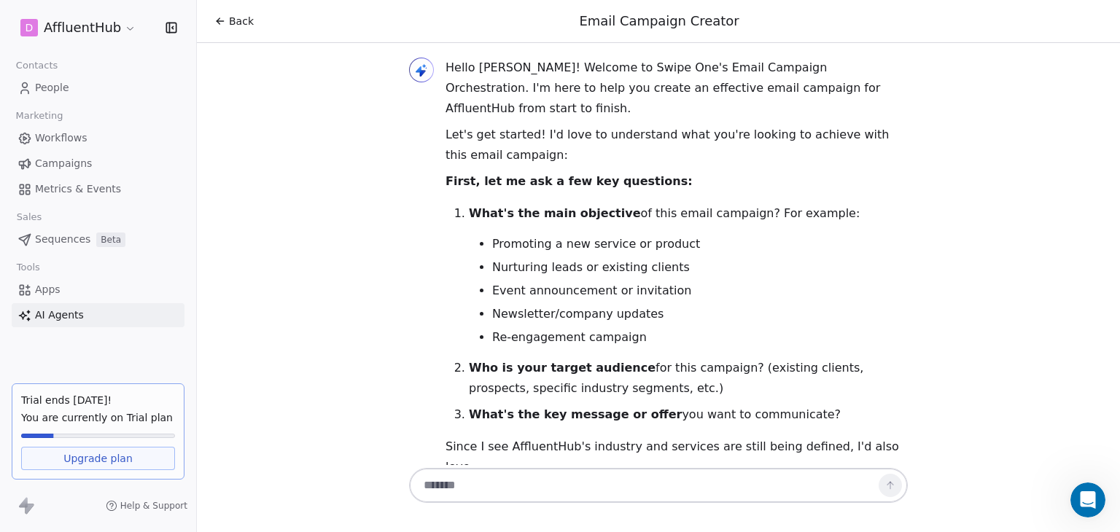
scroll to position [36, 0]
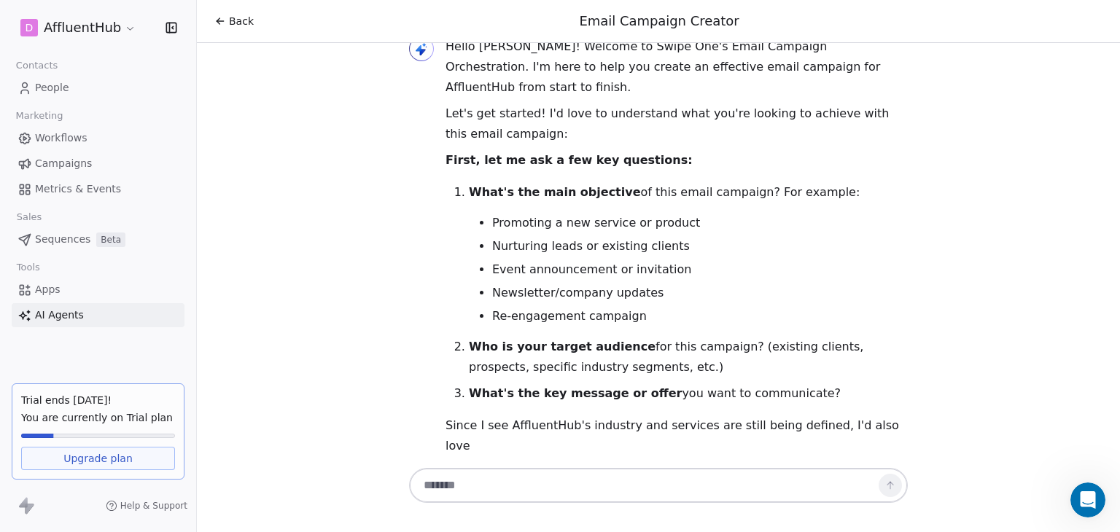
click at [220, 19] on icon at bounding box center [220, 21] width 12 height 12
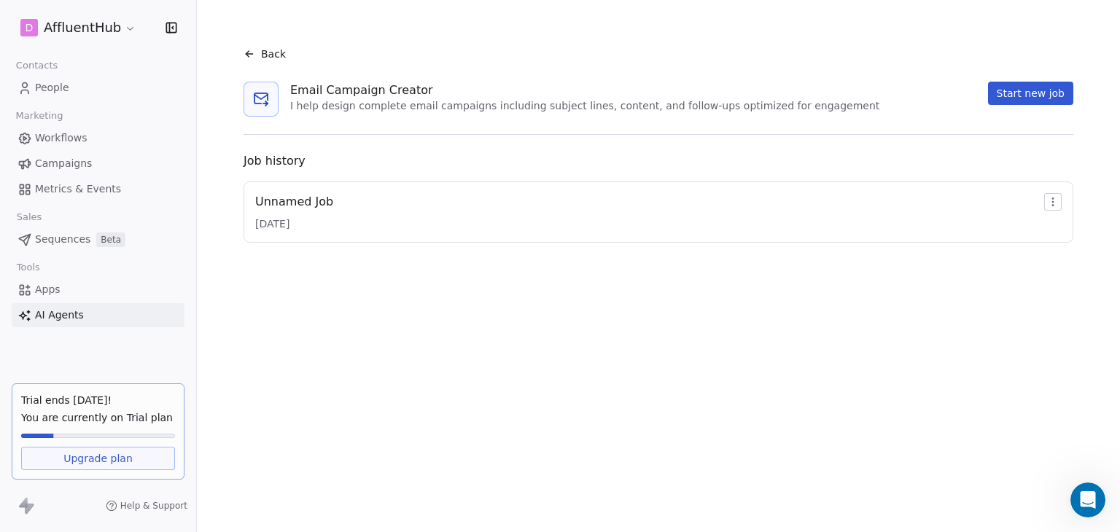
click at [79, 149] on link "Workflows" at bounding box center [98, 138] width 173 height 24
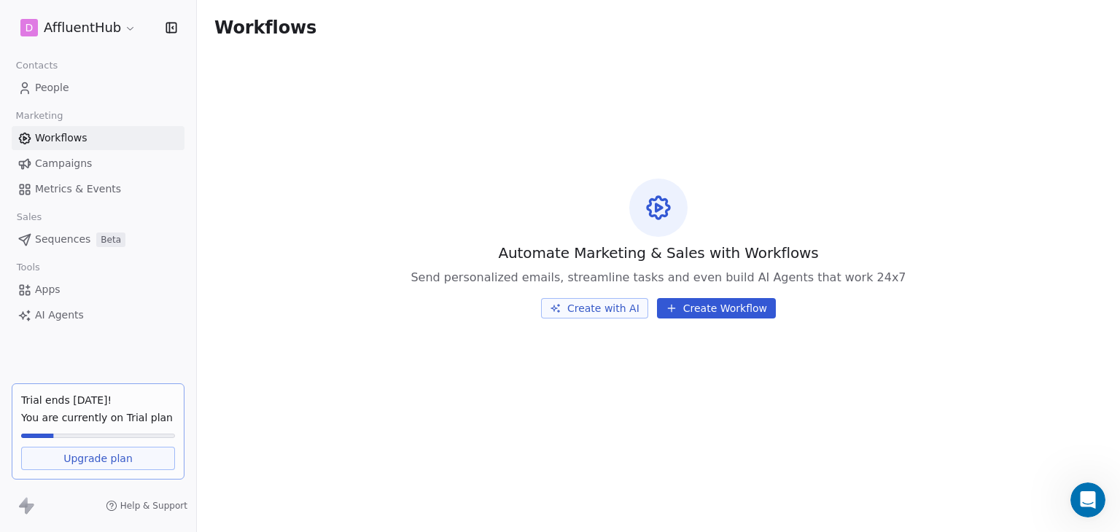
click at [697, 316] on button "Create Workflow" at bounding box center [716, 308] width 119 height 20
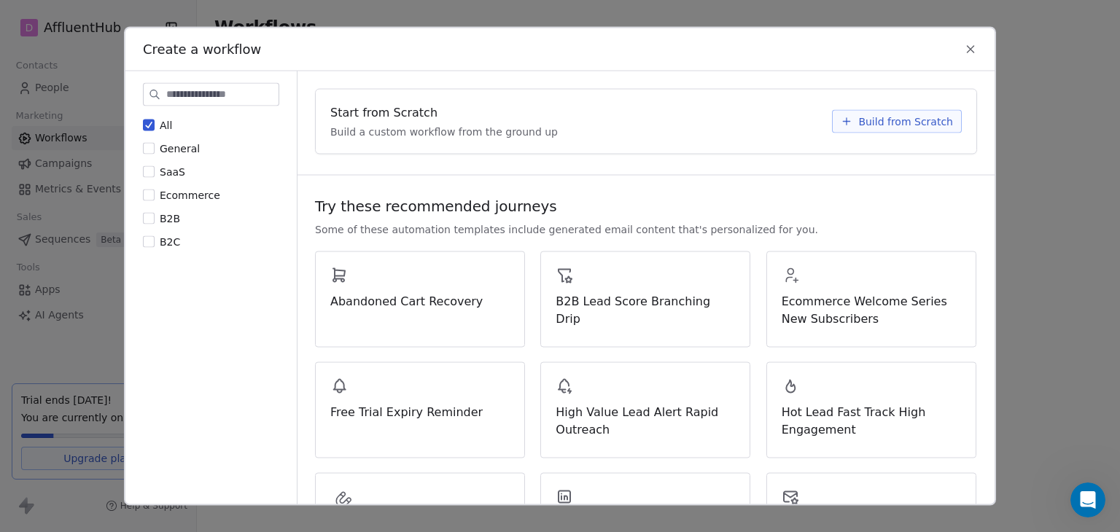
scroll to position [520, 0]
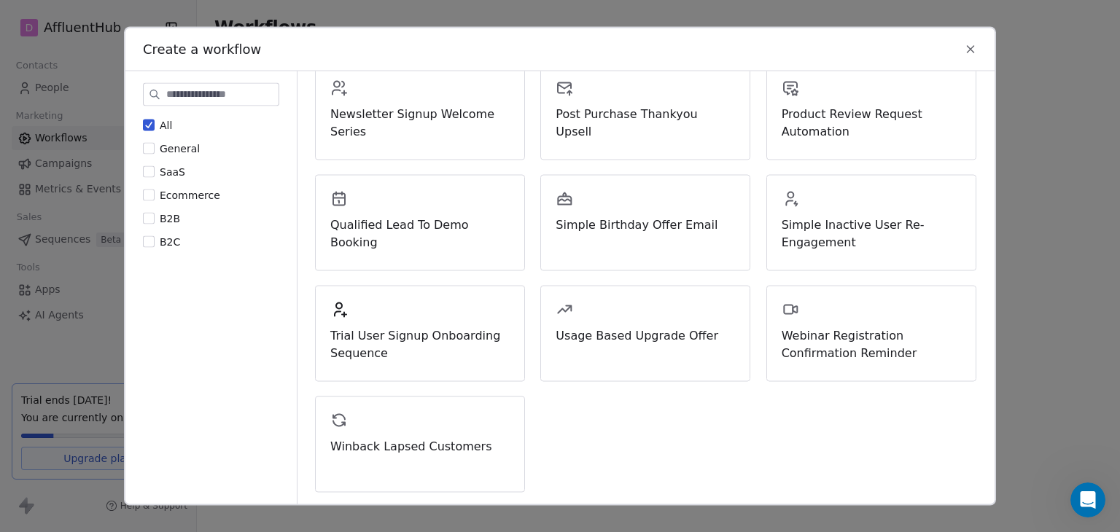
click at [152, 216] on button "B2B" at bounding box center [149, 218] width 12 height 15
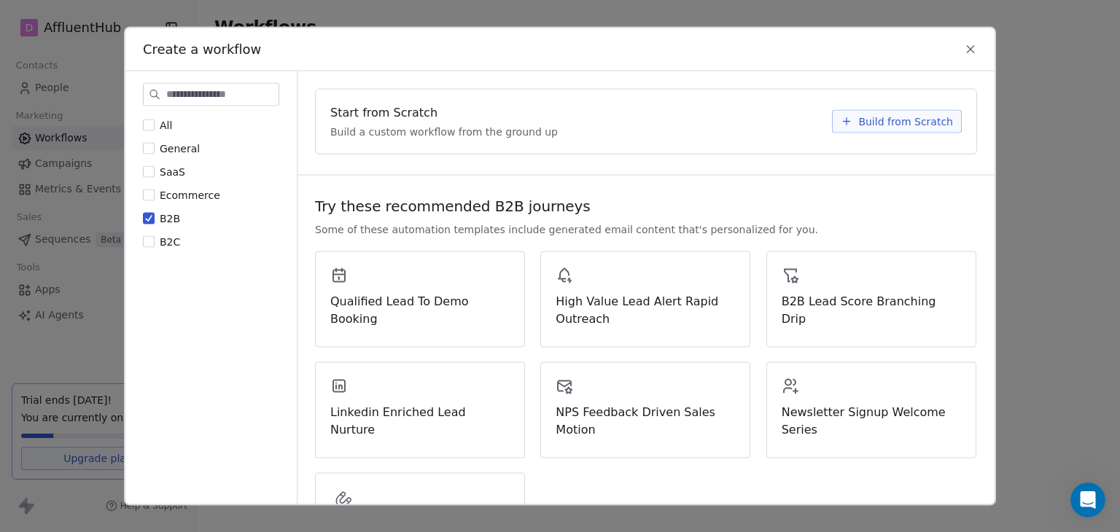
scroll to position [77, 0]
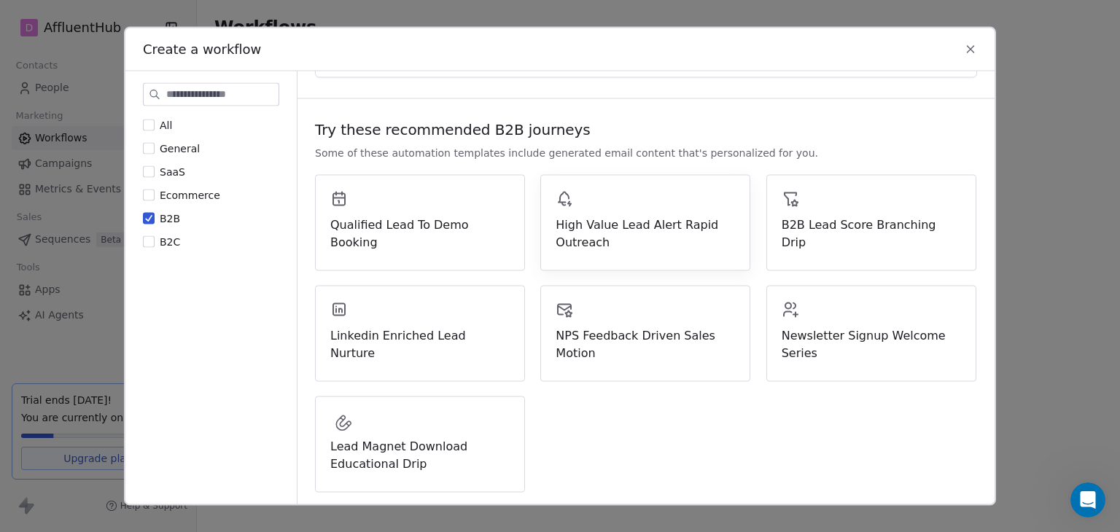
click at [655, 244] on span "High Value Lead Alert Rapid Outreach" at bounding box center [644, 233] width 179 height 35
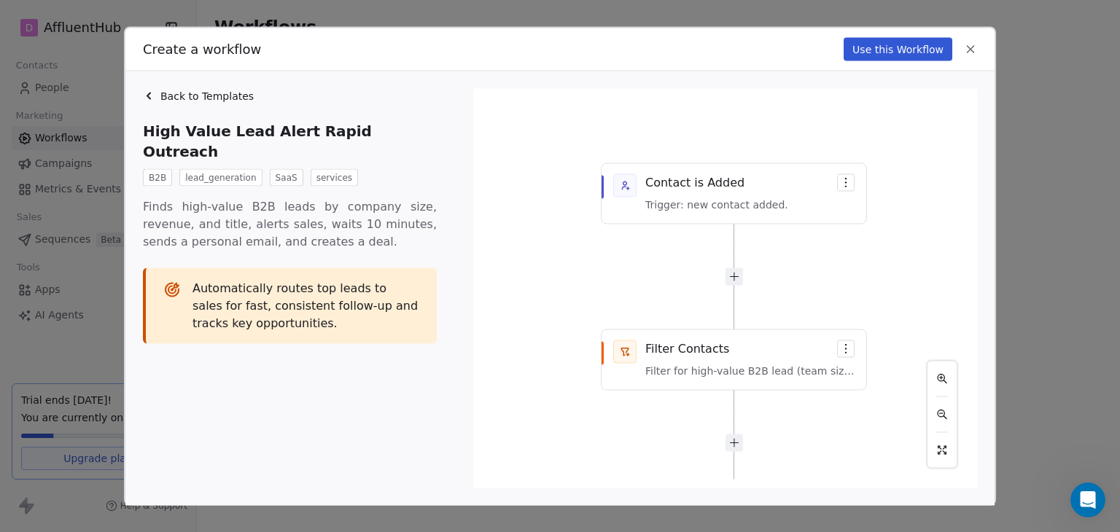
click at [690, 210] on div "Contact is Added Trigger: new contact added. Filter Contacts Filter for high-va…" at bounding box center [725, 289] width 486 height 382
click at [851, 177] on div "Contact is Added Trigger: new contact added. Filter Contacts Filter for high-va…" at bounding box center [725, 289] width 486 height 382
click at [850, 181] on div "Contact is Added Trigger: new contact added. Filter Contacts Filter for high-va…" at bounding box center [725, 289] width 486 height 382
click at [735, 284] on div "Contact is Added Trigger: new contact added. Filter Contacts Filter for high-va…" at bounding box center [725, 289] width 486 height 382
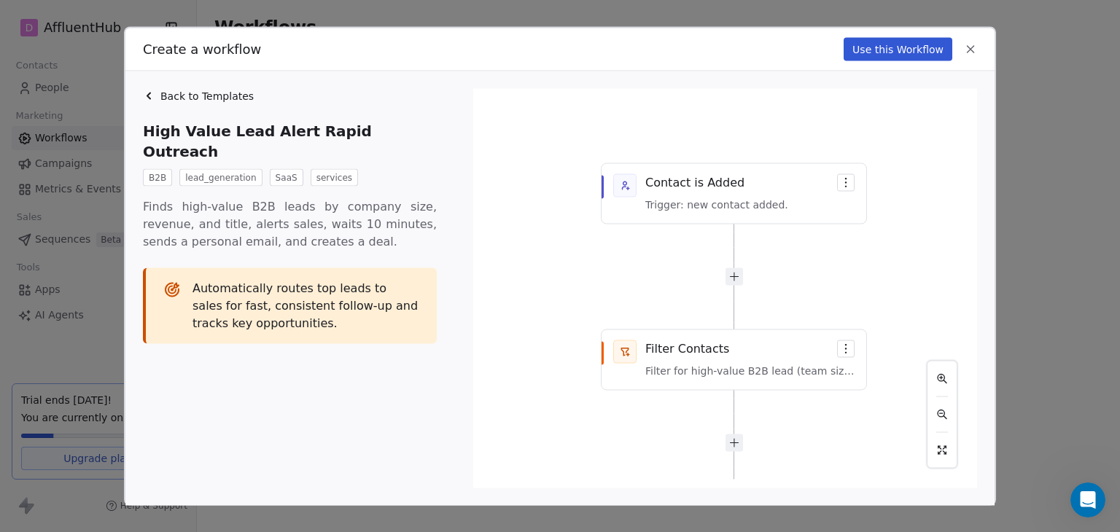
click at [394, 281] on span "Automatically routes top leads to sales for fast, consistent follow-up and trac…" at bounding box center [305, 306] width 227 height 52
click at [773, 235] on div "Contact is Added Trigger: new contact added. Filter Contacts Filter for high-va…" at bounding box center [725, 289] width 486 height 382
click at [753, 195] on div "Contact is Added Trigger: new contact added. Filter Contacts Filter for high-va…" at bounding box center [725, 289] width 486 height 382
click at [620, 190] on div "Contact is Added Trigger: new contact added. Filter Contacts Filter for high-va…" at bounding box center [725, 289] width 486 height 382
click at [630, 179] on div "Contact is Added Trigger: new contact added. Filter Contacts Filter for high-va…" at bounding box center [725, 289] width 486 height 382
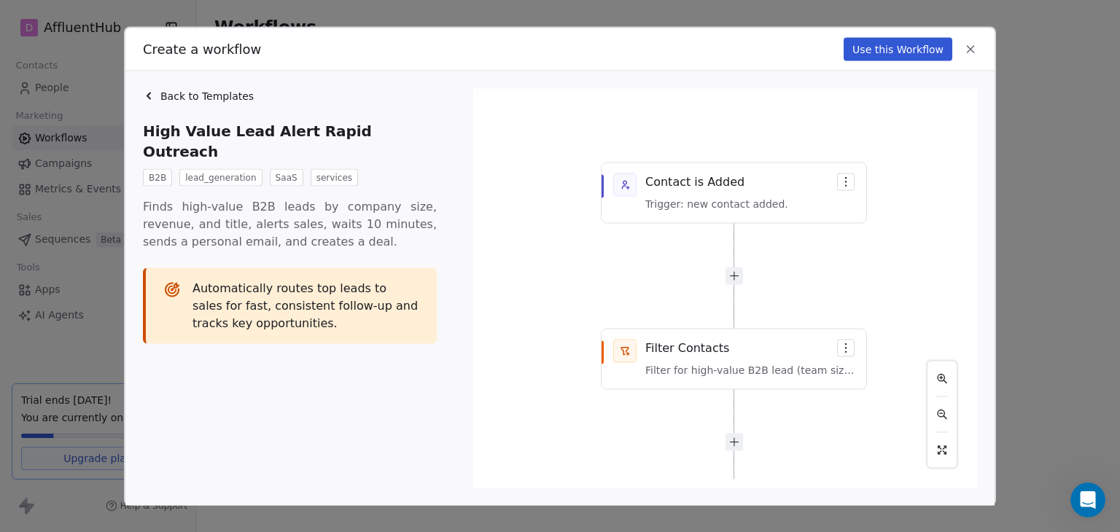
drag, startPoint x: 668, startPoint y: 176, endPoint x: 784, endPoint y: 181, distance: 116.8
click at [670, 176] on div "Contact is Added Trigger: new contact added. Filter Contacts Filter for high-va…" at bounding box center [725, 289] width 486 height 382
click at [857, 182] on div "Contact is Added Trigger: new contact added. Filter Contacts Filter for high-va…" at bounding box center [725, 289] width 486 height 382
click at [852, 184] on div "Contact is Added Trigger: new contact added. Filter Contacts Filter for high-va…" at bounding box center [725, 289] width 486 height 382
click at [846, 184] on div "Contact is Added Trigger: new contact added. Filter Contacts Filter for high-va…" at bounding box center [725, 289] width 486 height 382
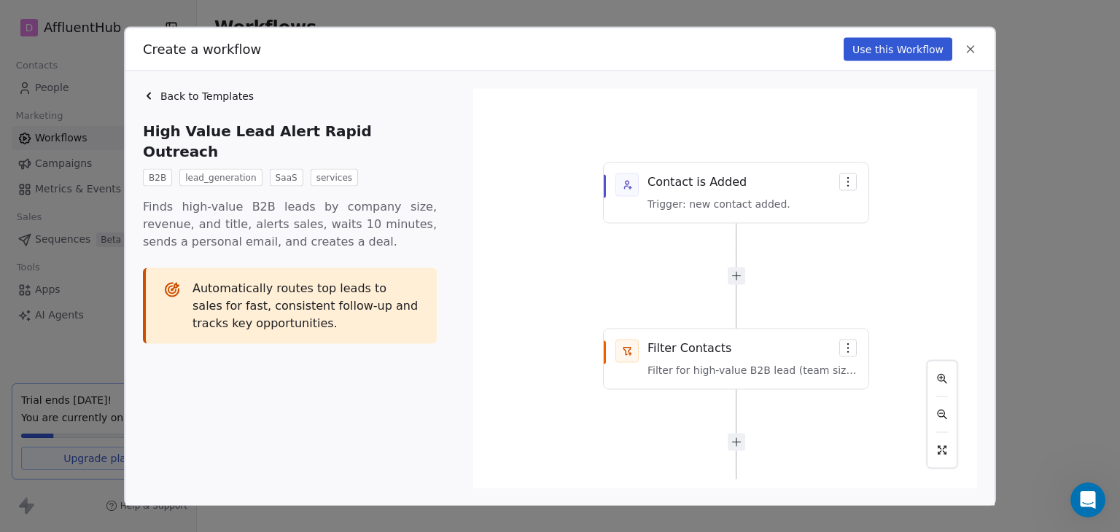
click at [967, 47] on icon at bounding box center [970, 49] width 13 height 13
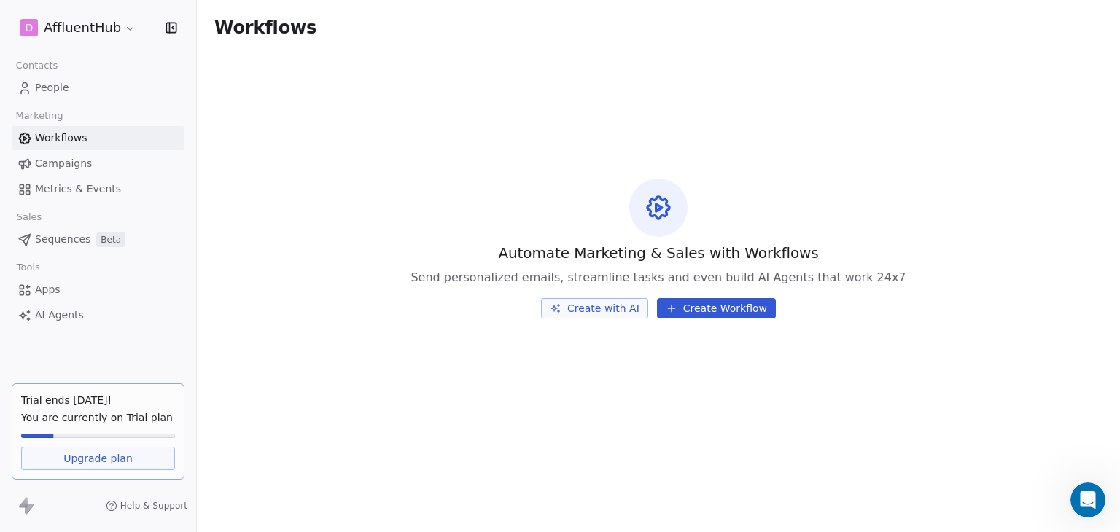
click at [717, 311] on button "Create Workflow" at bounding box center [716, 308] width 119 height 20
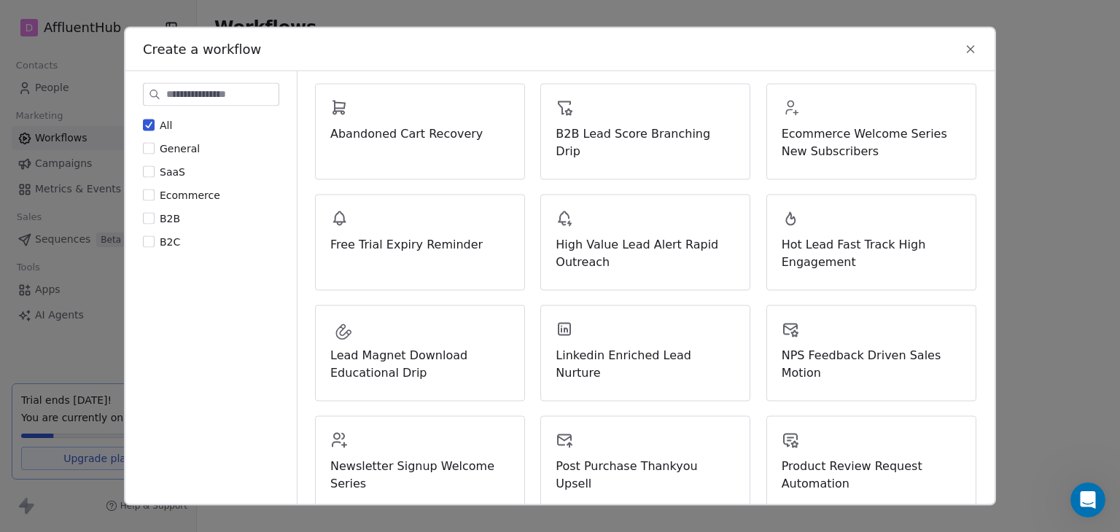
scroll to position [172, 0]
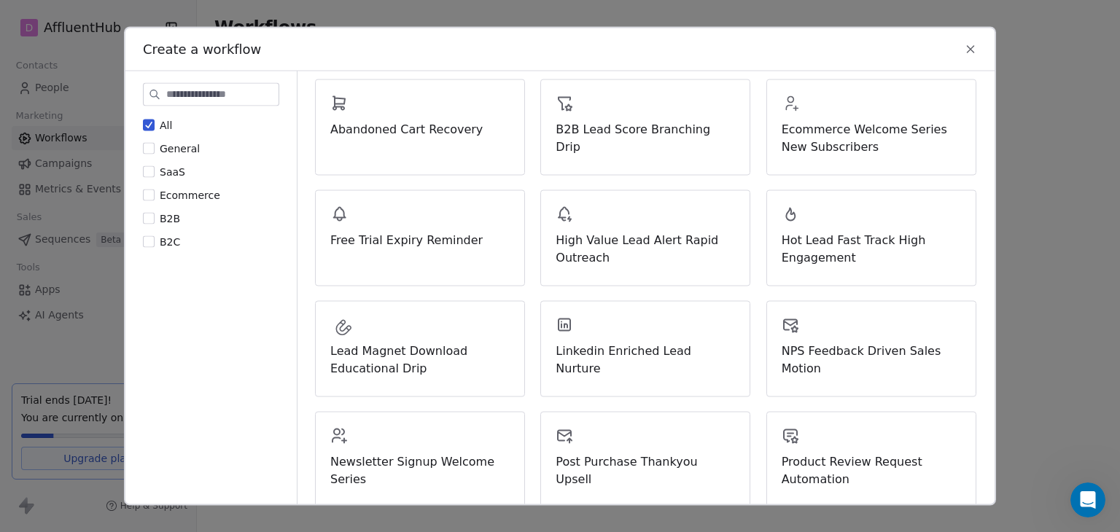
click at [151, 149] on button "General" at bounding box center [149, 148] width 12 height 15
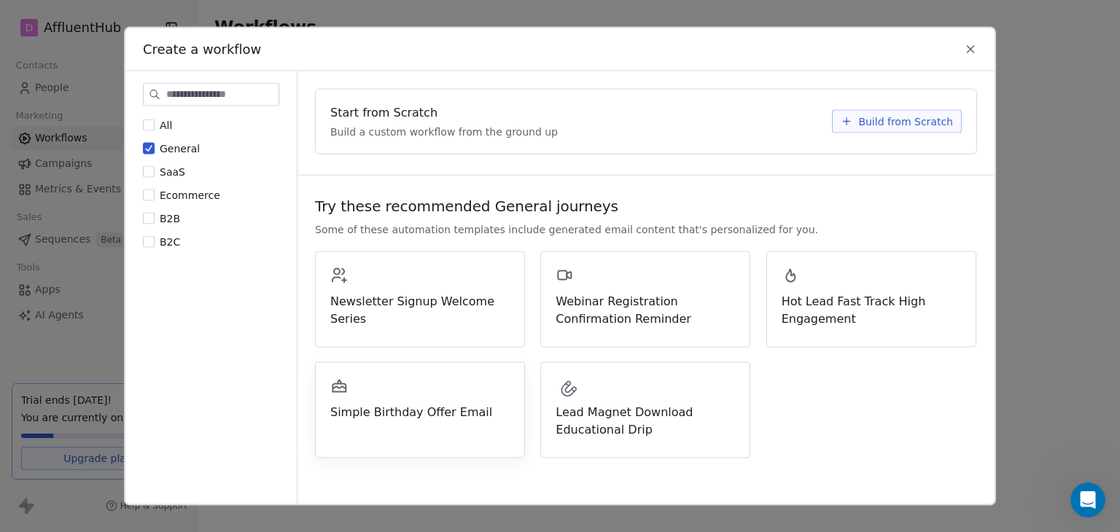
click at [370, 435] on div "Simple Birthday Offer Email" at bounding box center [420, 410] width 210 height 96
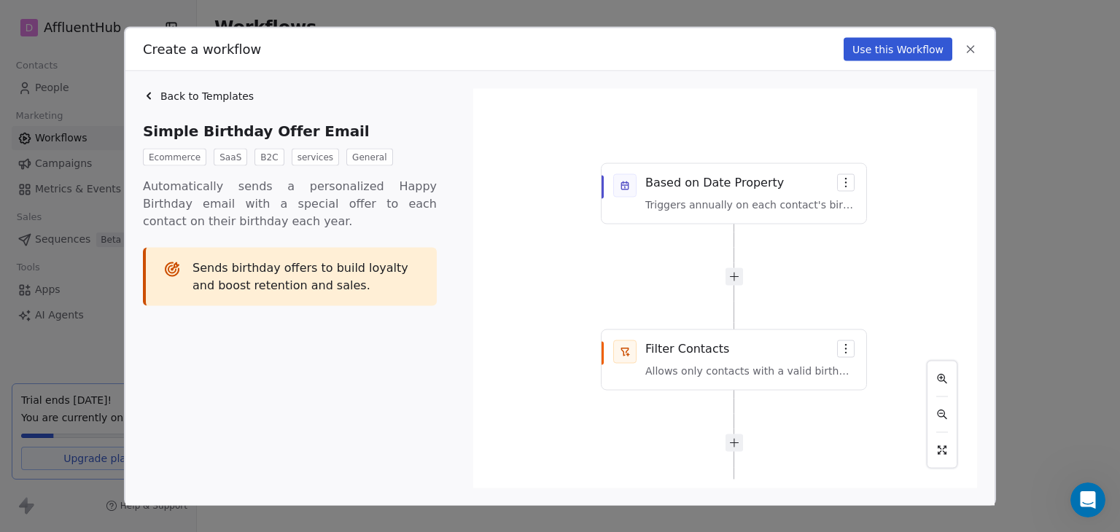
click at [720, 206] on div "Email Delivered Based on Date Property Triggers annually on each contact's birt…" at bounding box center [725, 289] width 486 height 382
click at [843, 183] on div "Email Delivered Based on Date Property Triggers annually on each contact's birt…" at bounding box center [725, 289] width 486 height 382
click at [919, 225] on div "Email Delivered Based on Date Property Triggers annually on each contact's birt…" at bounding box center [725, 289] width 486 height 382
click at [150, 101] on div "Back to Templates" at bounding box center [294, 96] width 302 height 15
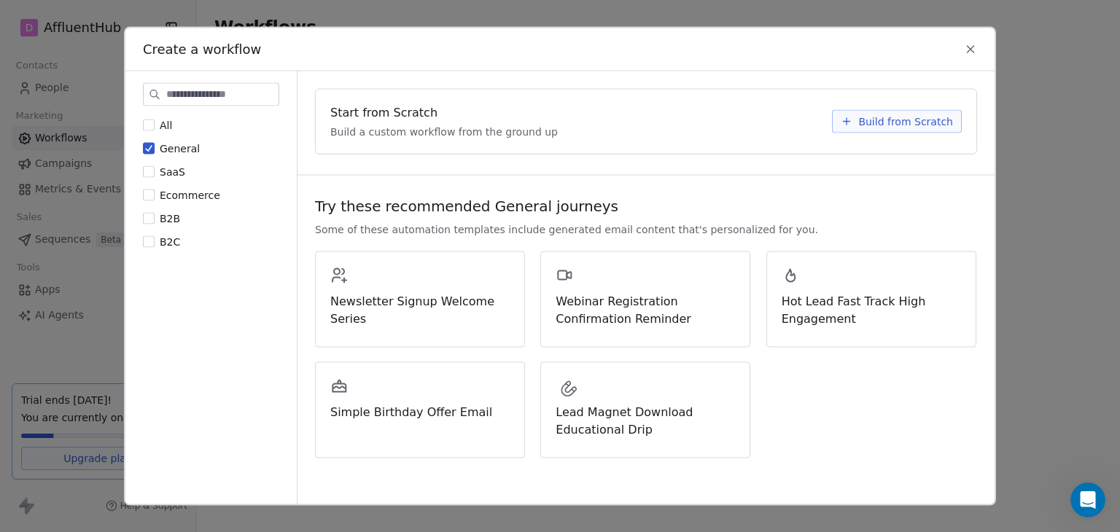
drag, startPoint x: 955, startPoint y: 52, endPoint x: 968, endPoint y: 46, distance: 14.7
click at [955, 51] on div "Create a workflow" at bounding box center [559, 49] width 869 height 42
click at [970, 44] on icon at bounding box center [970, 49] width 13 height 13
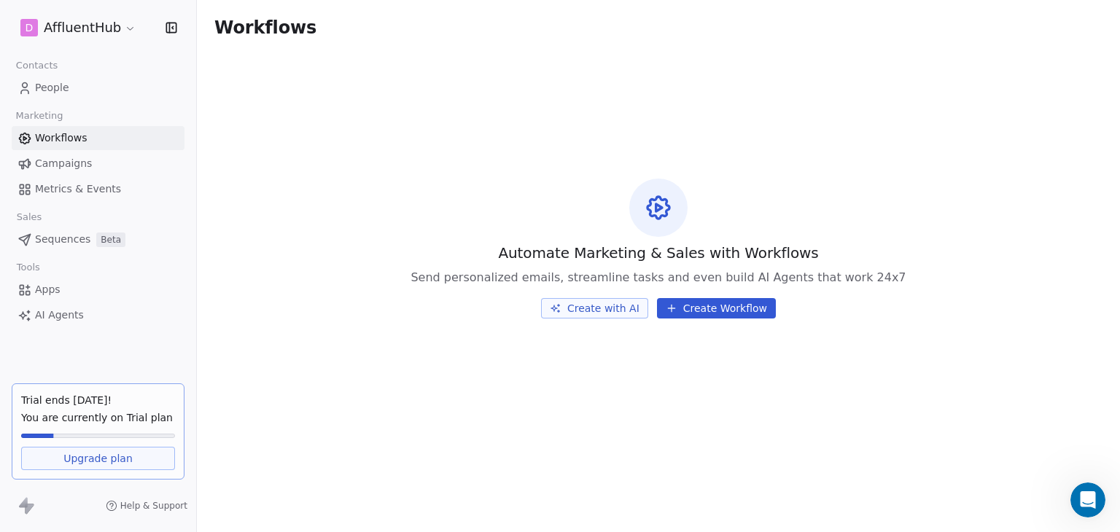
click at [599, 310] on button "Create with AI" at bounding box center [594, 308] width 107 height 20
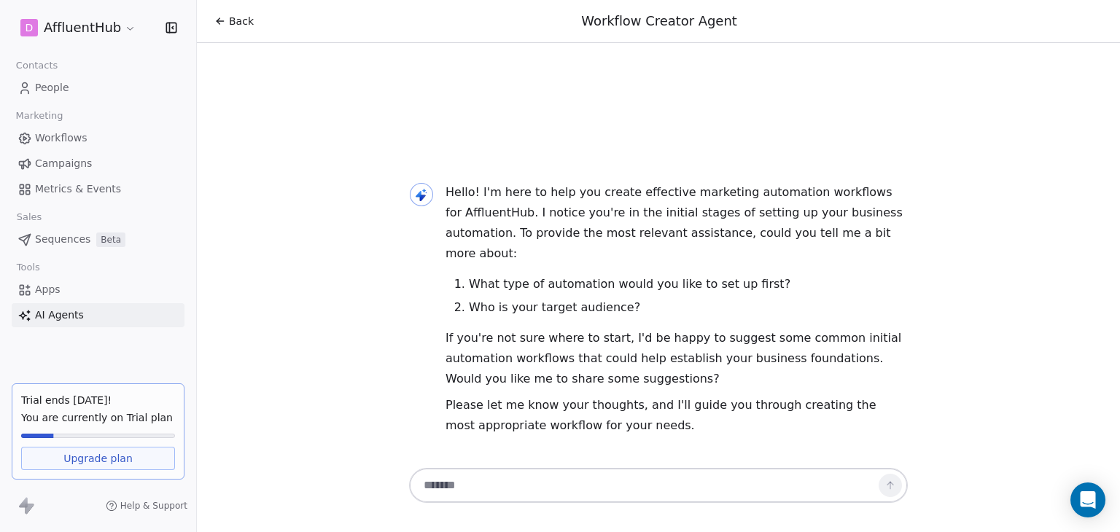
click at [55, 93] on span "People" at bounding box center [52, 87] width 34 height 15
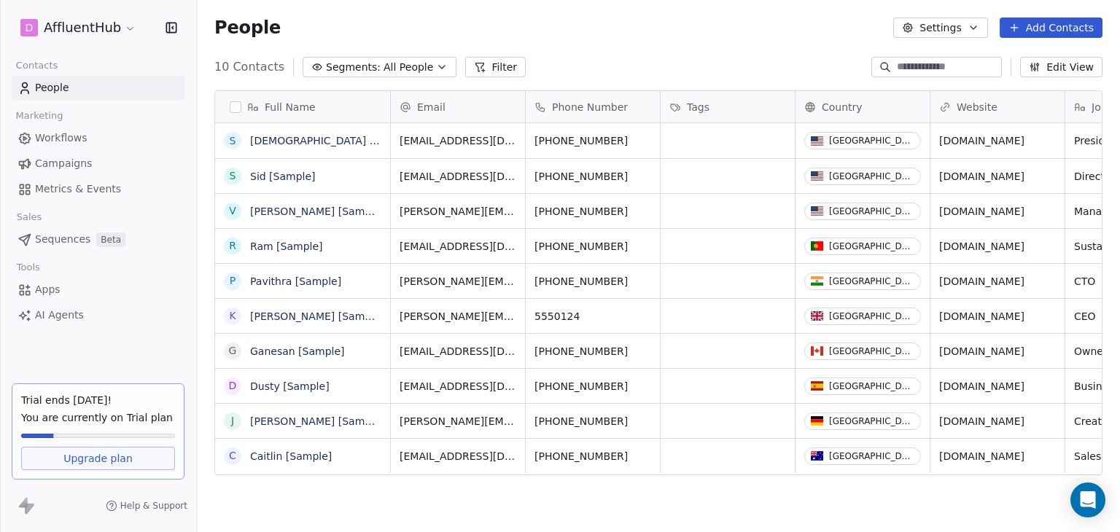
scroll to position [456, 911]
click at [120, 22] on html "D AffluentHub Contacts People Marketing Workflows Campaigns Metrics & Events Sa…" at bounding box center [560, 266] width 1120 height 532
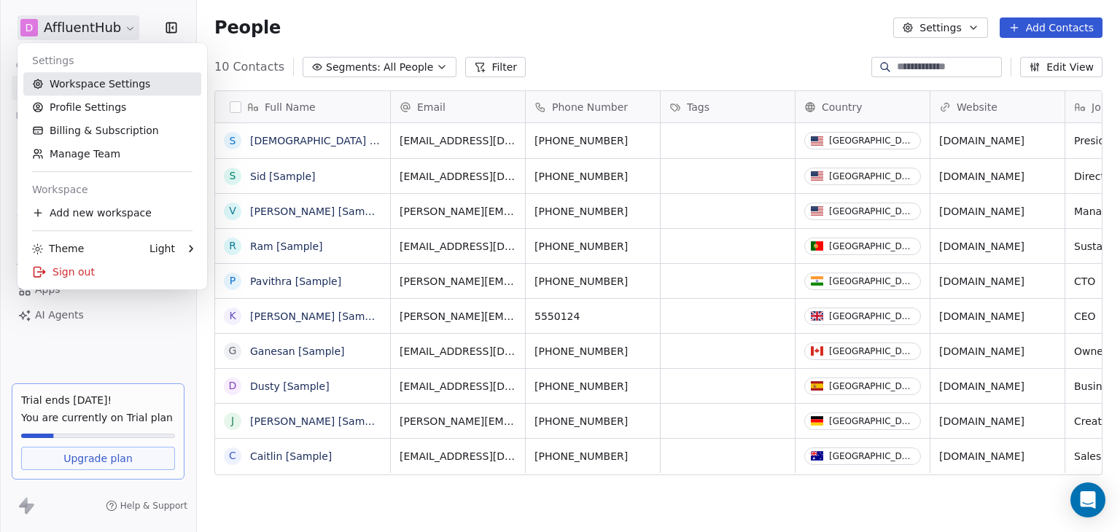
click at [109, 85] on link "Workspace Settings" at bounding box center [112, 83] width 178 height 23
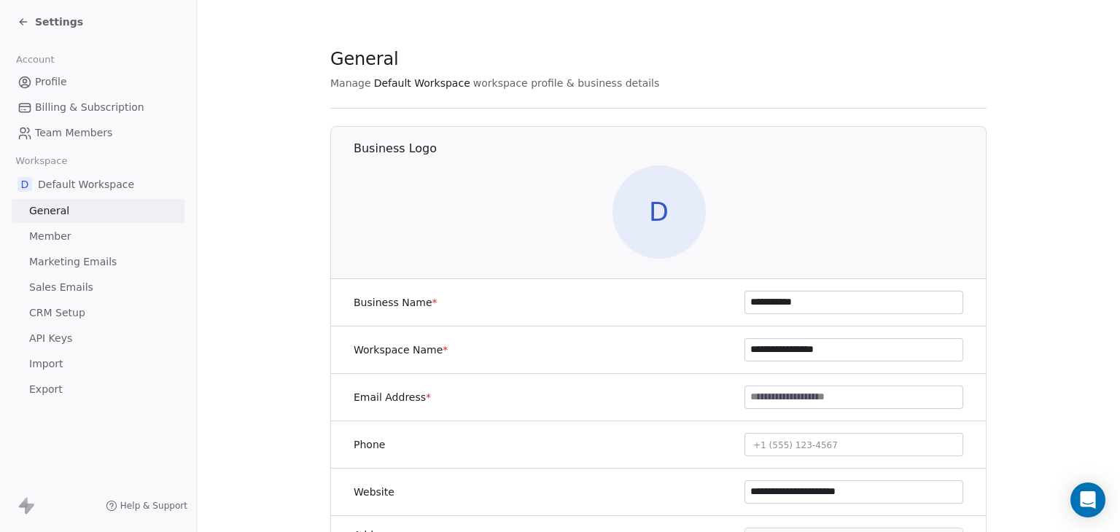
click at [23, 16] on icon at bounding box center [23, 22] width 12 height 12
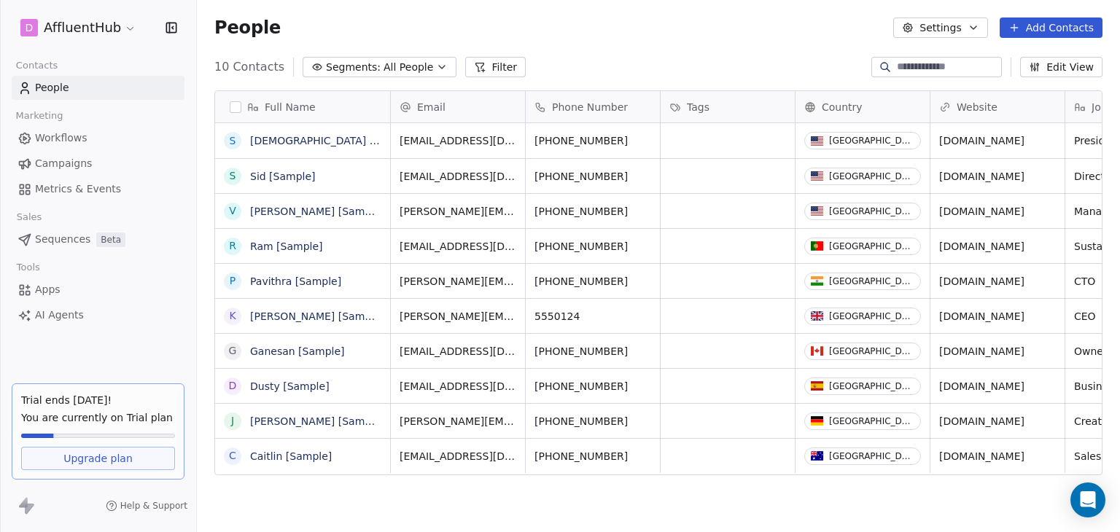
scroll to position [456, 911]
click at [136, 28] on html "D AffluentHub Contacts People Marketing Workflows Campaigns Metrics & Events Sa…" at bounding box center [560, 266] width 1120 height 532
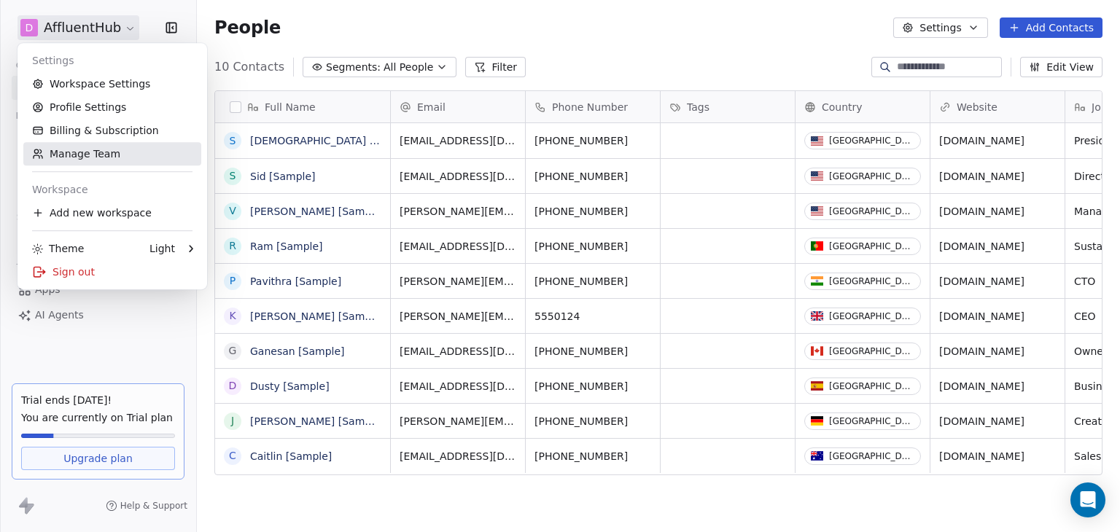
click at [100, 150] on link "Manage Team" at bounding box center [112, 153] width 178 height 23
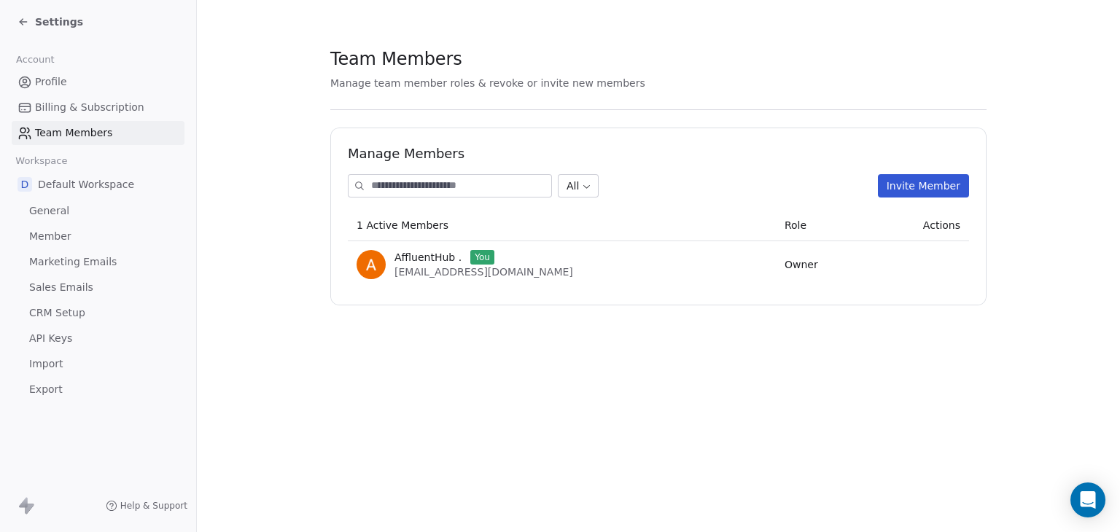
click at [520, 193] on input at bounding box center [461, 186] width 180 height 22
type input "**********"
drag, startPoint x: 523, startPoint y: 190, endPoint x: 317, endPoint y: 196, distance: 205.6
click at [321, 196] on section "**********" at bounding box center [658, 152] width 923 height 305
click at [56, 77] on span "Profile" at bounding box center [51, 81] width 32 height 15
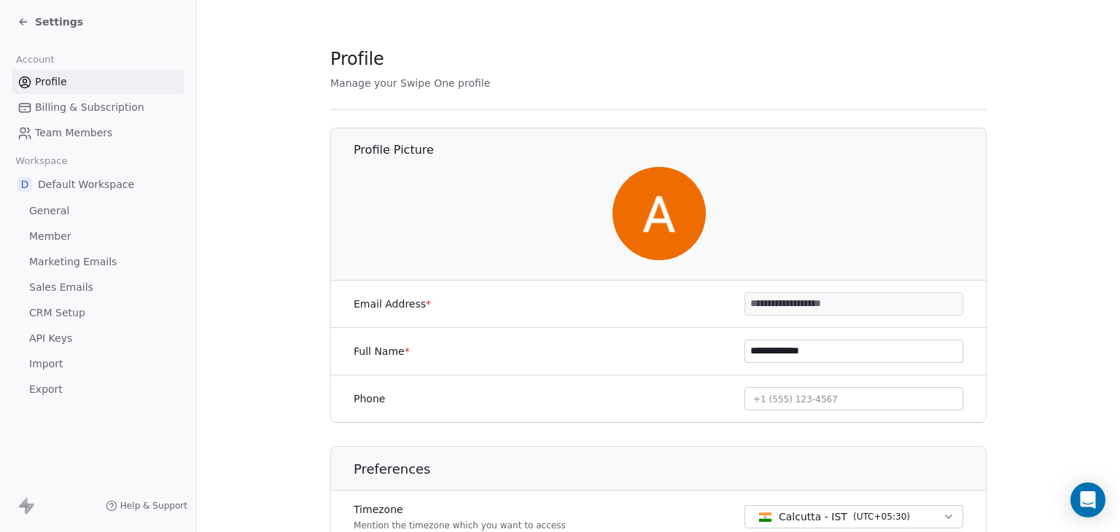
click at [57, 112] on span "Billing & Subscription" at bounding box center [89, 107] width 109 height 15
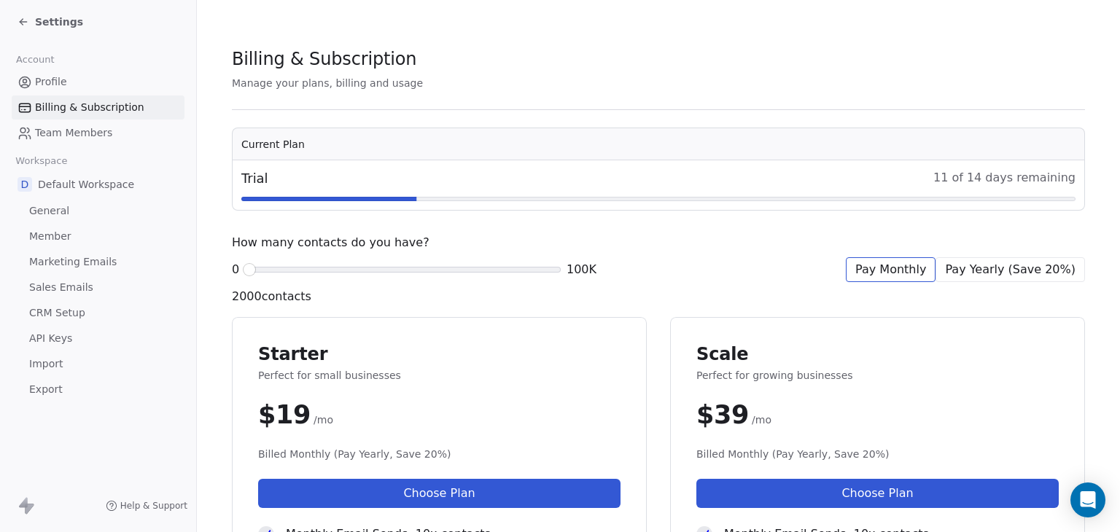
click at [9, 17] on div "Settings" at bounding box center [98, 22] width 196 height 44
drag, startPoint x: 17, startPoint y: 17, endPoint x: 37, endPoint y: 30, distance: 23.9
click at [18, 17] on div "Settings" at bounding box center [98, 22] width 196 height 44
click at [26, 26] on icon at bounding box center [23, 22] width 12 height 12
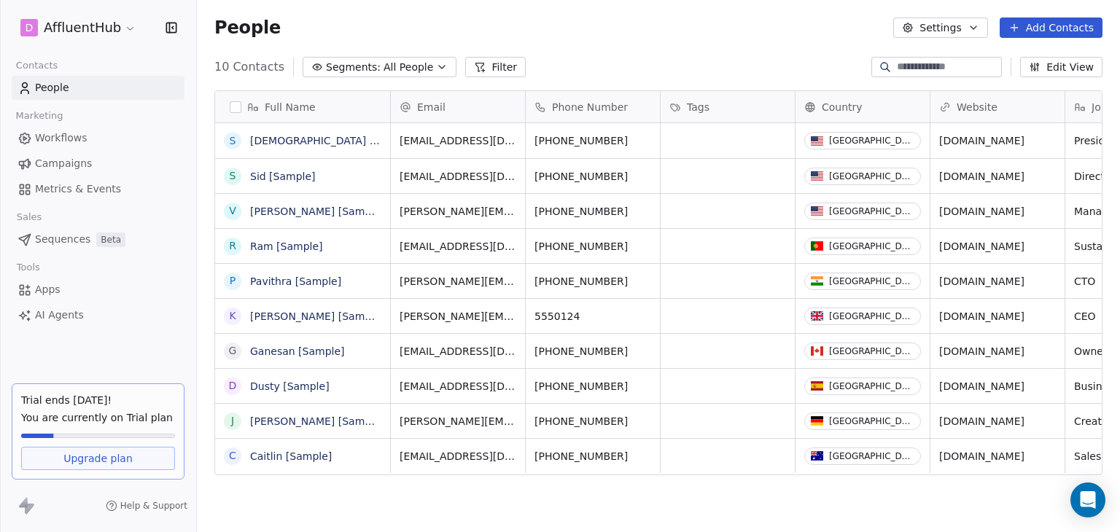
scroll to position [456, 911]
